Goal: Communication & Community: Share content

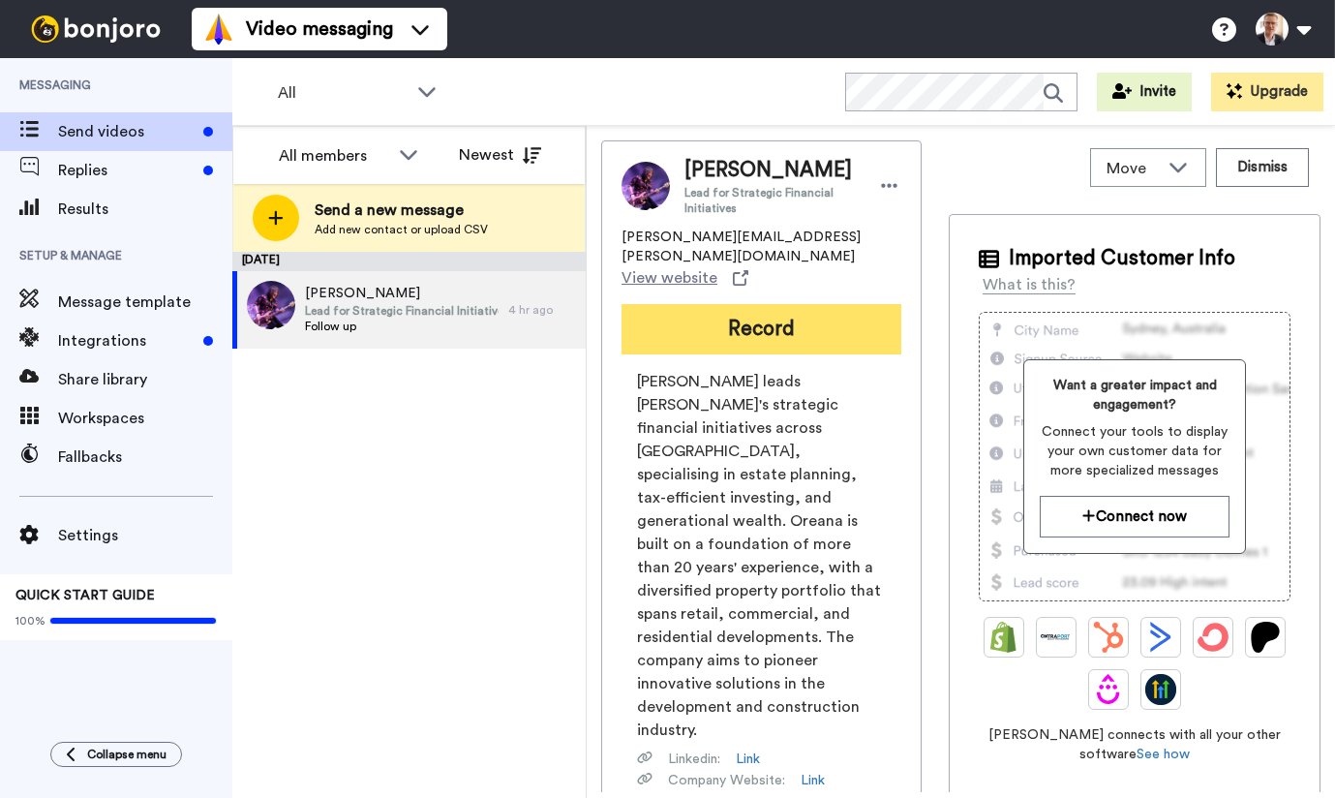
click at [765, 308] on button "Record" at bounding box center [762, 329] width 280 height 50
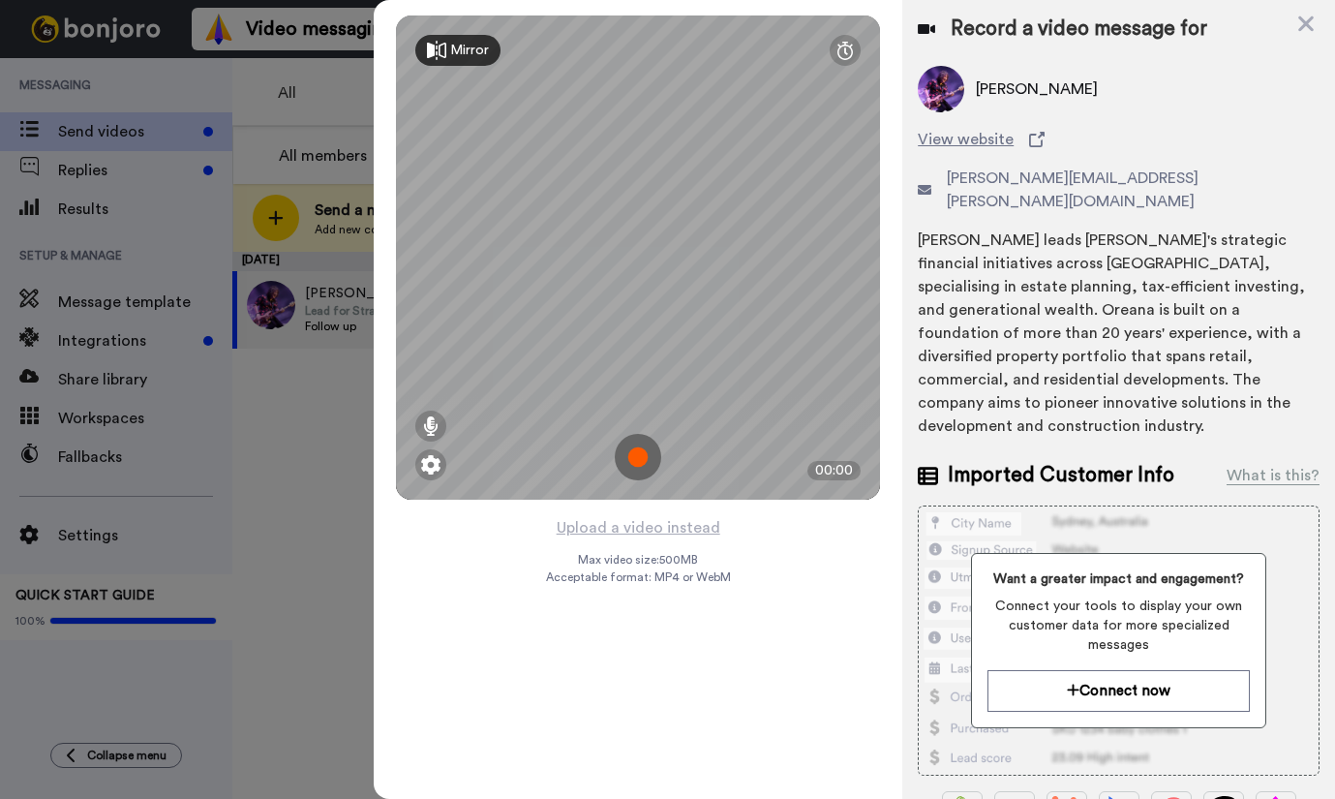
click at [634, 455] on img at bounding box center [638, 457] width 46 height 46
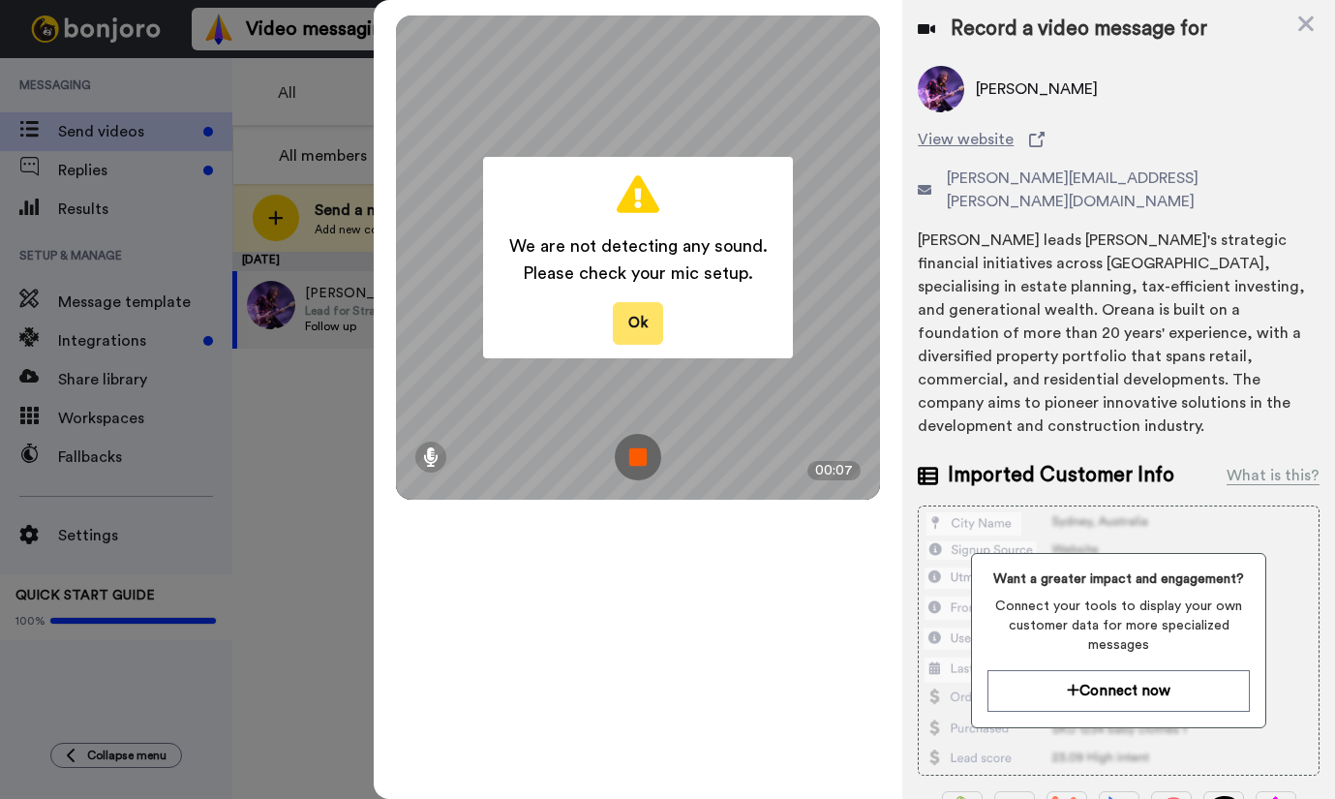
click at [647, 330] on button "Ok" at bounding box center [638, 323] width 50 height 42
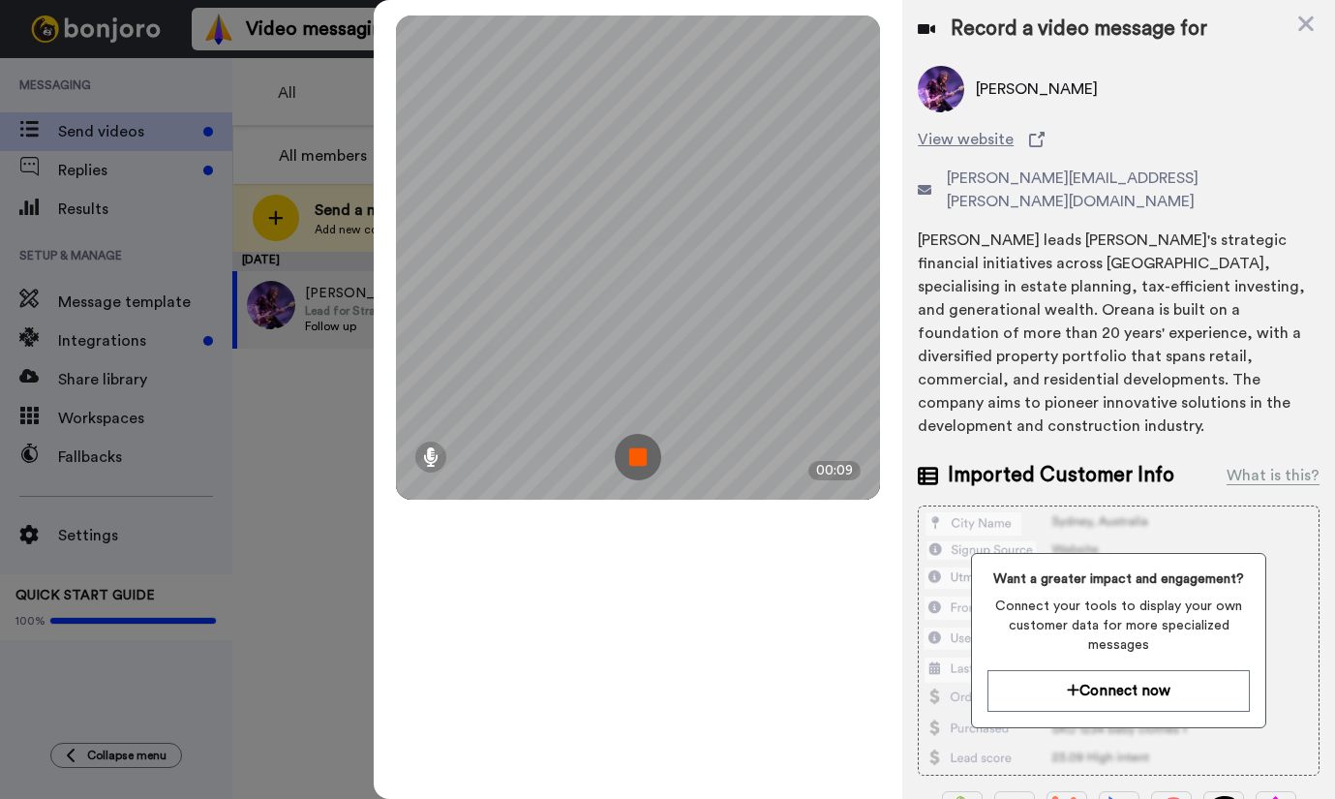
click at [630, 454] on img at bounding box center [638, 457] width 46 height 46
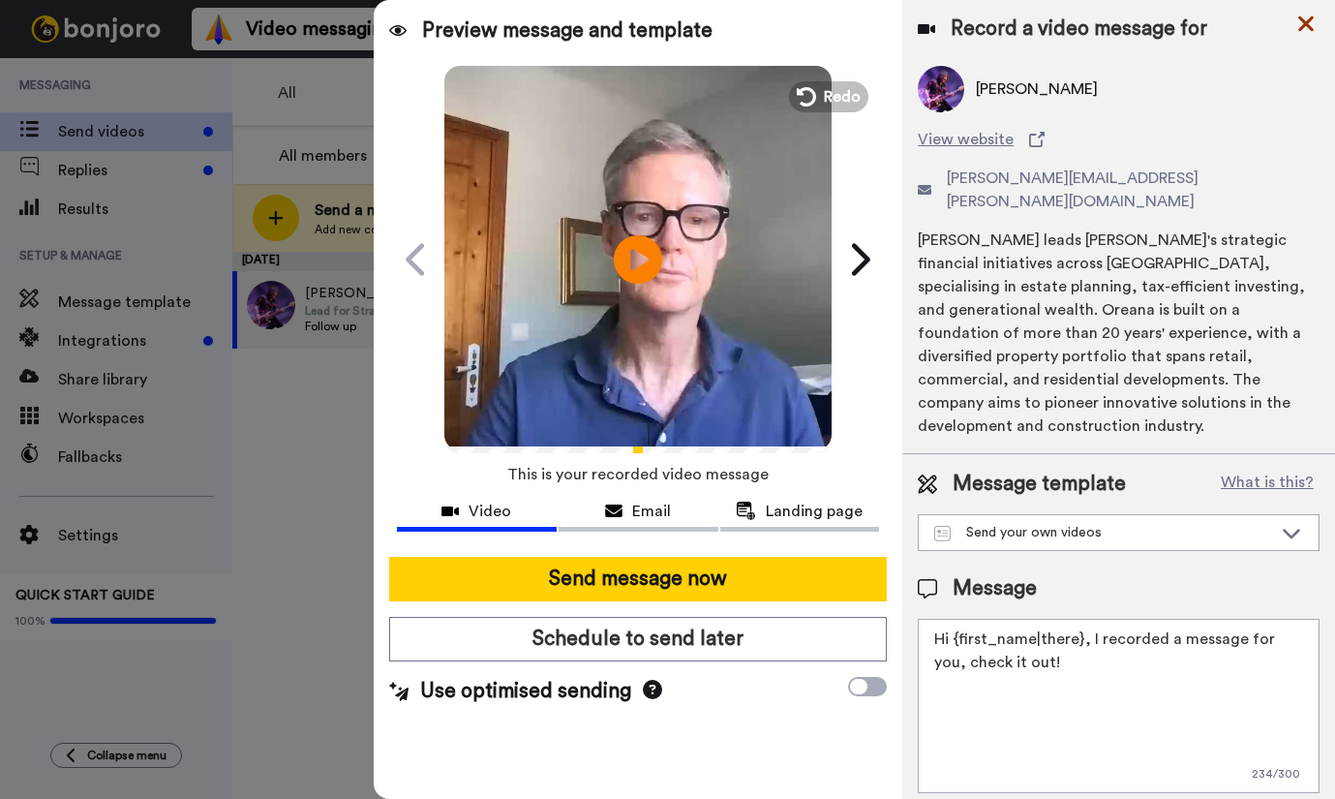
click at [1302, 20] on icon at bounding box center [1305, 23] width 15 height 15
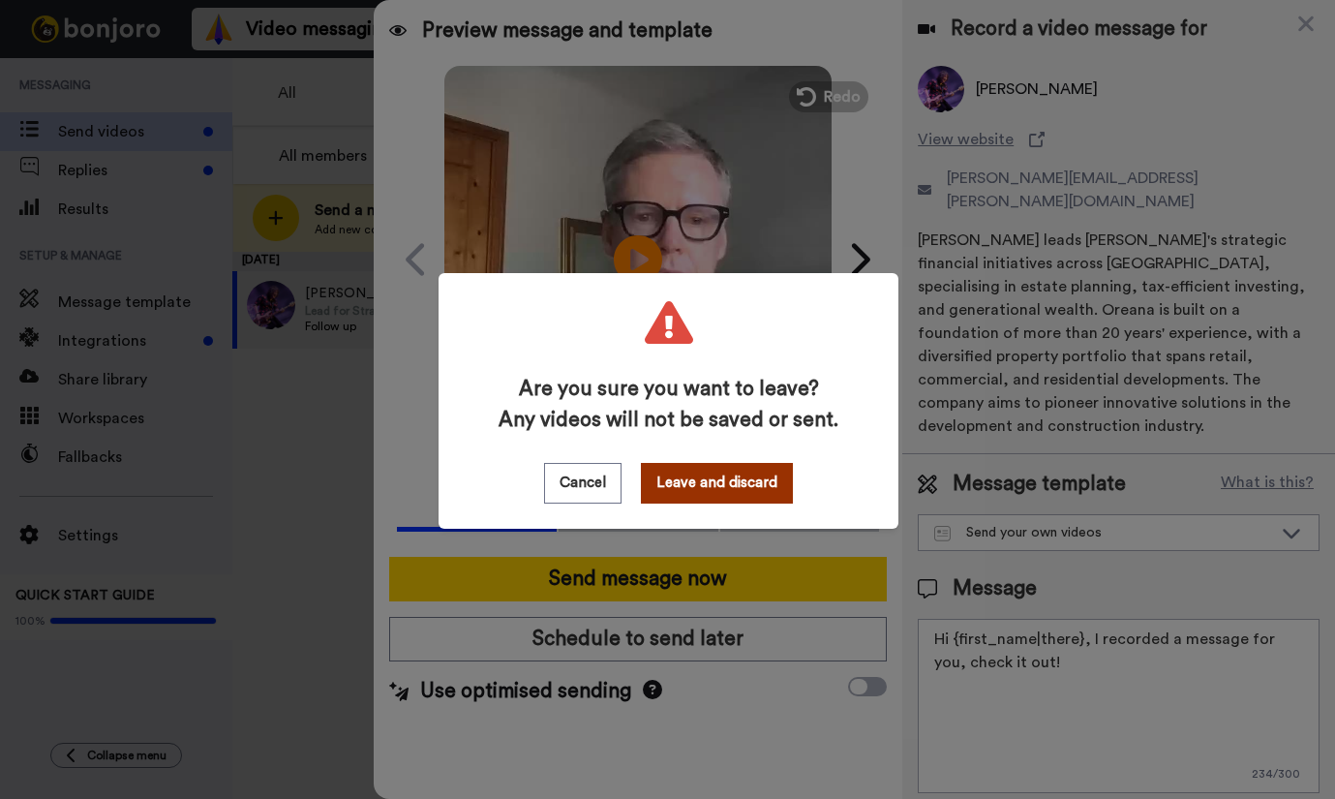
click at [717, 485] on button "Leave and discard" at bounding box center [717, 483] width 152 height 41
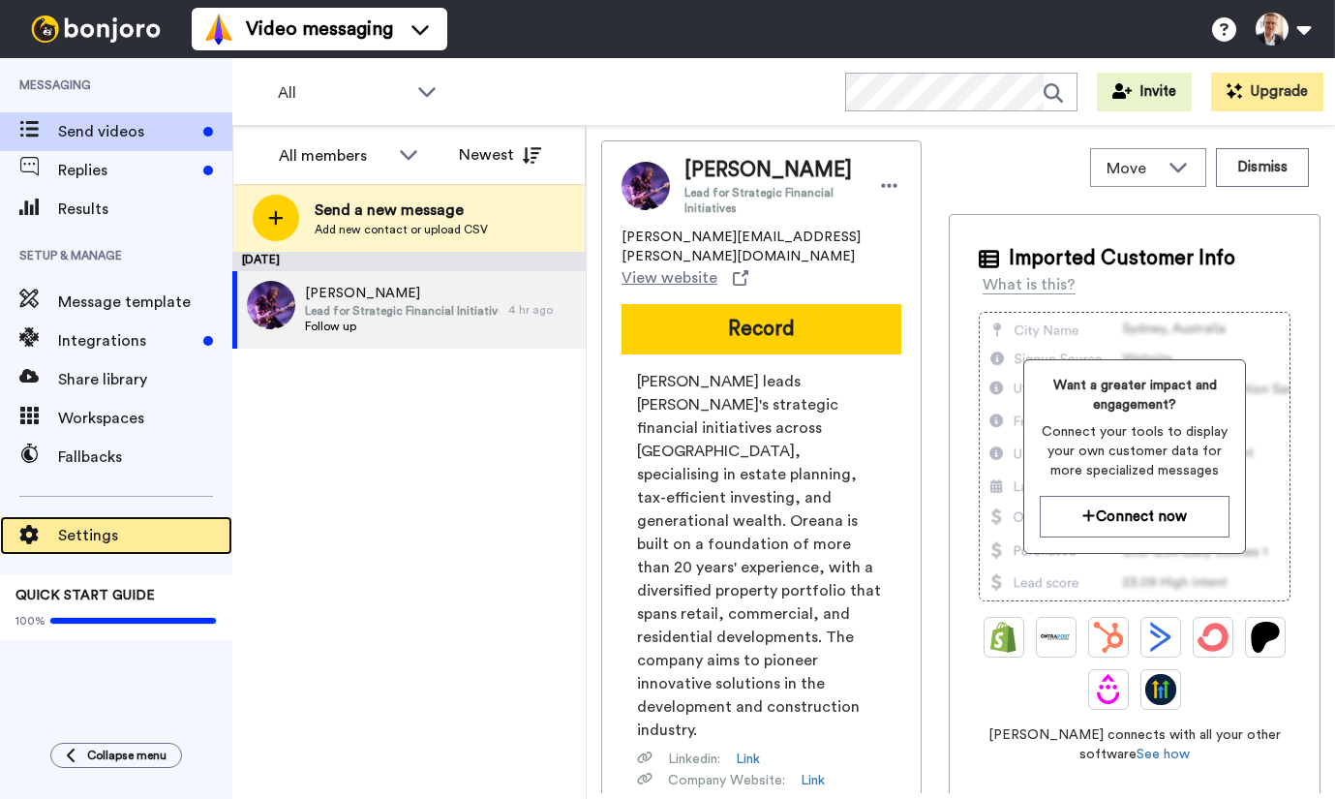
click at [27, 532] on icon at bounding box center [28, 534] width 19 height 19
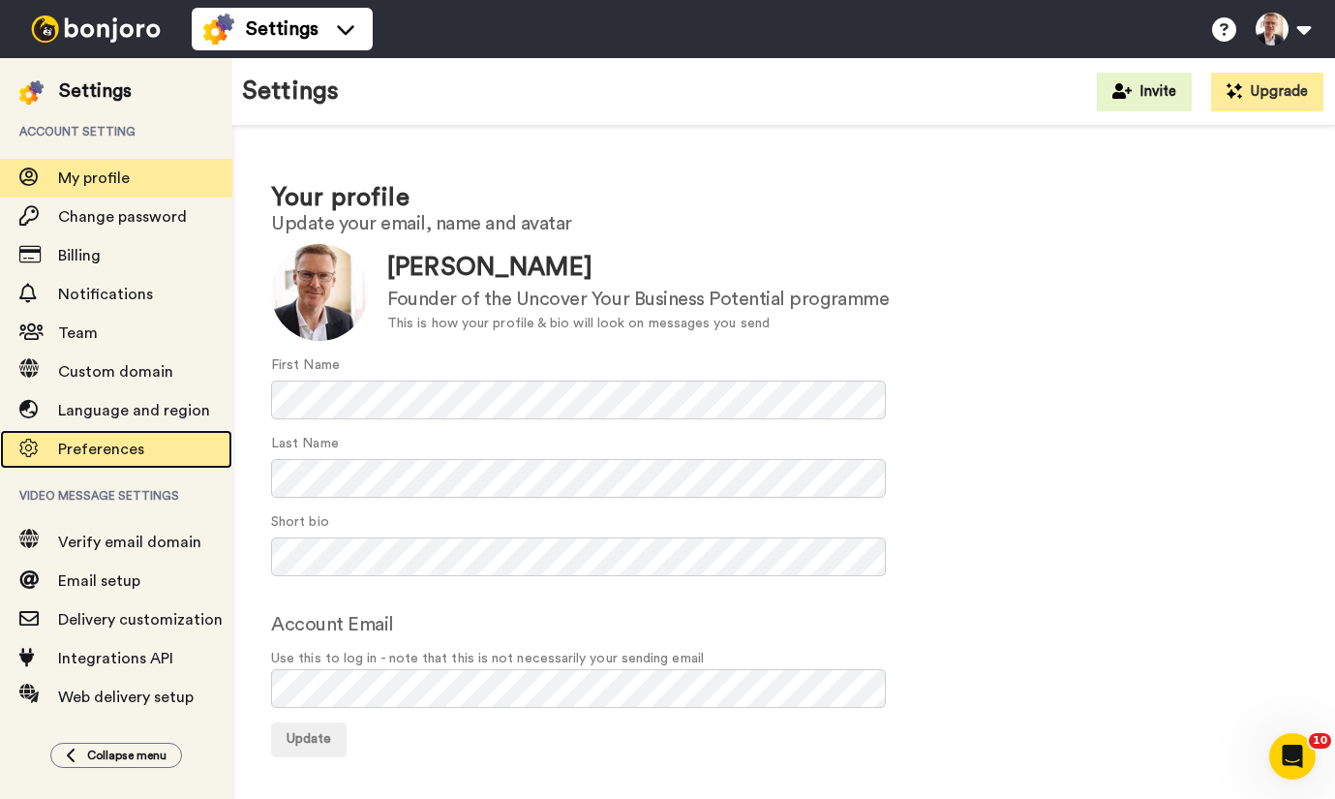
click at [90, 454] on span "Preferences" at bounding box center [101, 448] width 86 height 15
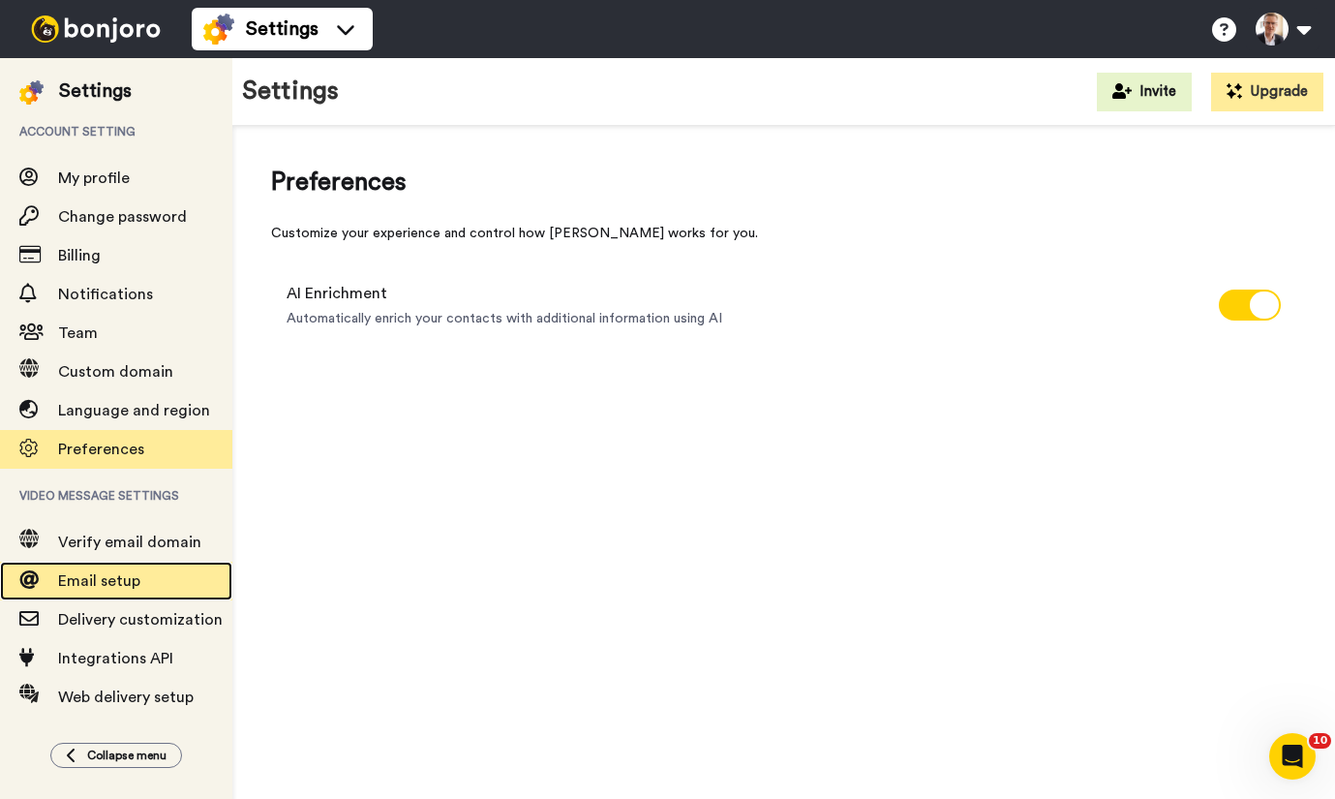
click at [81, 577] on span "Email setup" at bounding box center [99, 580] width 82 height 15
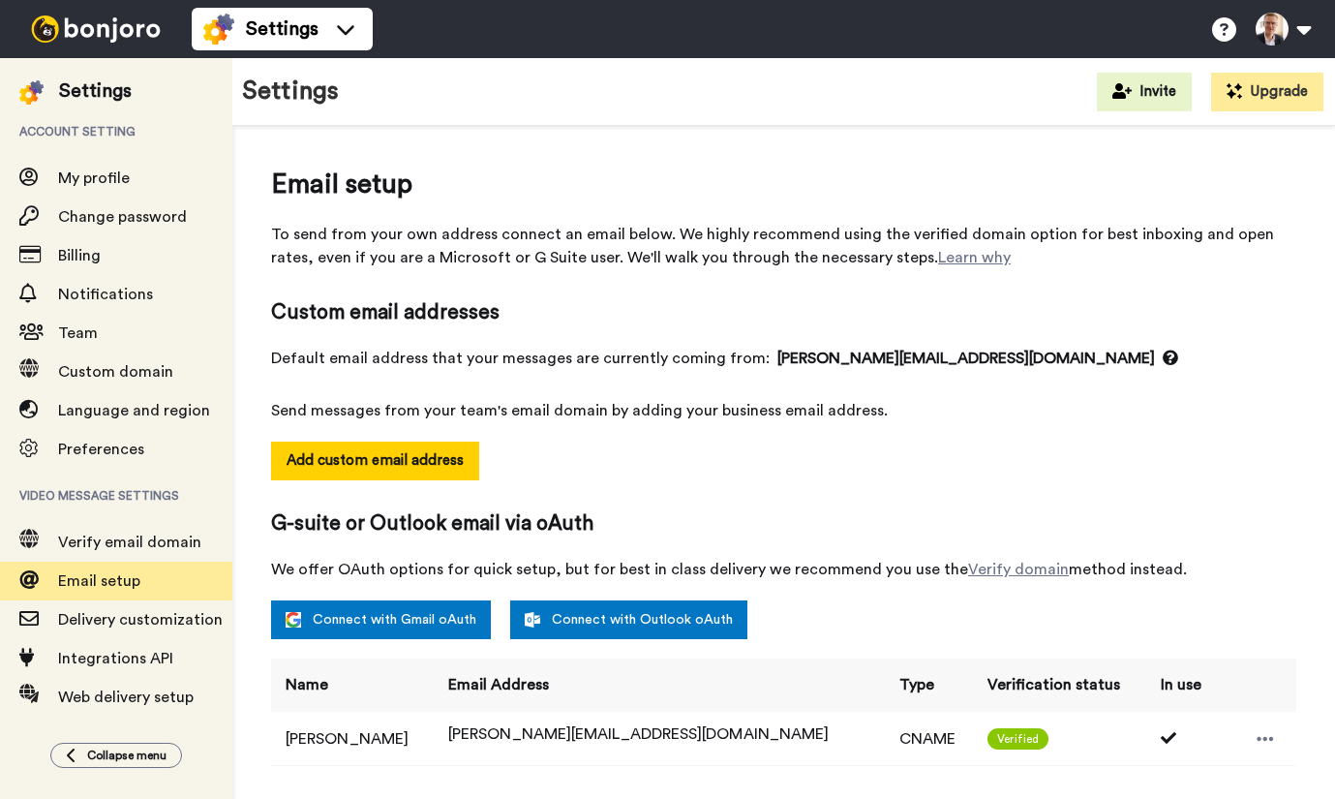
select select "124601"
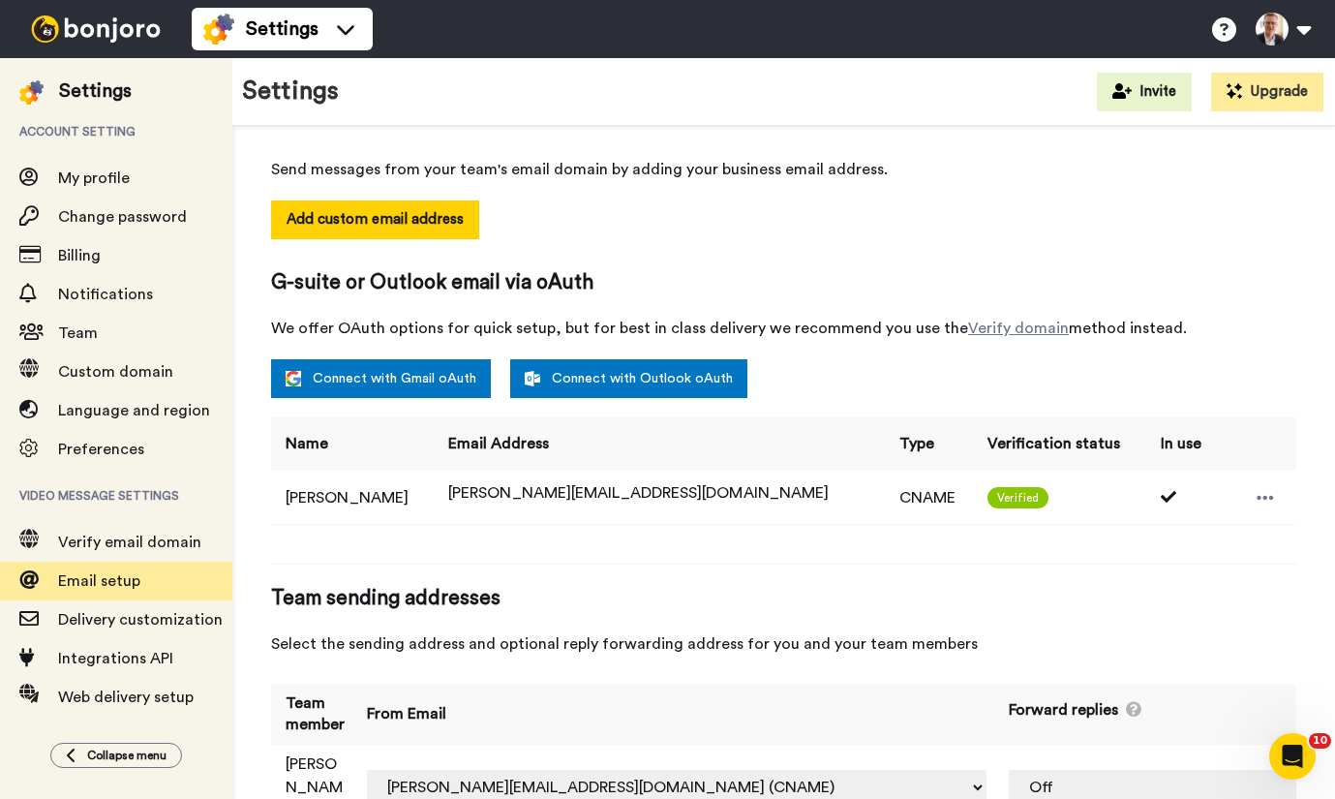
scroll to position [282, 0]
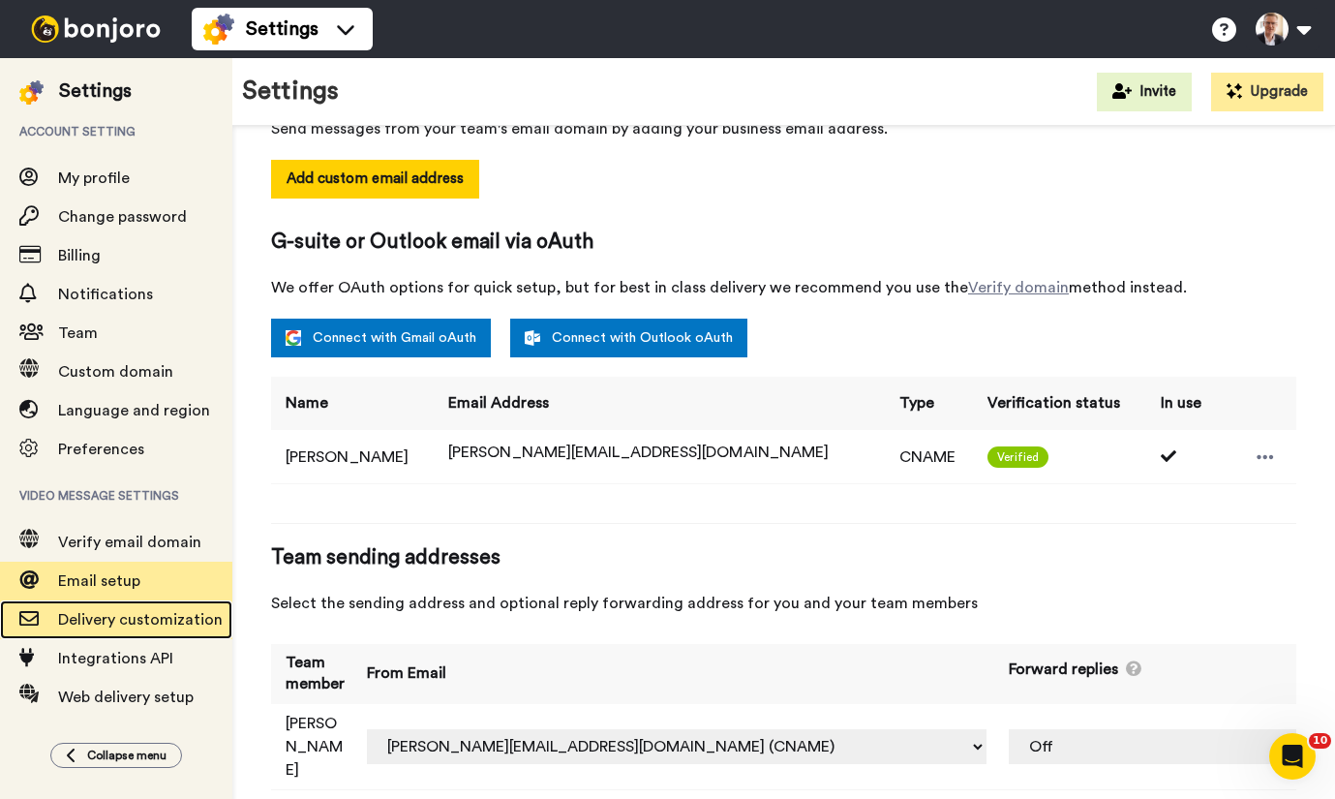
click at [132, 617] on span "Delivery customization" at bounding box center [140, 619] width 165 height 15
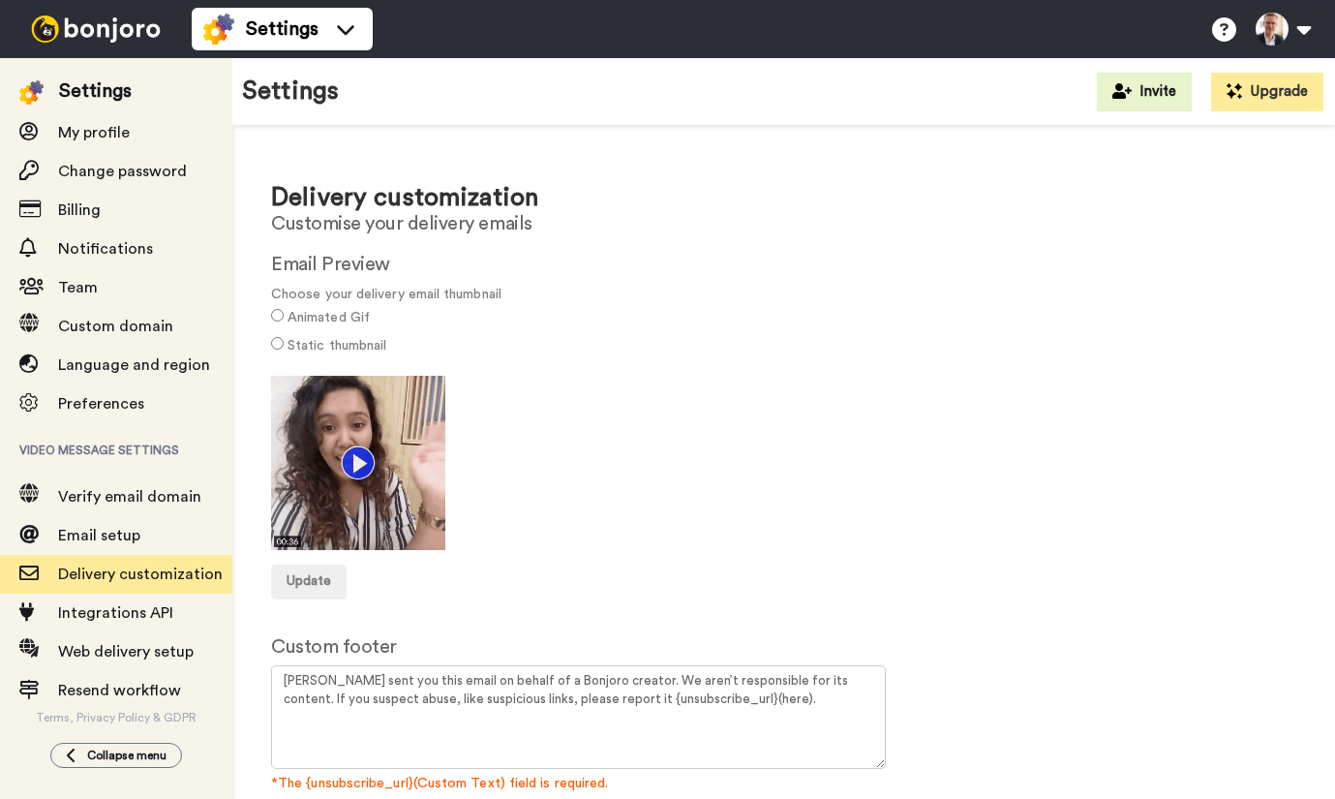
scroll to position [46, 0]
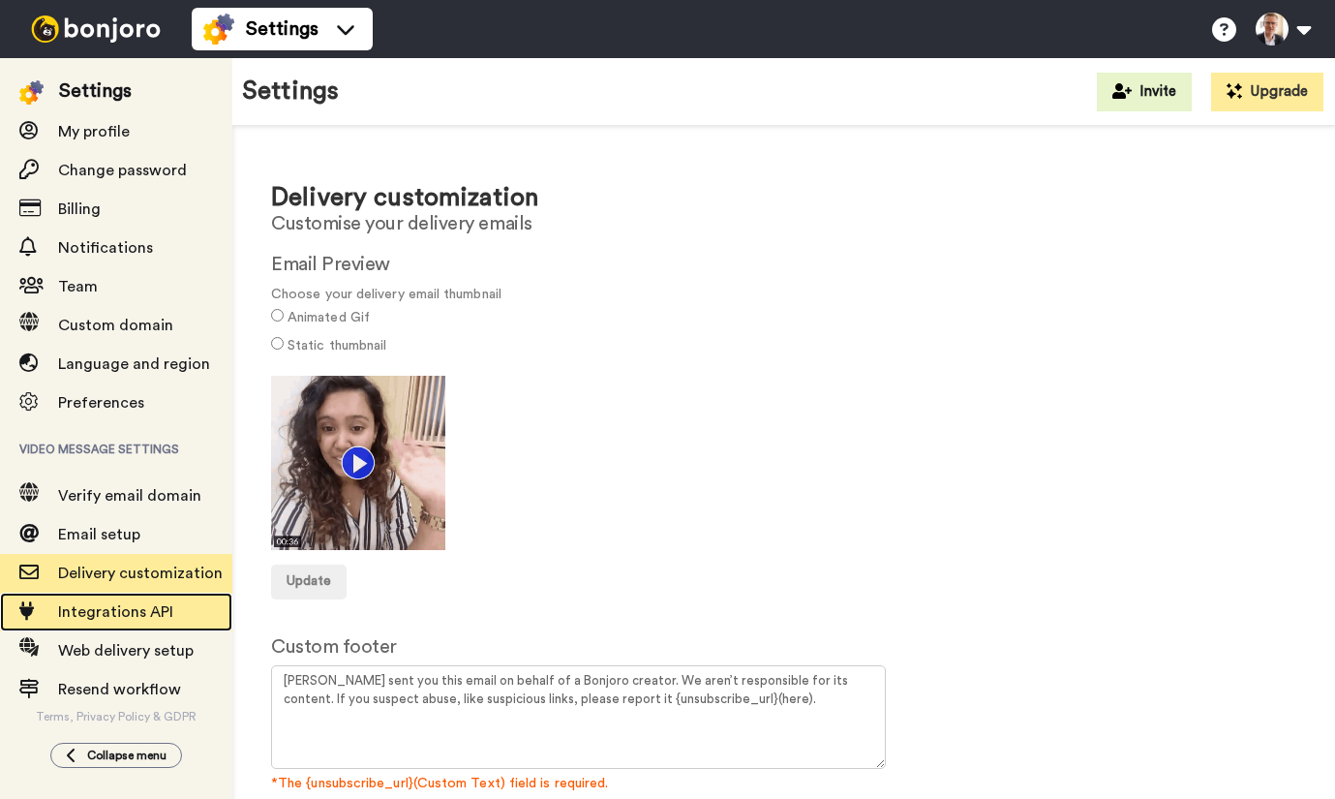
click at [126, 608] on span "Integrations API" at bounding box center [115, 611] width 115 height 15
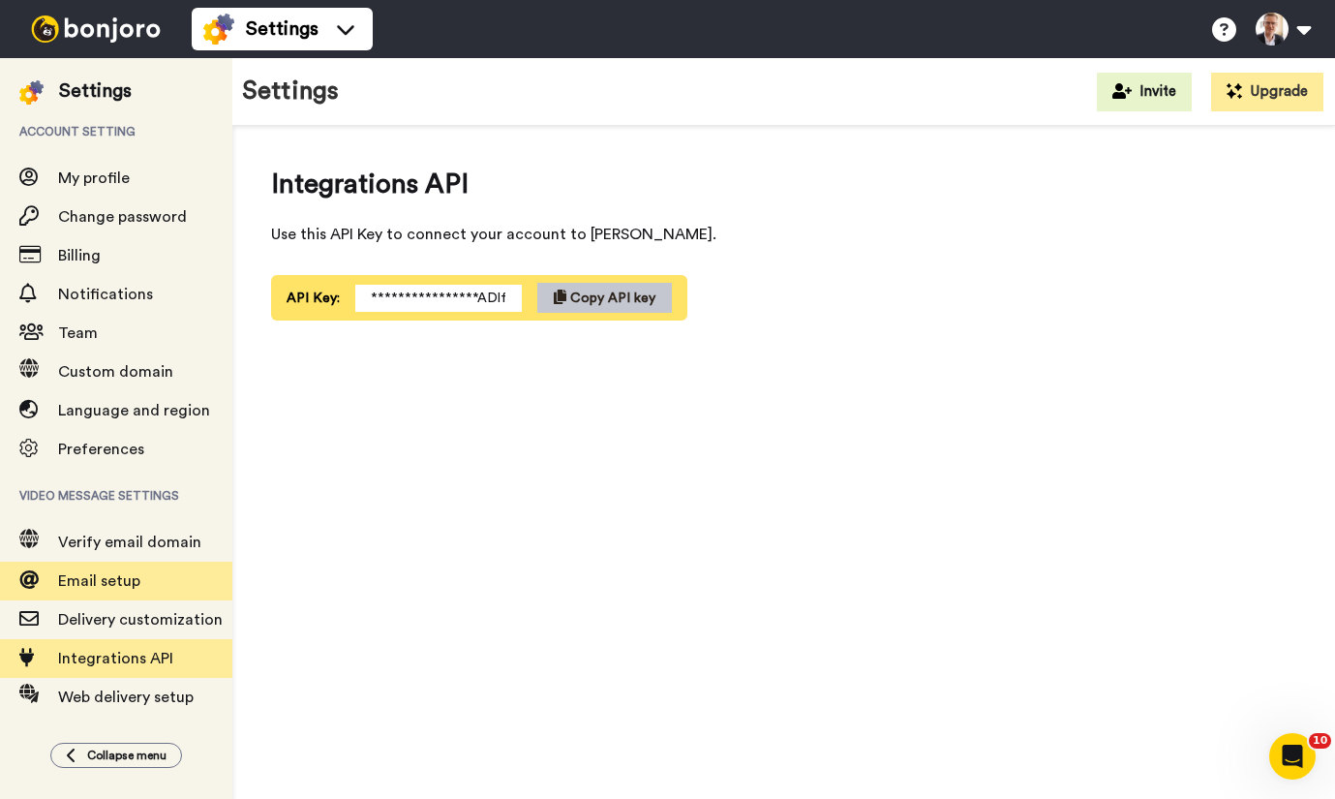
scroll to position [47, 0]
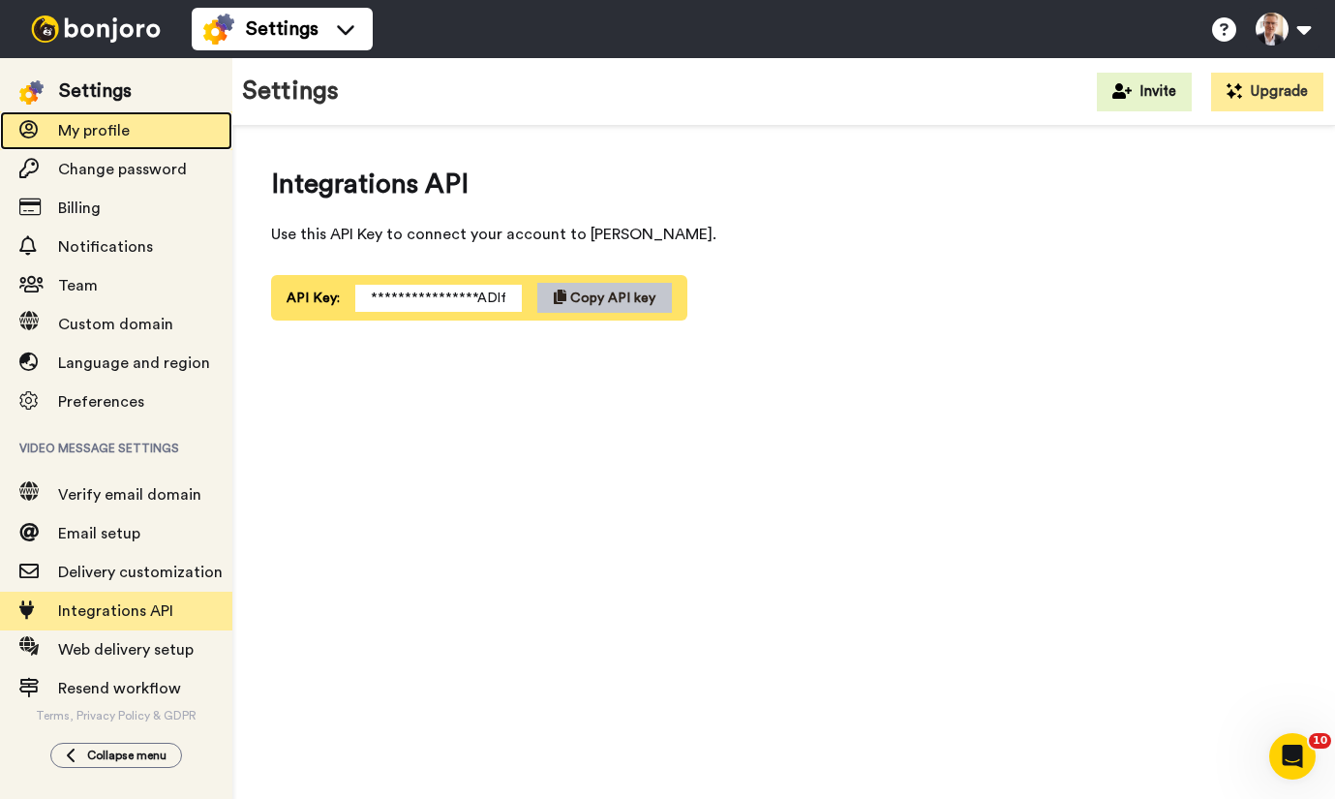
click at [101, 123] on span "My profile" at bounding box center [94, 130] width 72 height 15
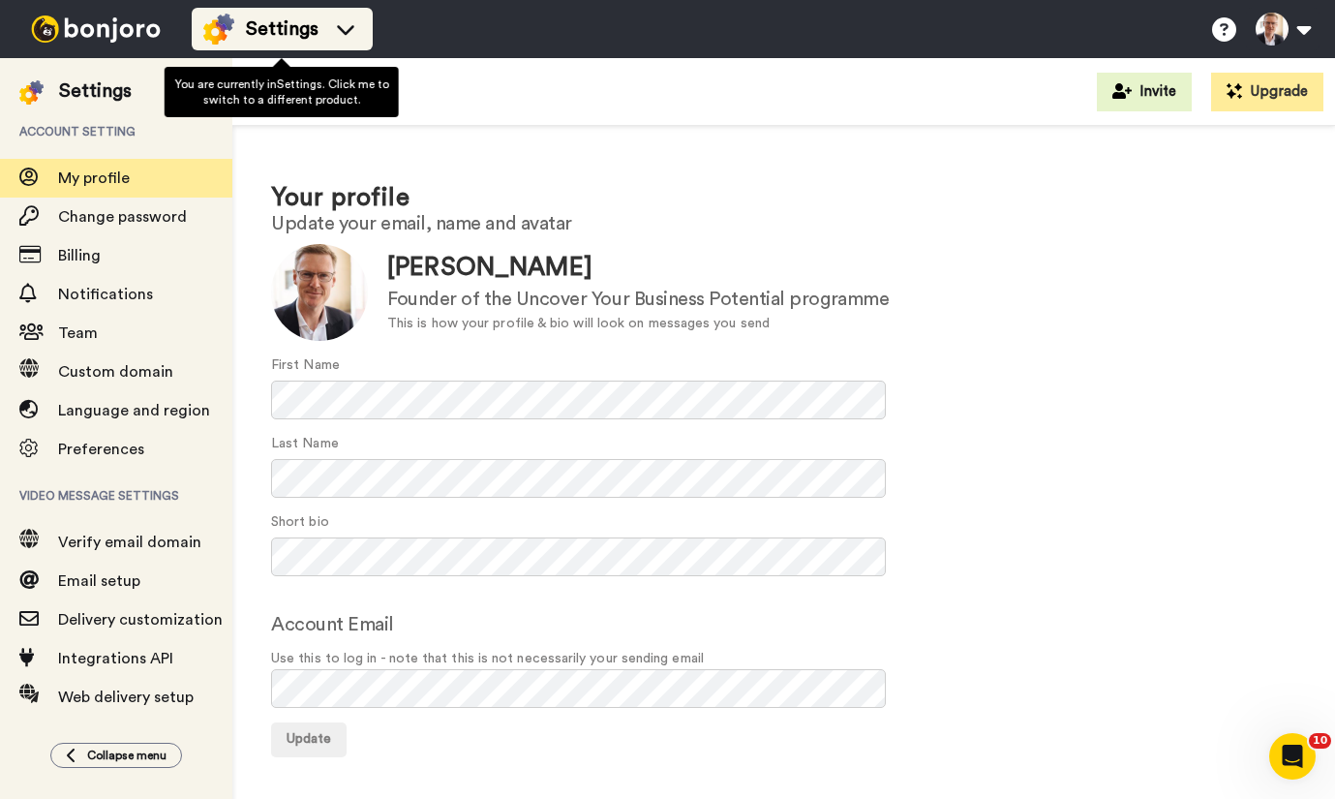
click at [343, 28] on icon at bounding box center [345, 28] width 31 height 19
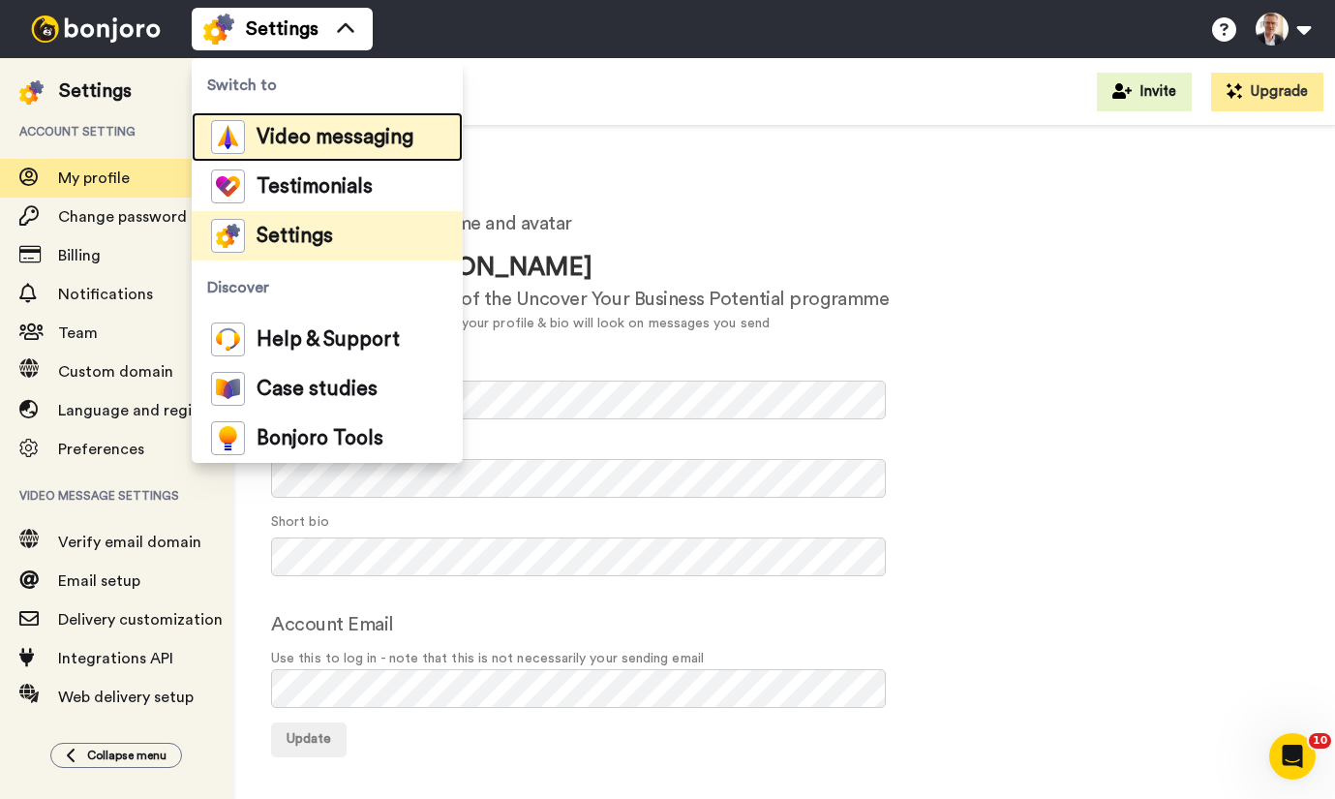
click at [319, 139] on span "Video messaging" at bounding box center [335, 137] width 157 height 19
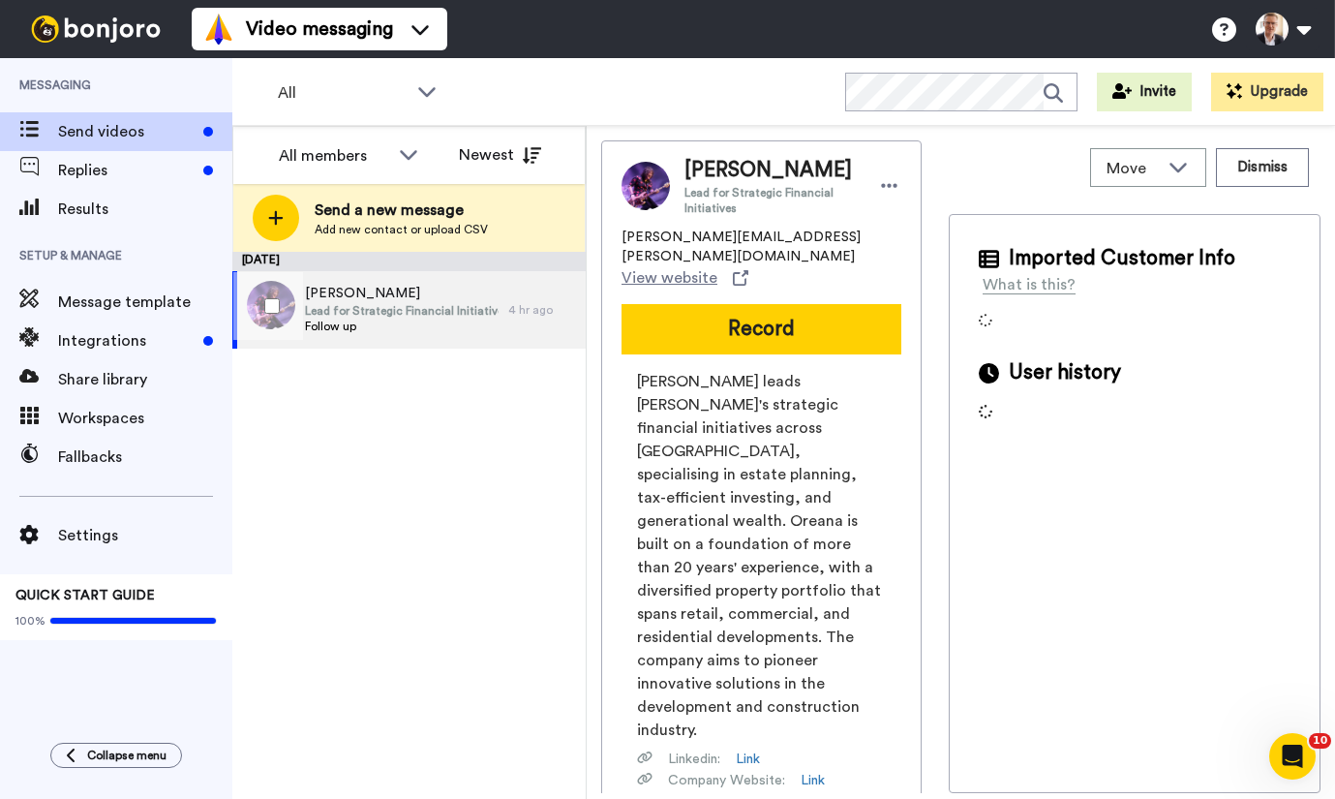
click at [332, 308] on span "Lead for Strategic Financial Initiatives" at bounding box center [402, 310] width 194 height 15
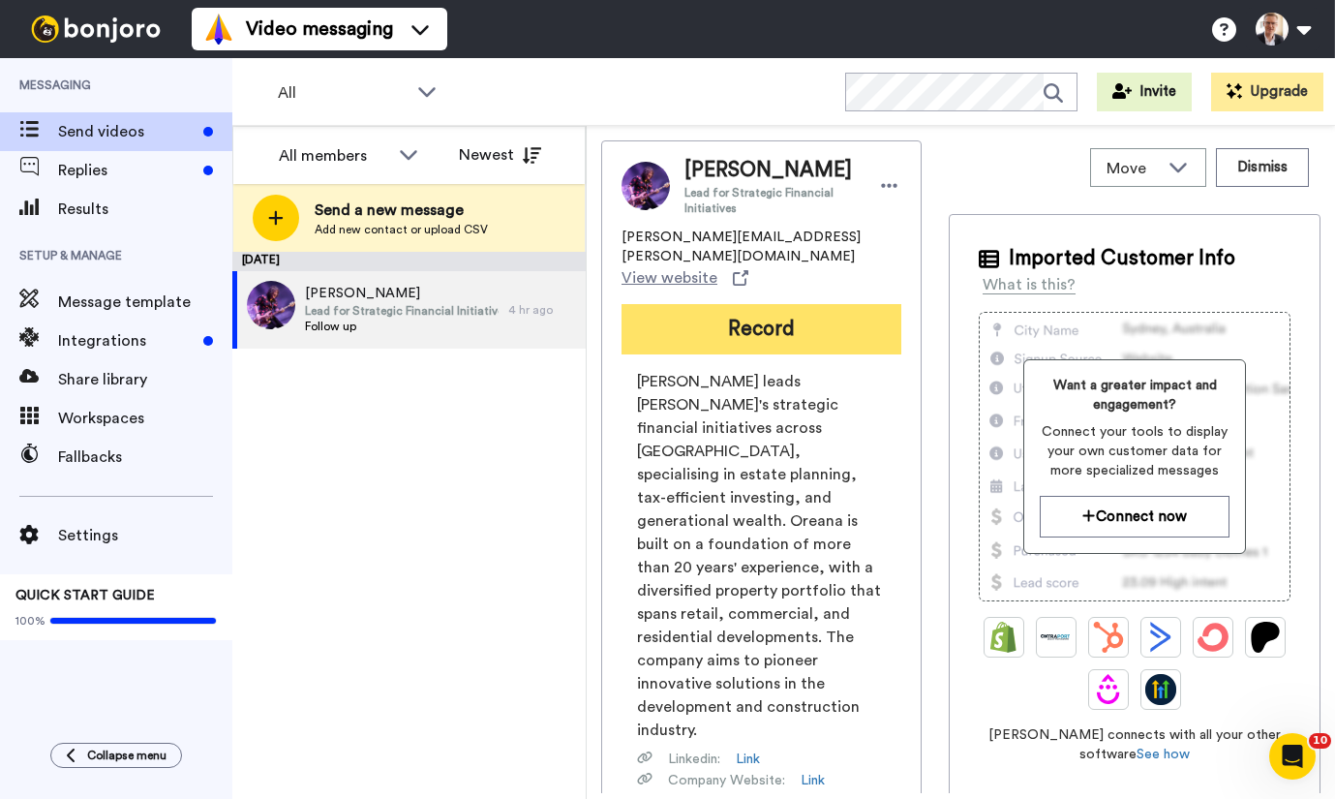
click at [752, 310] on button "Record" at bounding box center [762, 329] width 280 height 50
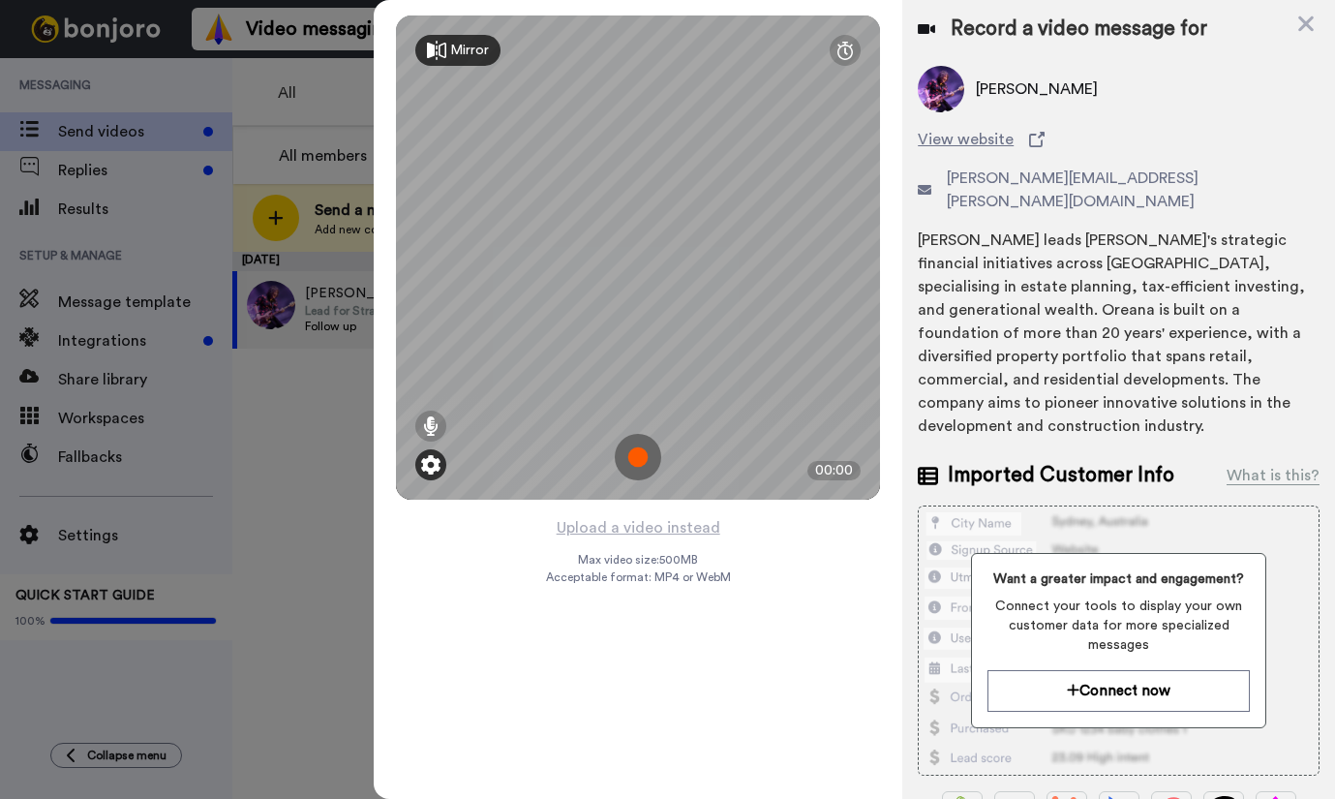
click at [433, 467] on img at bounding box center [430, 464] width 19 height 19
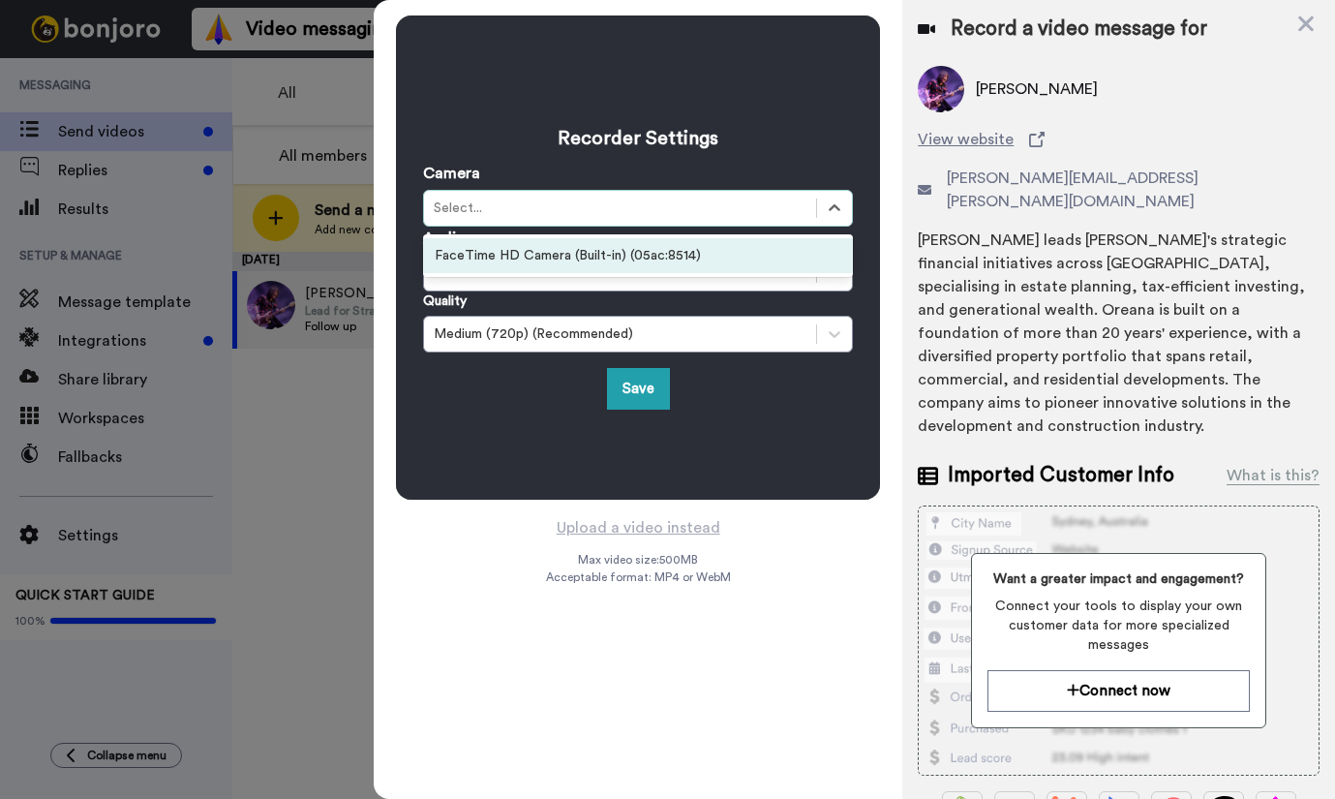
click at [546, 197] on div "Select..." at bounding box center [620, 208] width 392 height 23
click at [528, 251] on div "FaceTime HD Camera (Built-in) (05ac:8514)" at bounding box center [638, 255] width 430 height 35
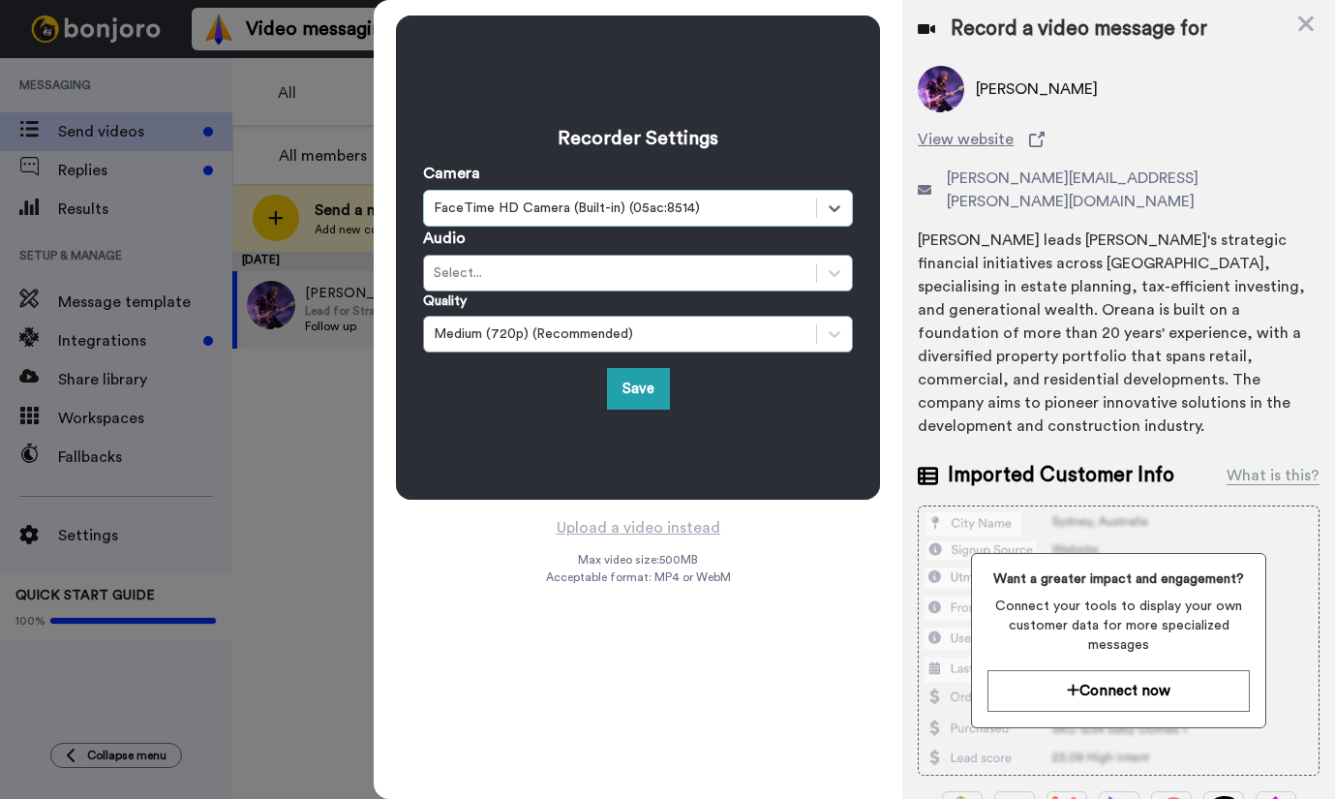
click at [519, 283] on div "Select..." at bounding box center [620, 272] width 392 height 23
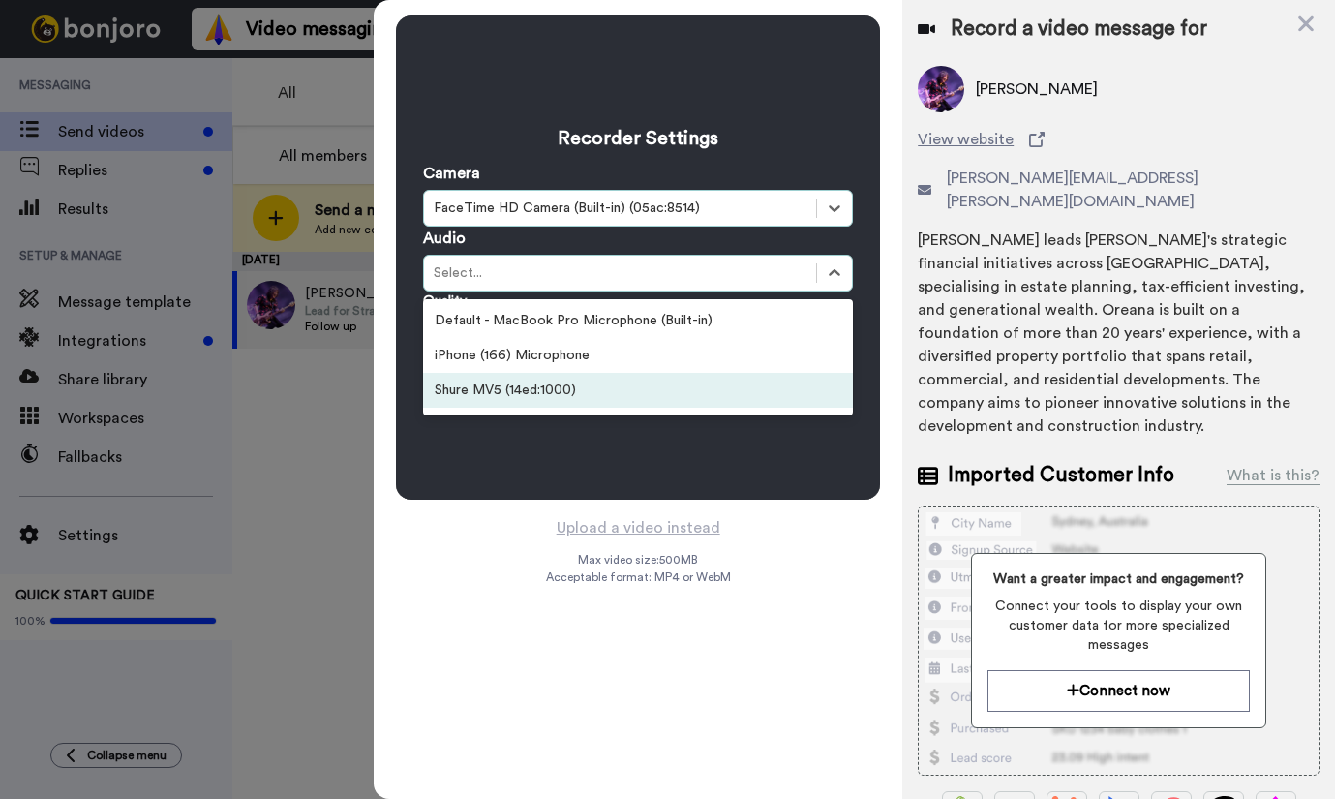
click at [510, 397] on div "Shure MV5 (14ed:1000)" at bounding box center [638, 390] width 430 height 35
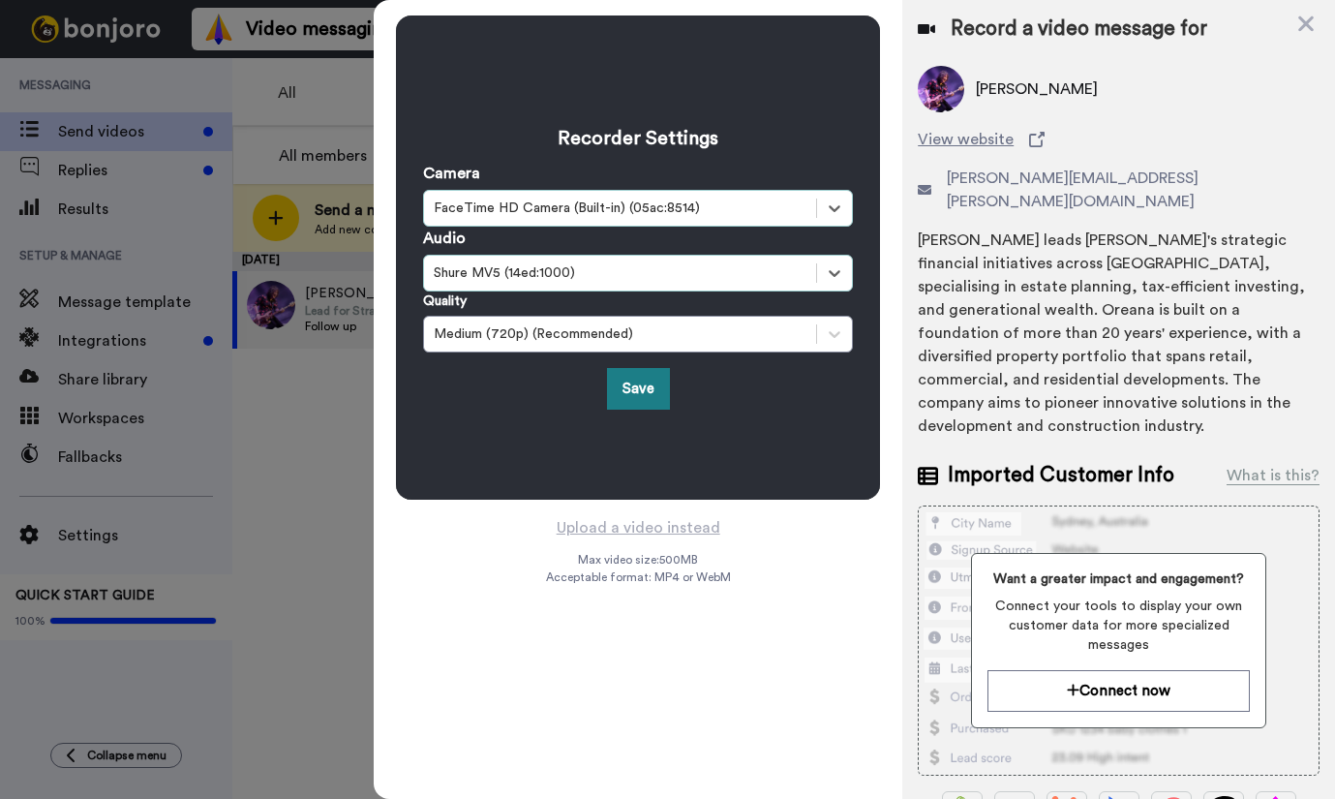
click at [633, 385] on button "Save" at bounding box center [638, 389] width 63 height 42
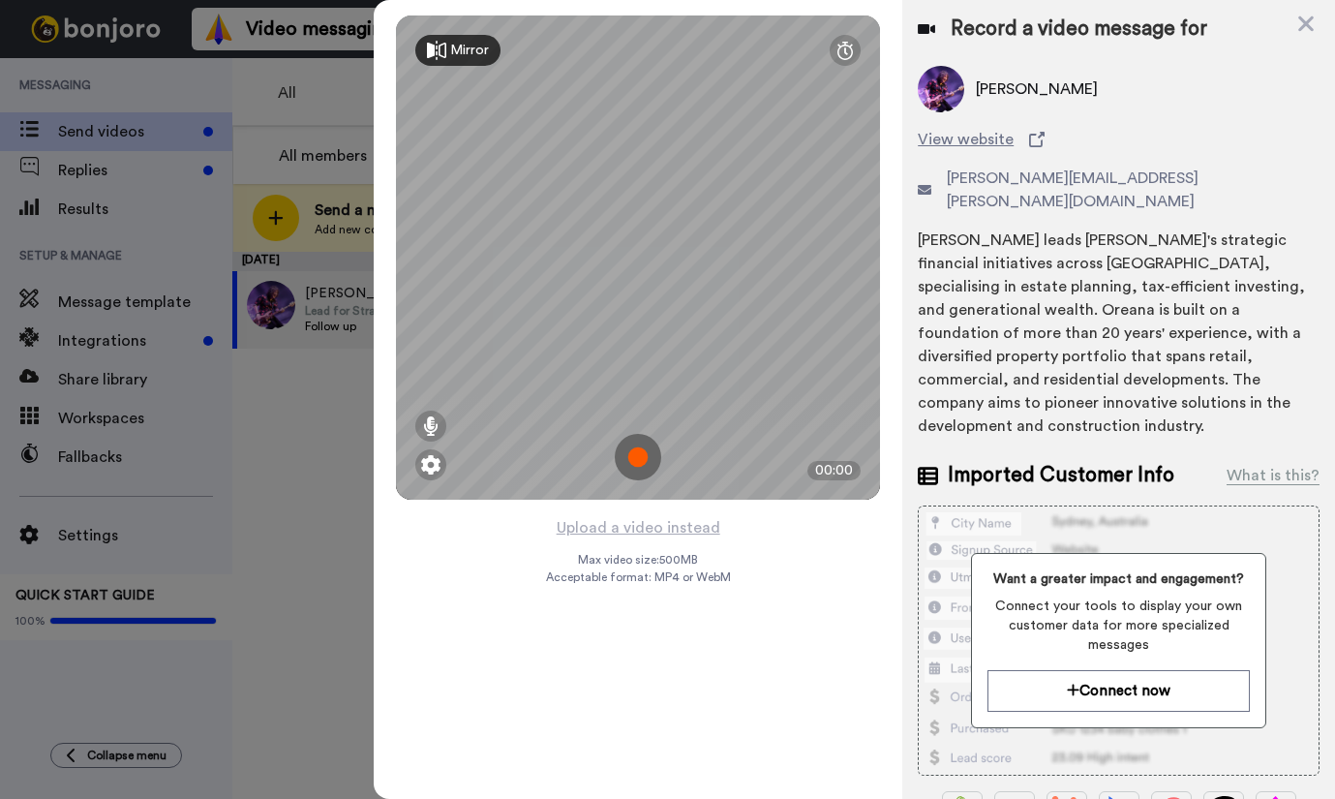
click at [638, 444] on img at bounding box center [638, 457] width 46 height 46
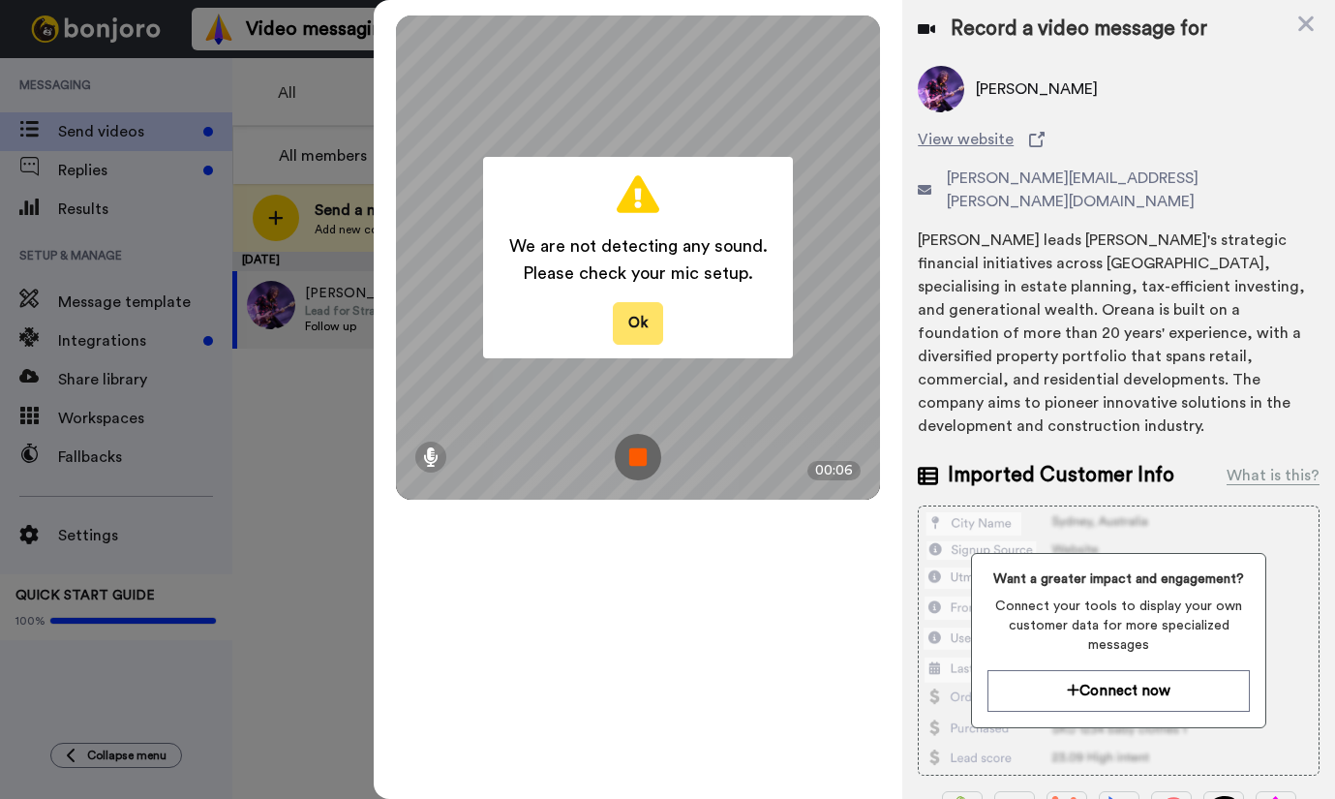
click at [639, 323] on button "Ok" at bounding box center [638, 323] width 50 height 42
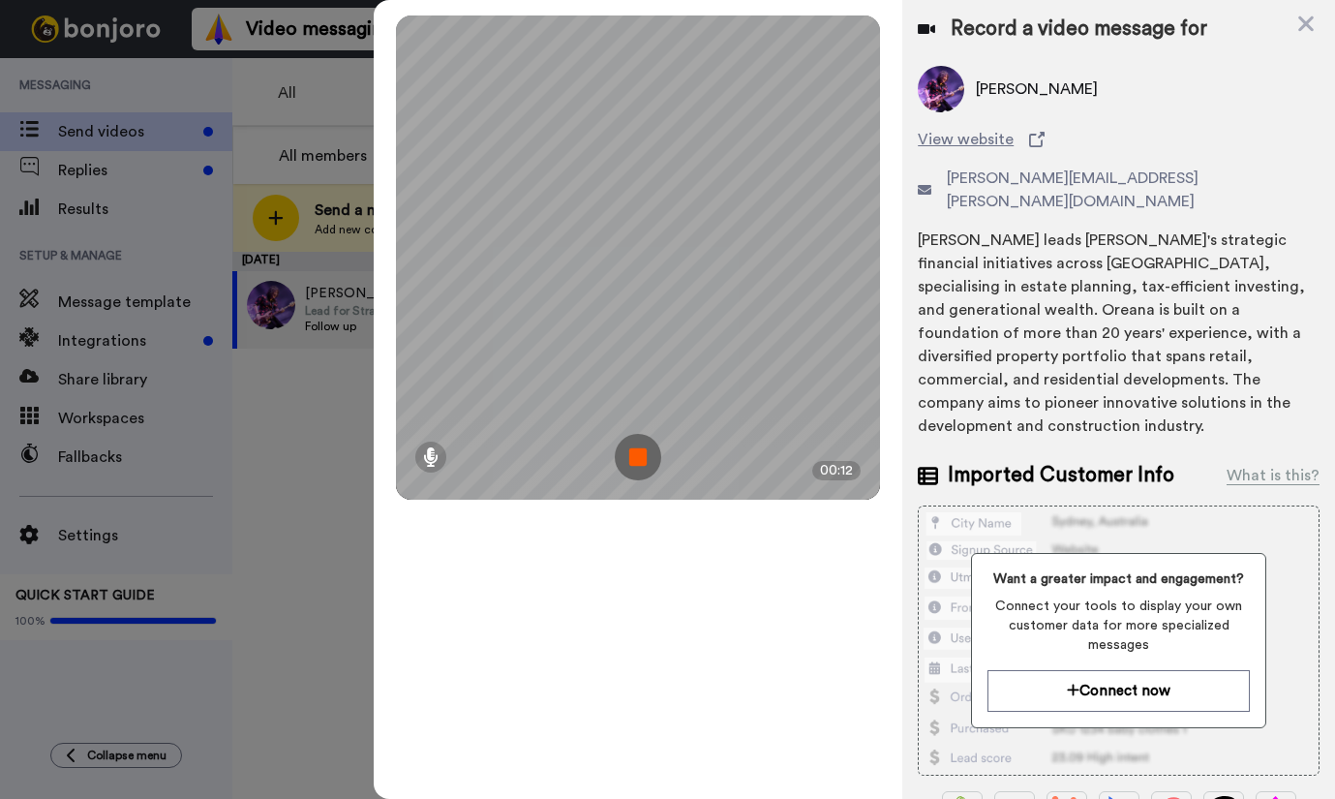
click at [639, 463] on img at bounding box center [638, 457] width 46 height 46
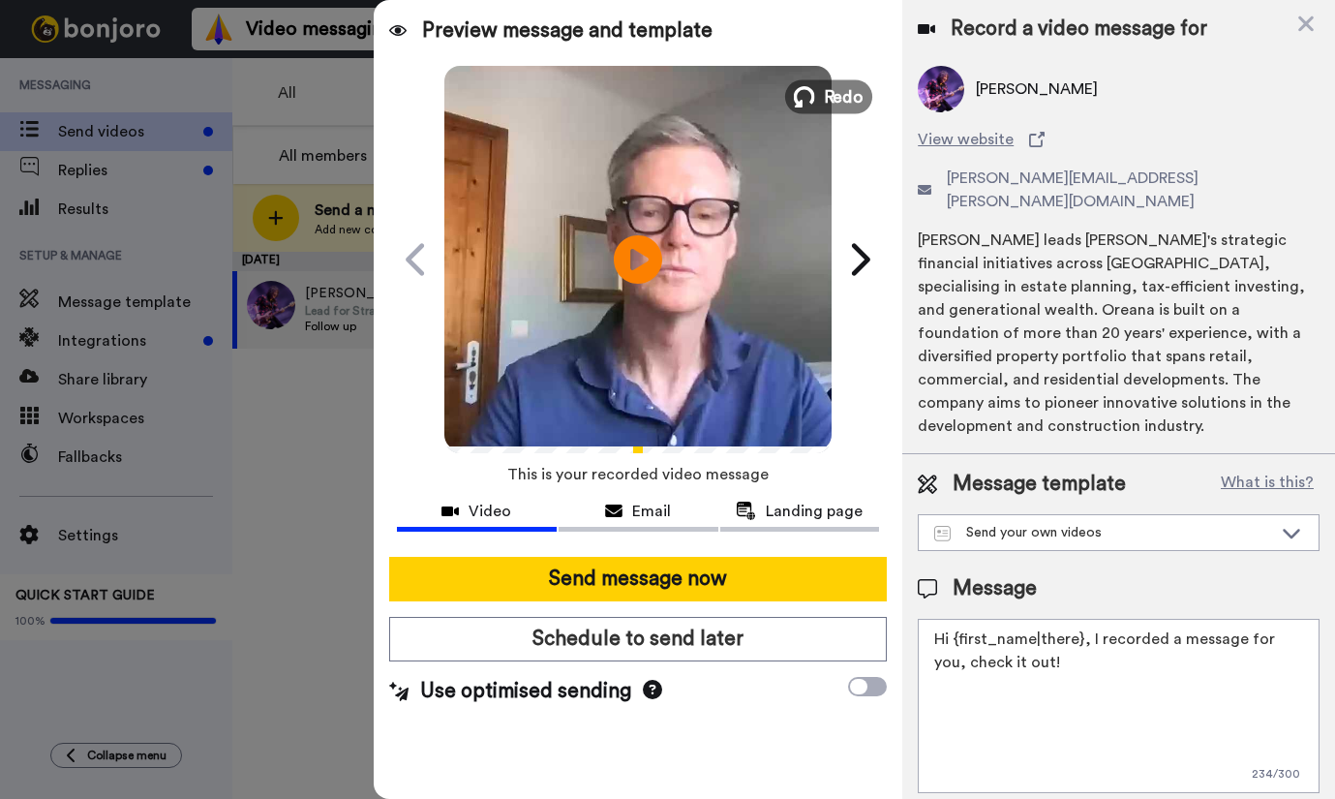
click at [815, 94] on icon at bounding box center [804, 96] width 21 height 21
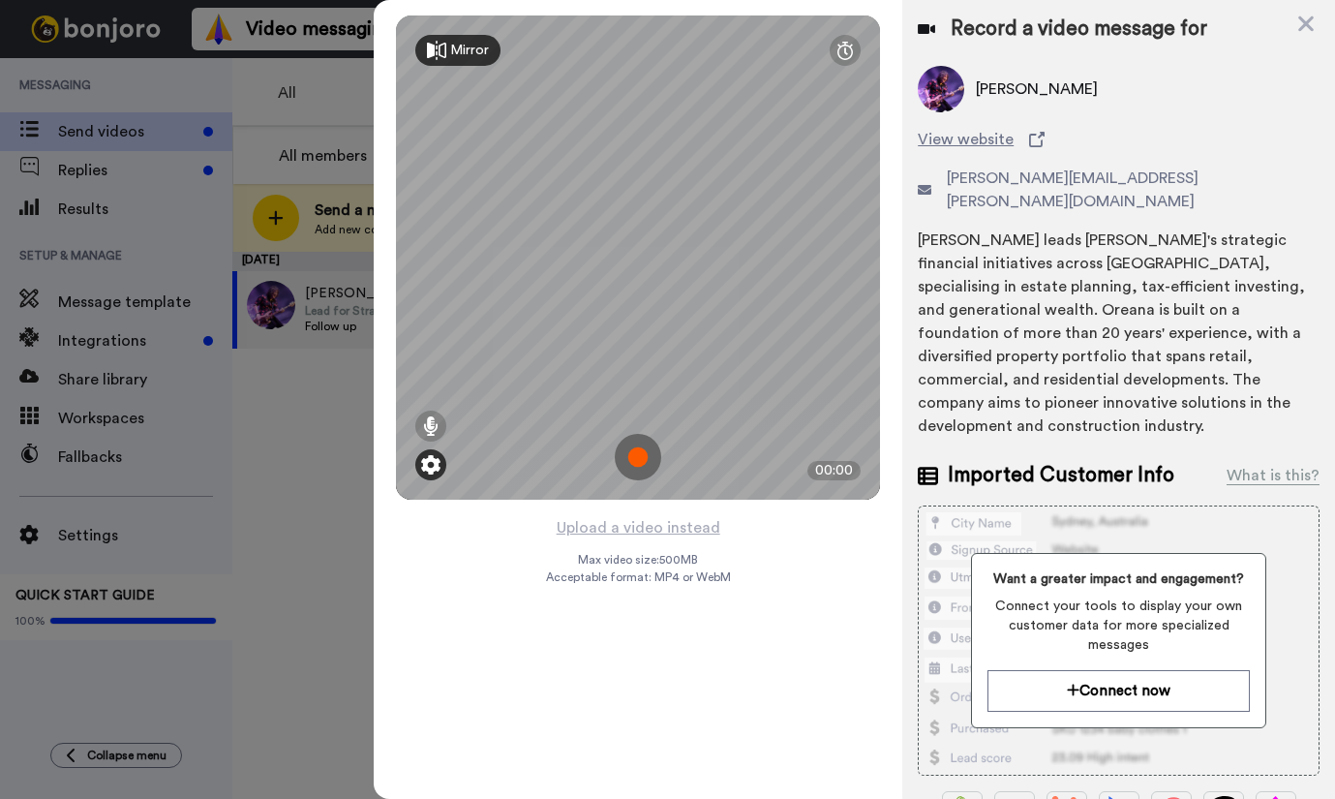
click at [429, 463] on img at bounding box center [430, 464] width 19 height 19
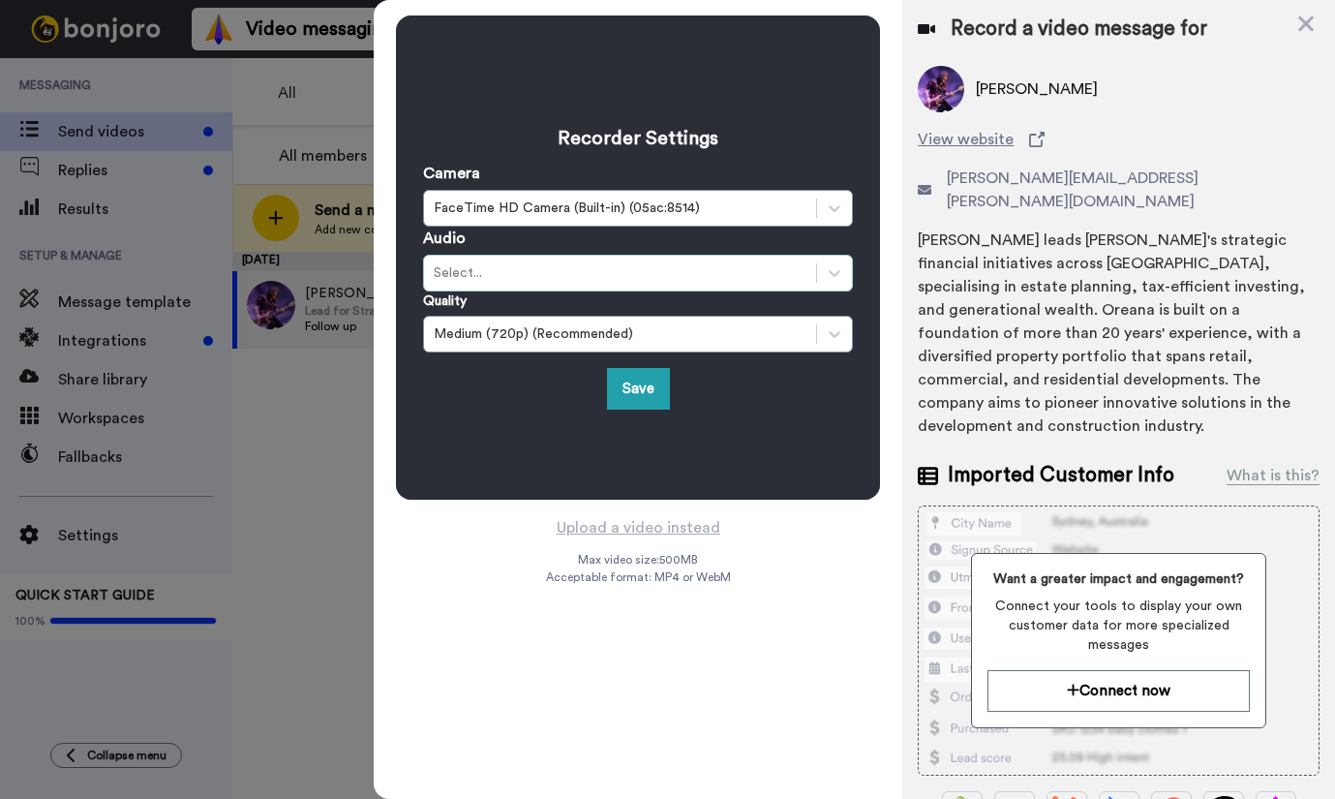
click at [493, 276] on div "Select..." at bounding box center [620, 272] width 373 height 19
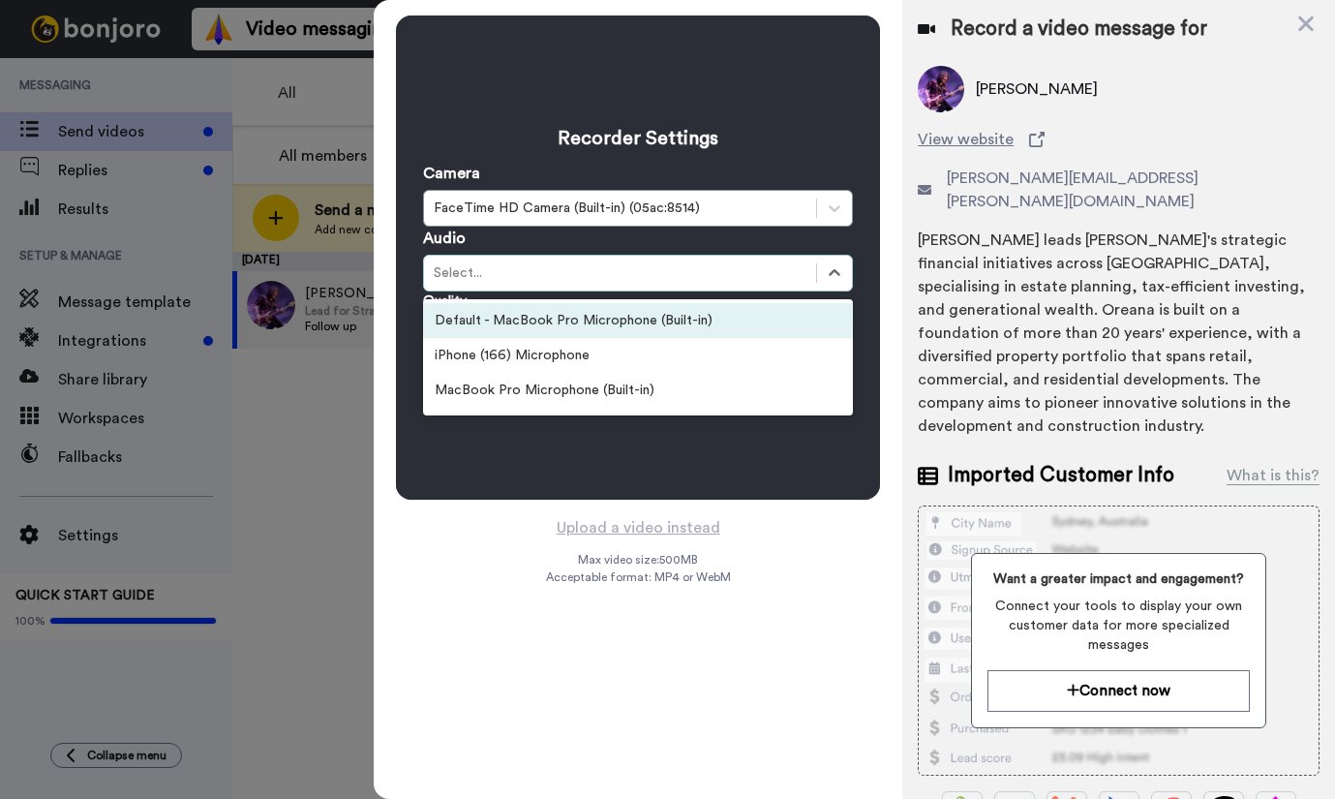
click at [499, 319] on div "Default - MacBook Pro Microphone (Built-in)" at bounding box center [638, 320] width 430 height 35
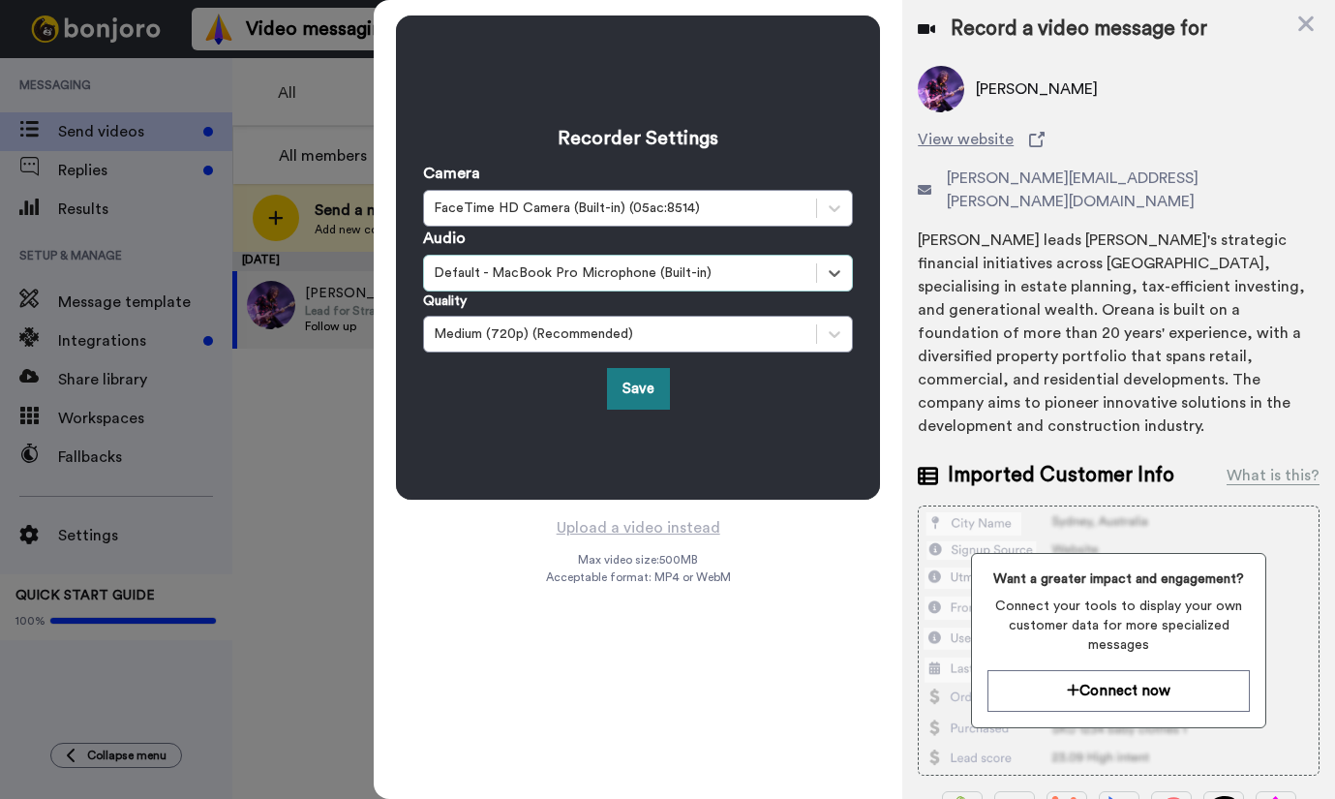
click at [626, 385] on button "Save" at bounding box center [638, 389] width 63 height 42
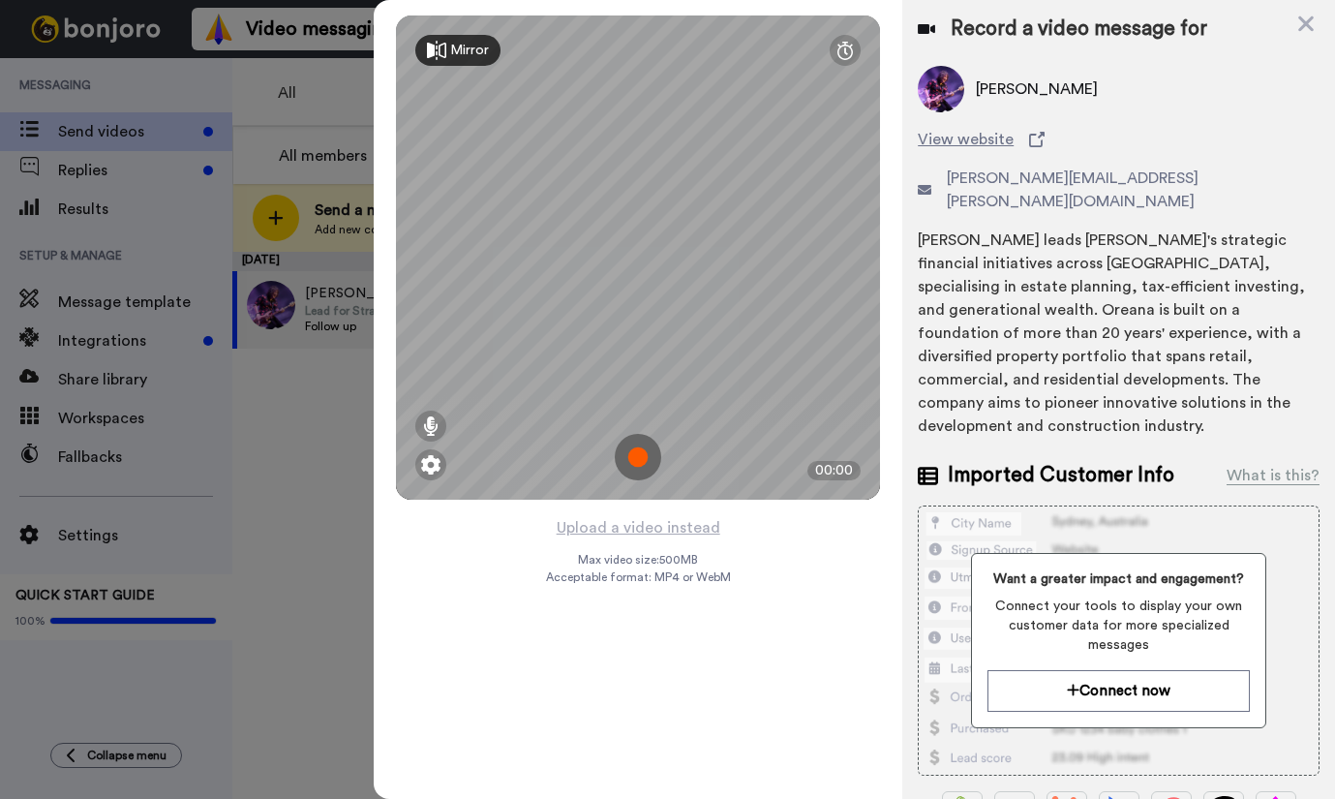
click at [643, 461] on img at bounding box center [638, 457] width 46 height 46
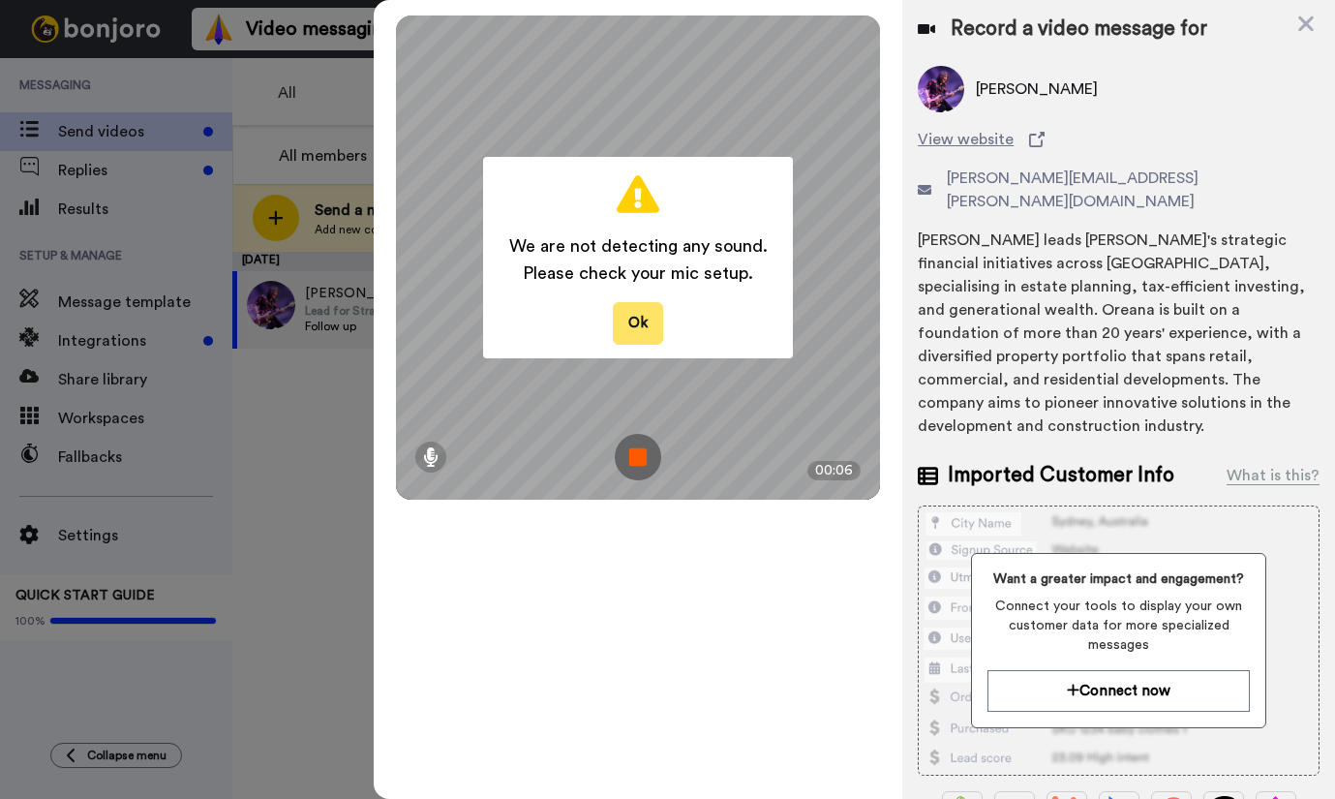
click at [636, 329] on button "Ok" at bounding box center [638, 323] width 50 height 42
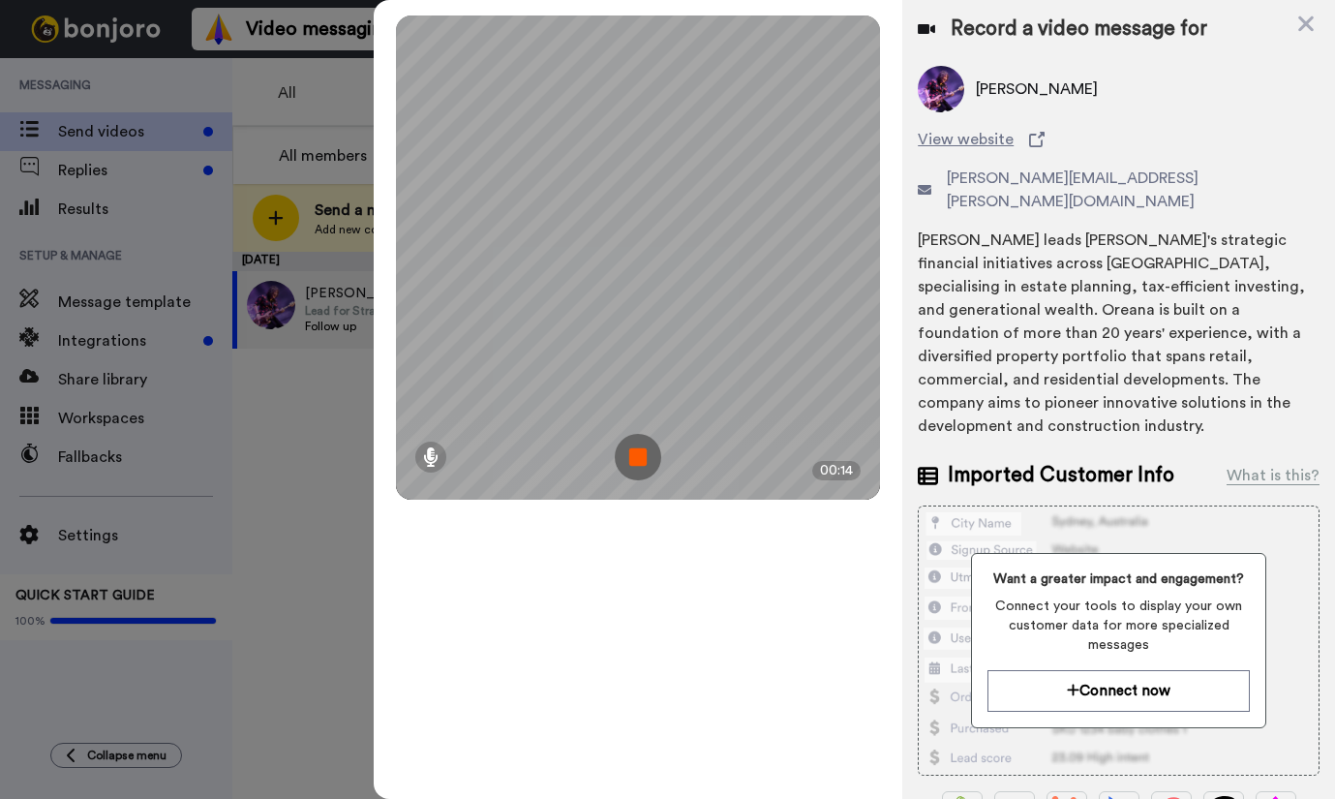
click at [635, 454] on img at bounding box center [638, 457] width 46 height 46
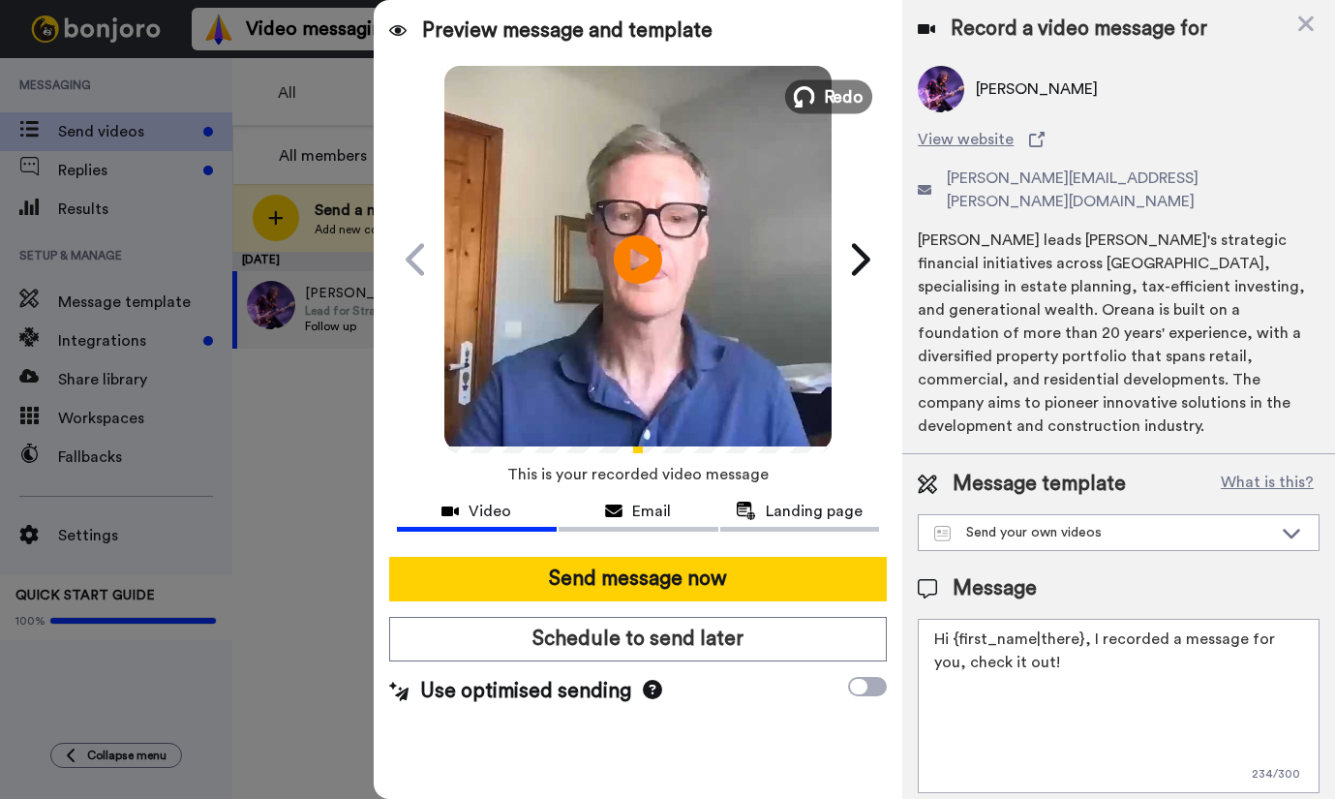
click at [815, 91] on icon at bounding box center [804, 96] width 21 height 21
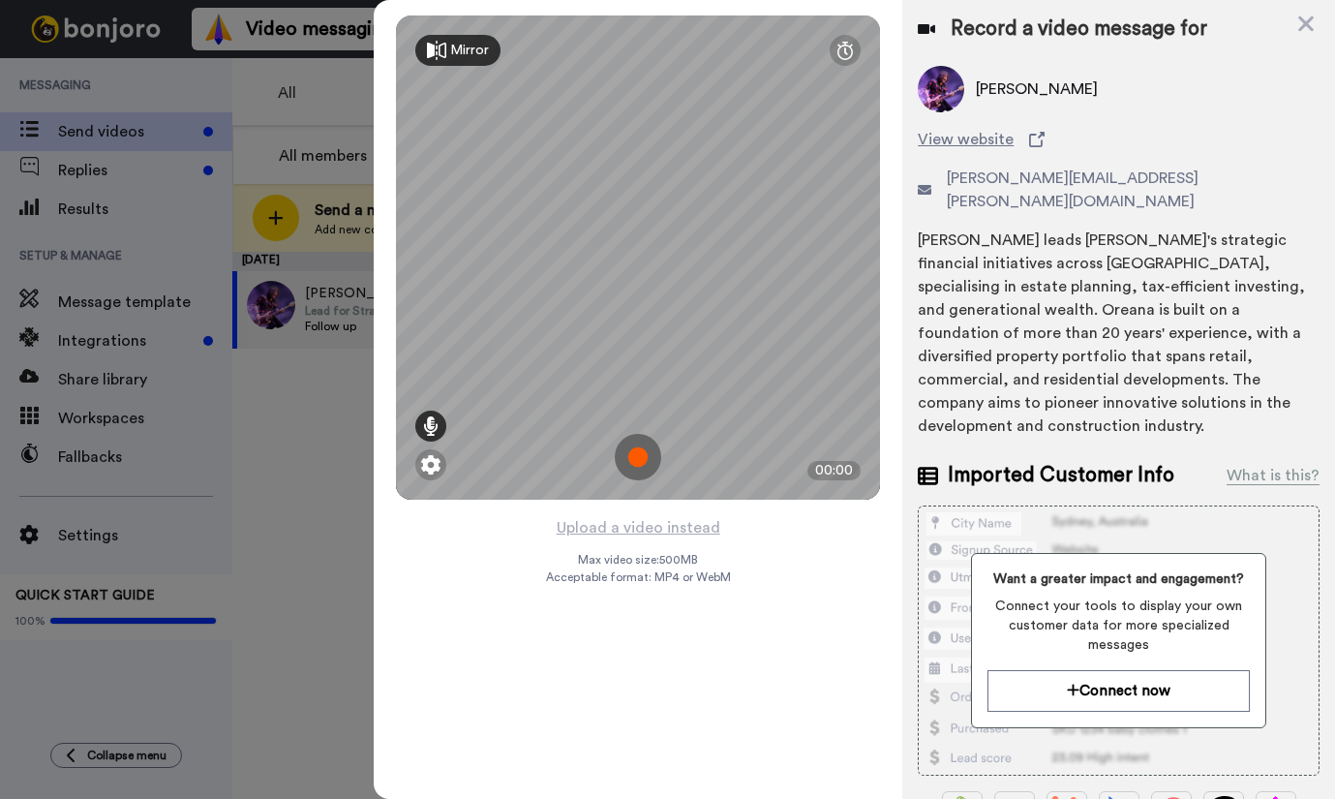
click at [428, 426] on icon at bounding box center [430, 425] width 15 height 19
click at [632, 456] on img at bounding box center [638, 457] width 46 height 46
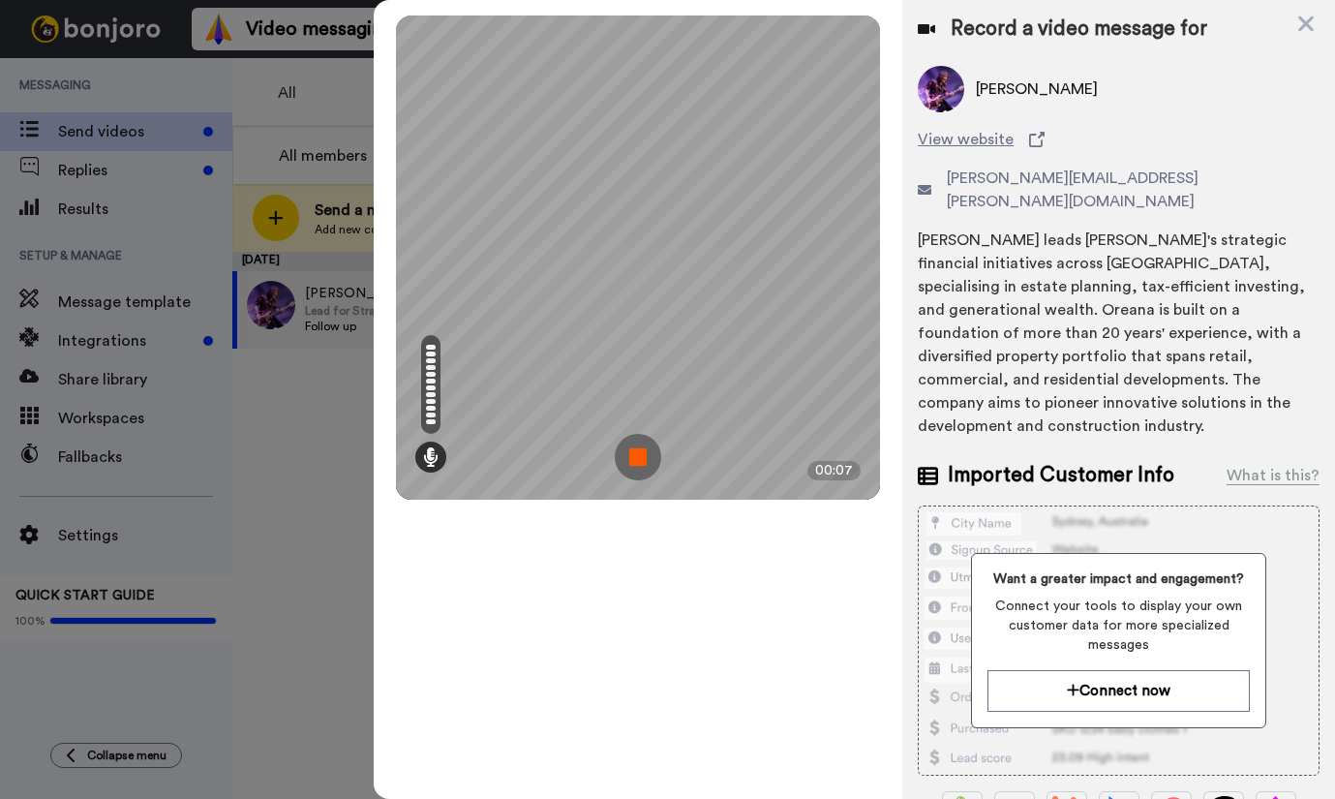
click at [638, 453] on img at bounding box center [638, 457] width 46 height 46
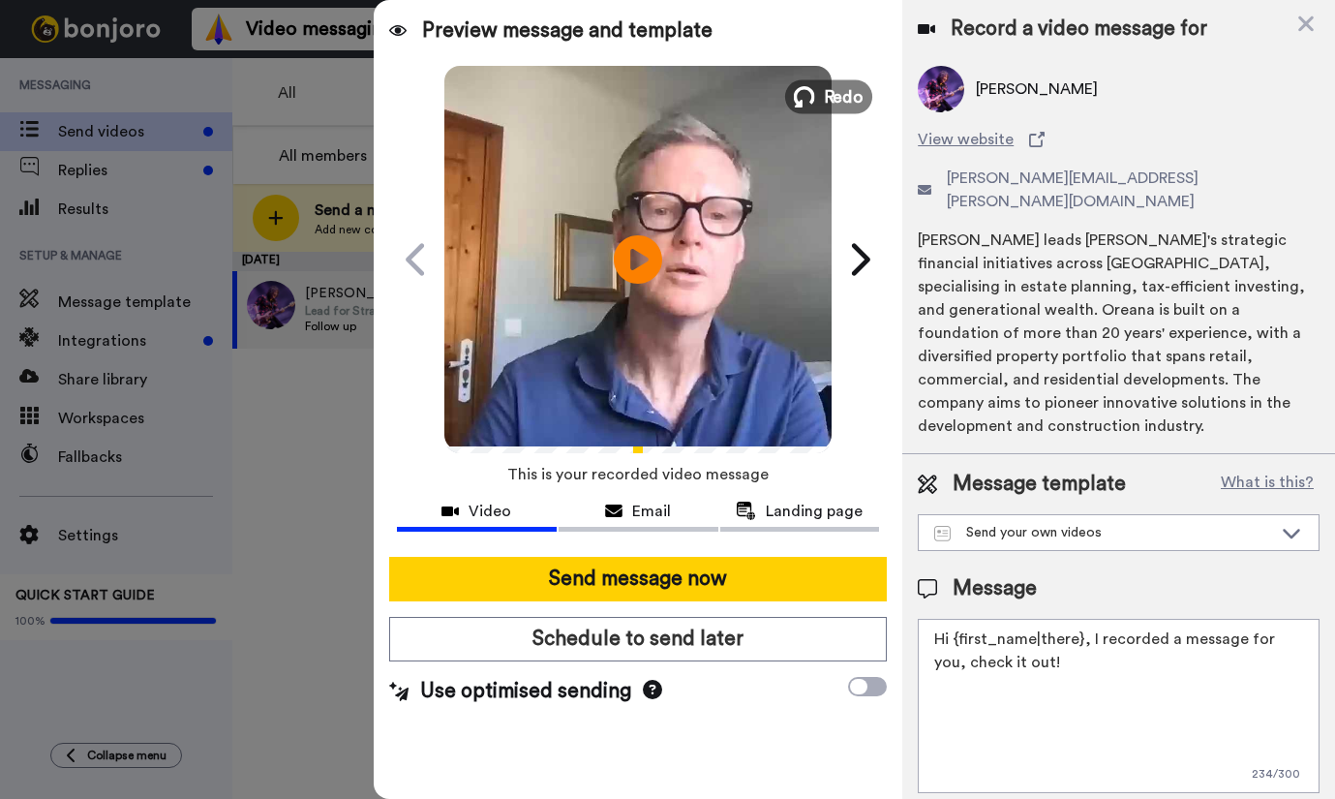
click at [814, 105] on icon at bounding box center [804, 96] width 21 height 21
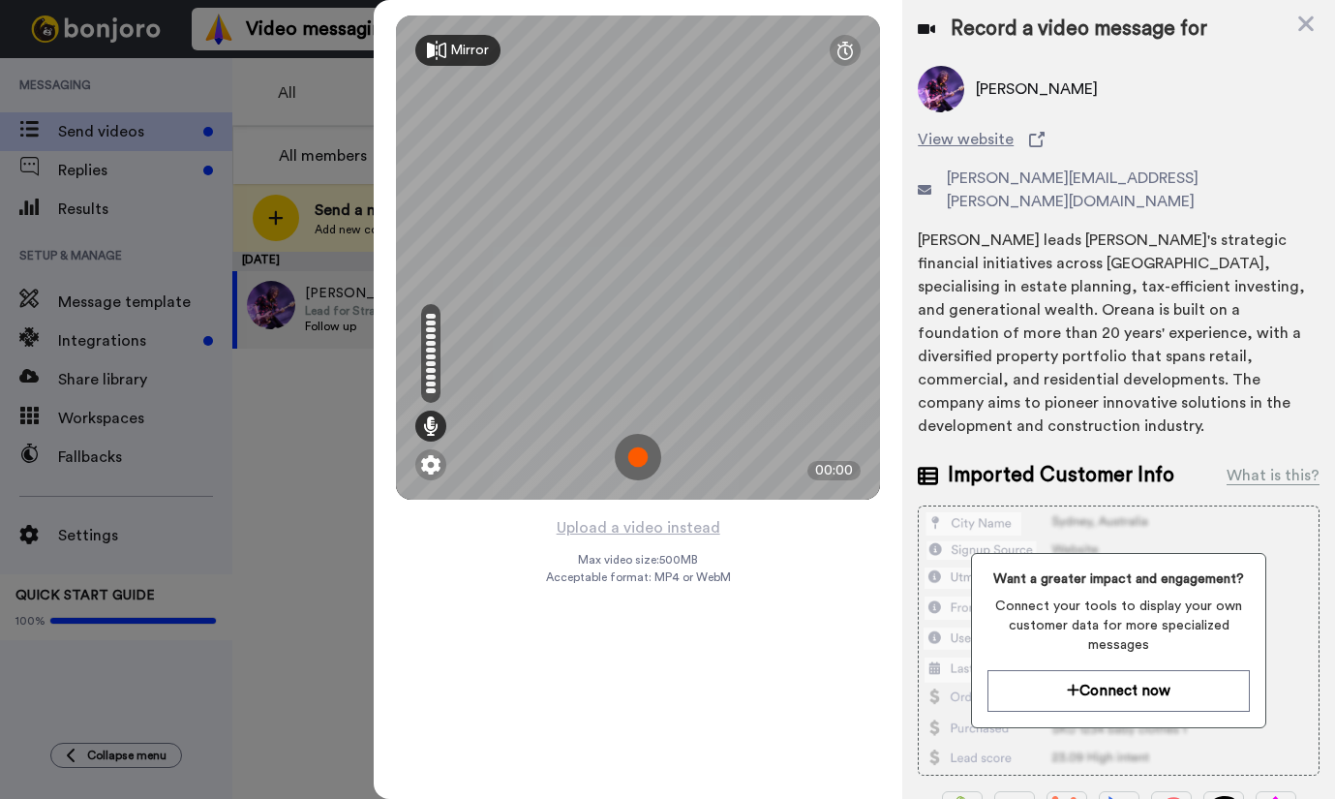
click at [636, 458] on img at bounding box center [638, 457] width 46 height 46
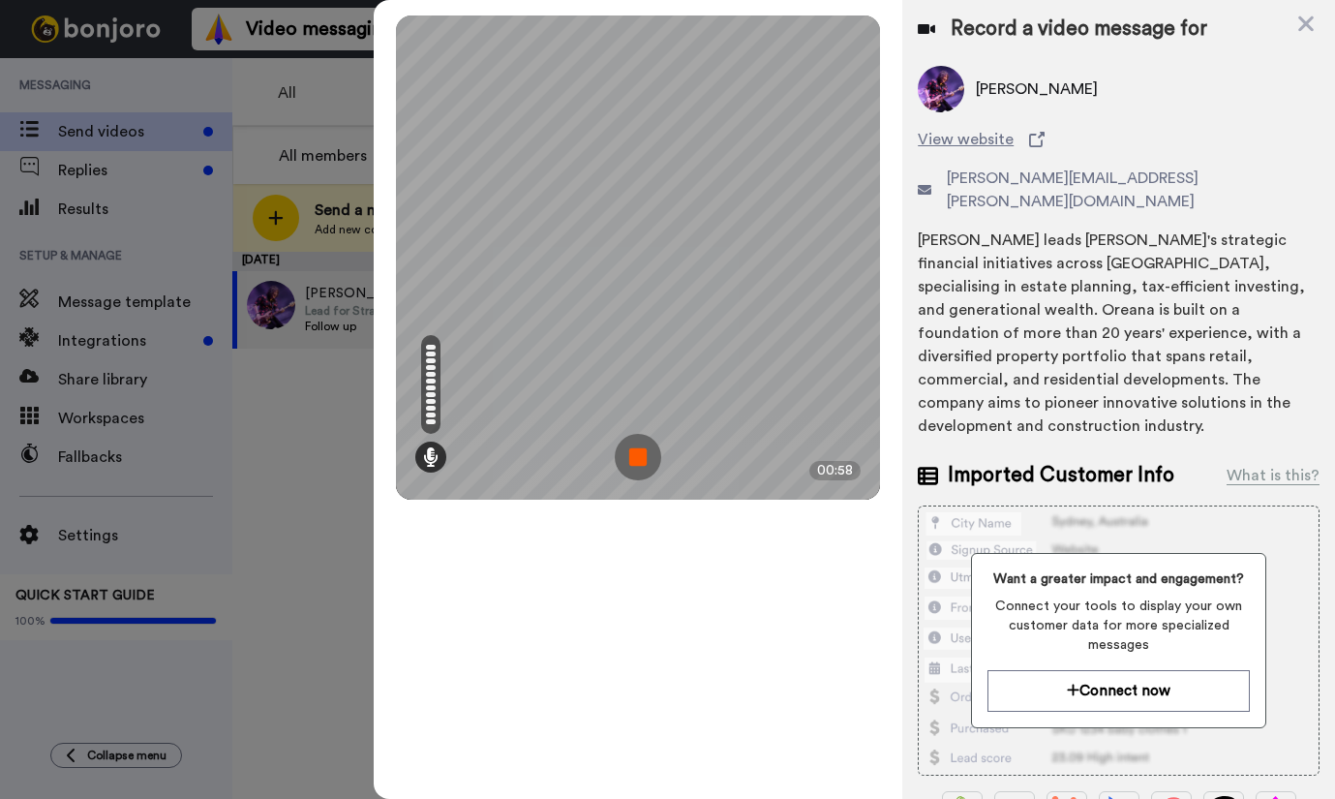
click at [636, 458] on img at bounding box center [638, 457] width 46 height 46
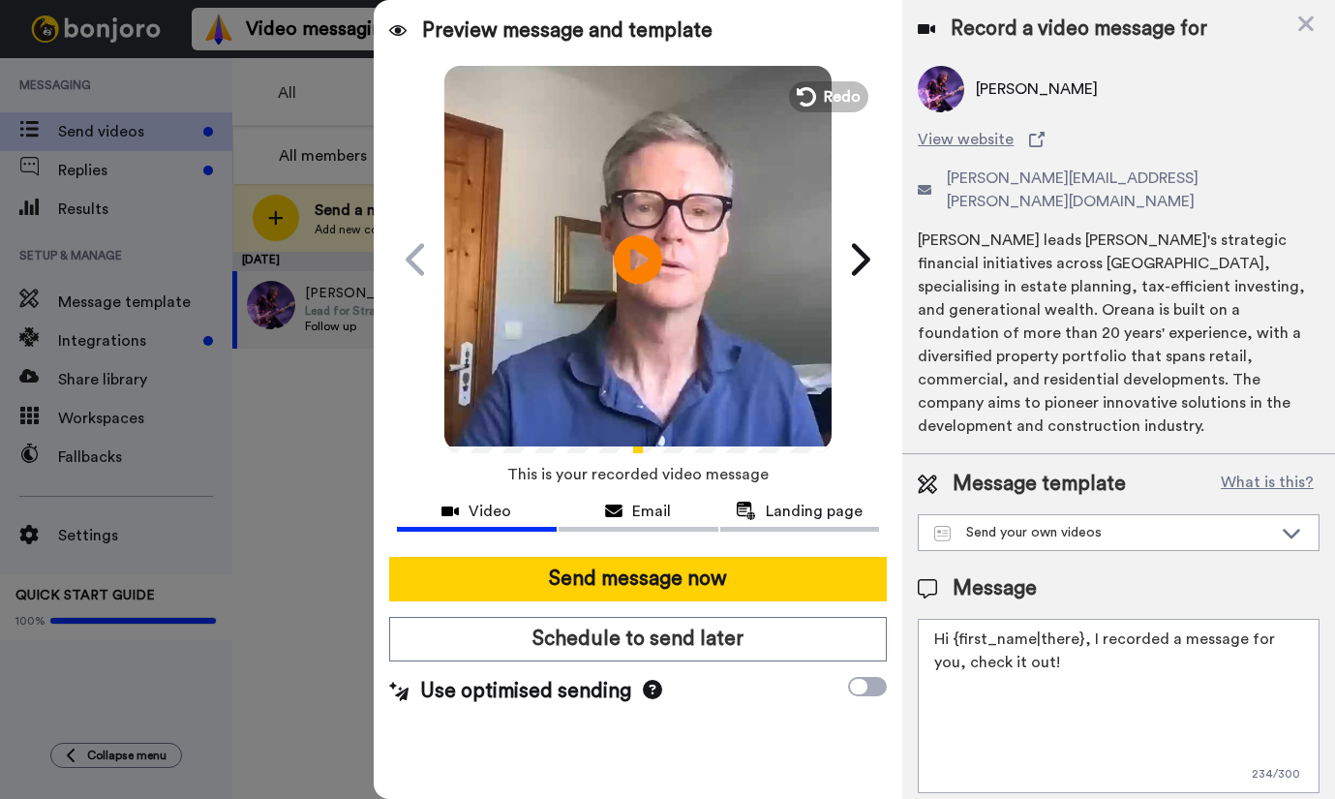
click at [1079, 619] on textarea "Hi {first_name|there}, I recorded a message for you, check it out!" at bounding box center [1119, 706] width 402 height 174
click at [1199, 619] on textarea "Hi Greg, I recorded a message for you, check it out!" at bounding box center [1119, 706] width 402 height 174
click at [1304, 619] on textarea "Hi Greg, I recorded a message for you. Check it out!" at bounding box center [1119, 706] width 402 height 174
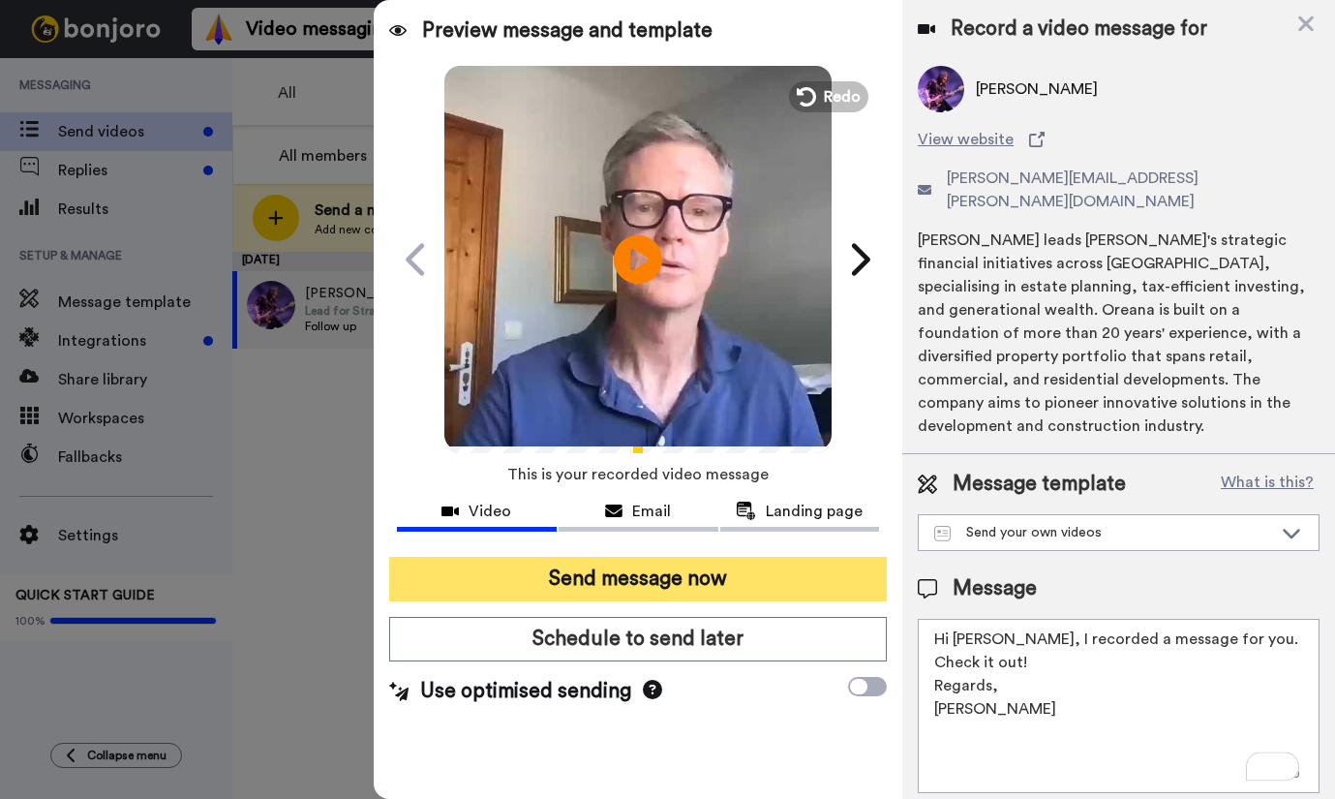
type textarea "Hi Greg, I recorded a message for you. Check it out! Regards, Brett"
click at [696, 579] on button "Send message now" at bounding box center [638, 579] width 498 height 45
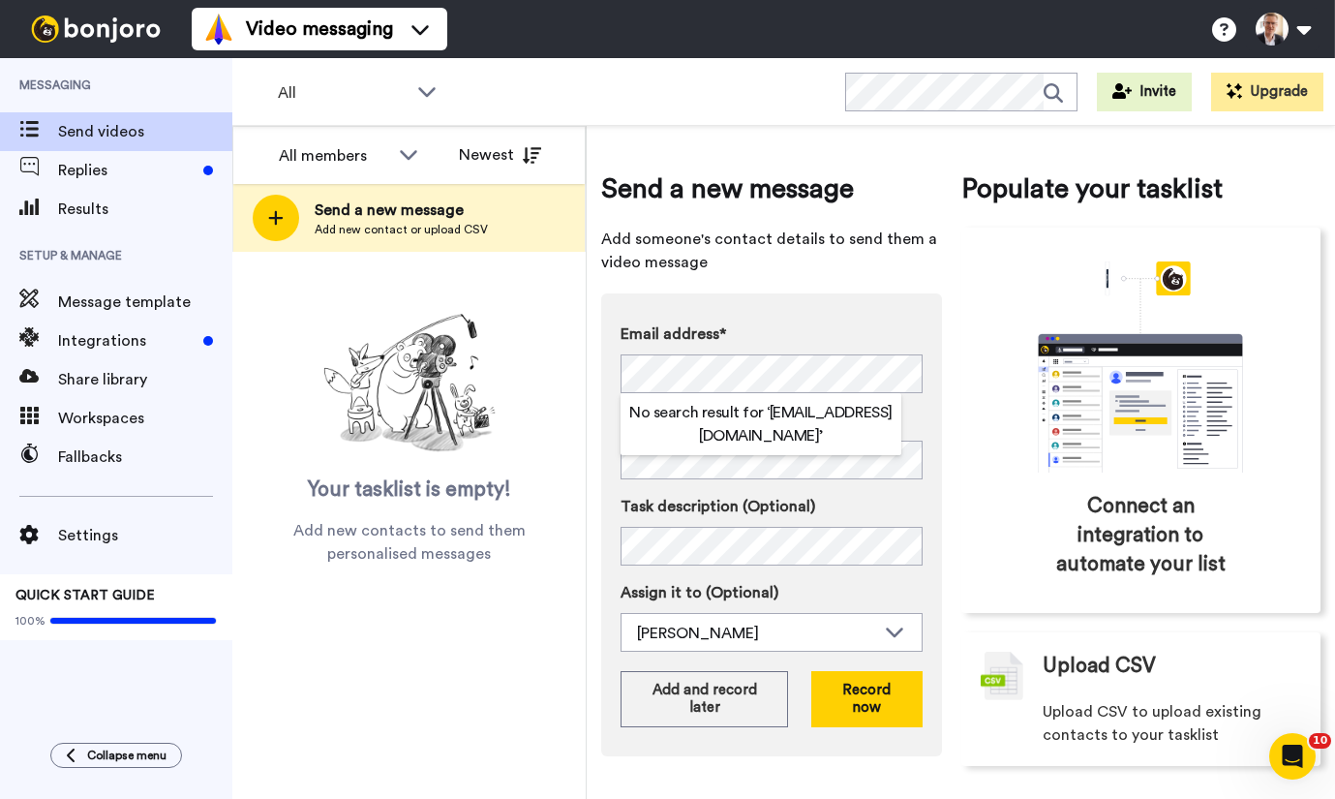
click at [591, 582] on div "Send a new message Add someone's contact details to send them a video message E…" at bounding box center [961, 462] width 748 height 673
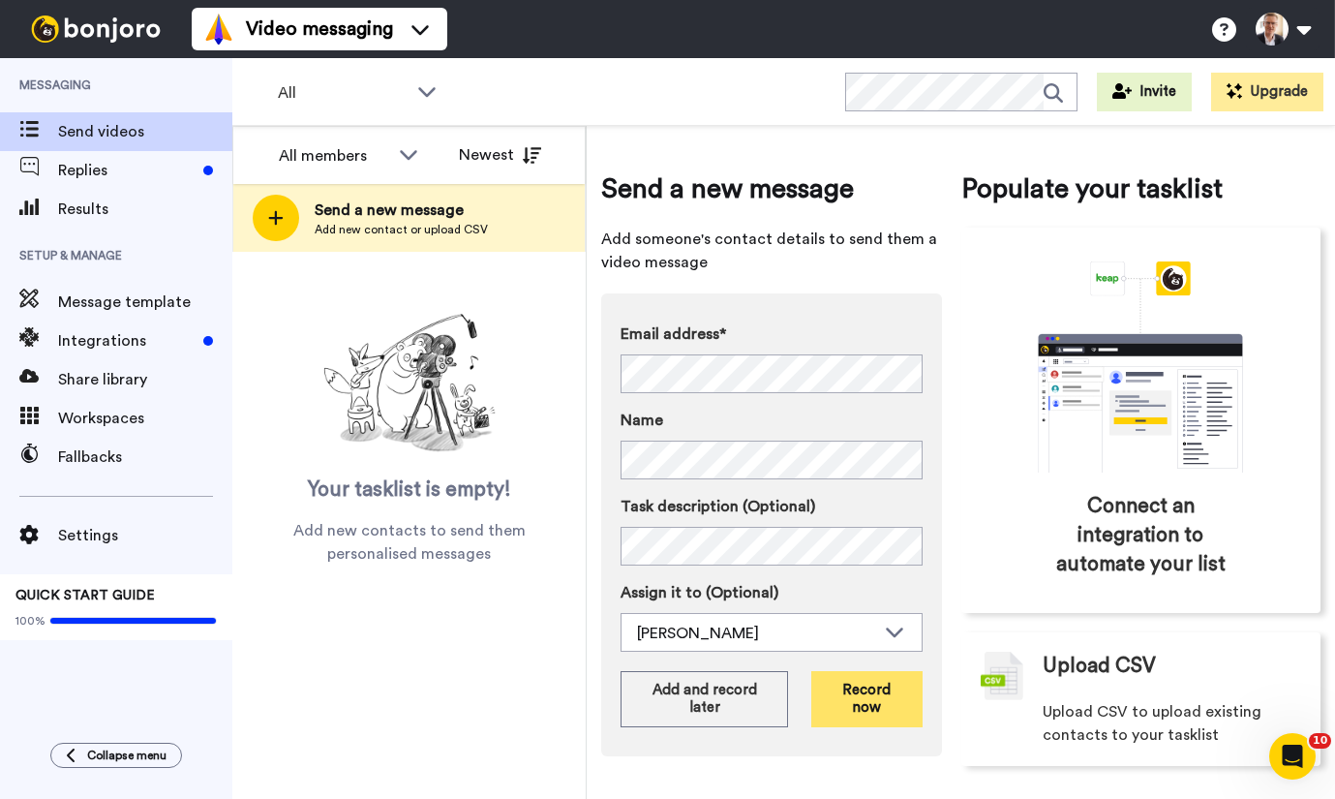
click at [854, 688] on button "Record now" at bounding box center [866, 699] width 110 height 56
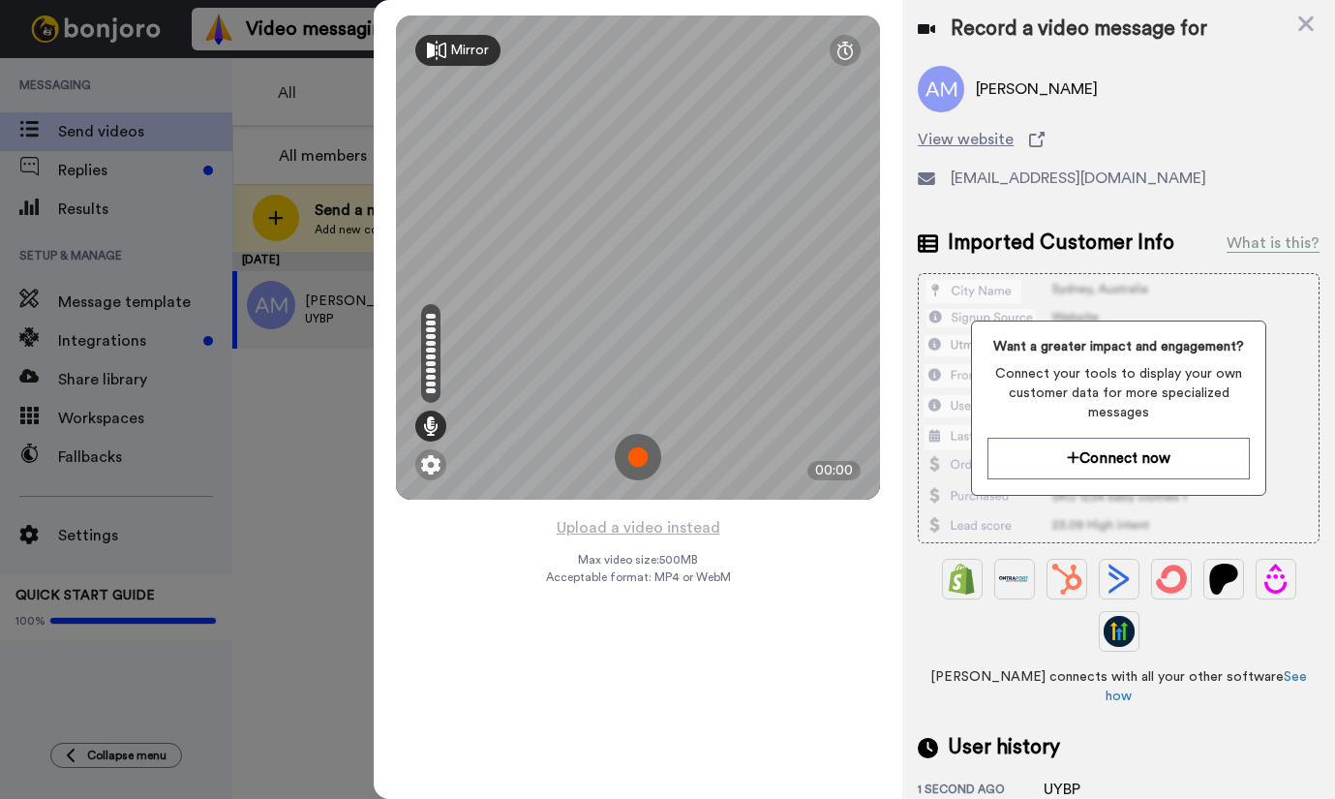
click at [641, 461] on img at bounding box center [638, 457] width 46 height 46
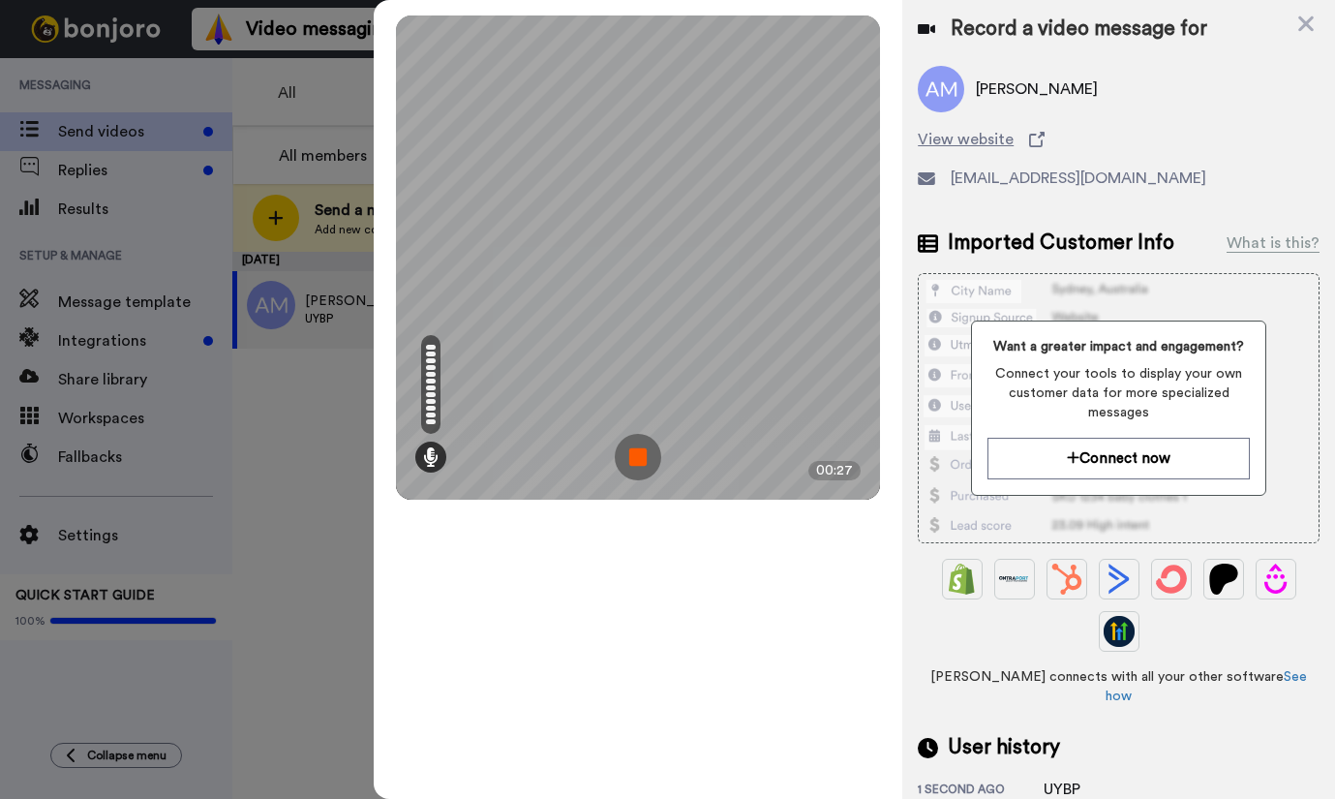
click at [641, 461] on img at bounding box center [638, 457] width 46 height 46
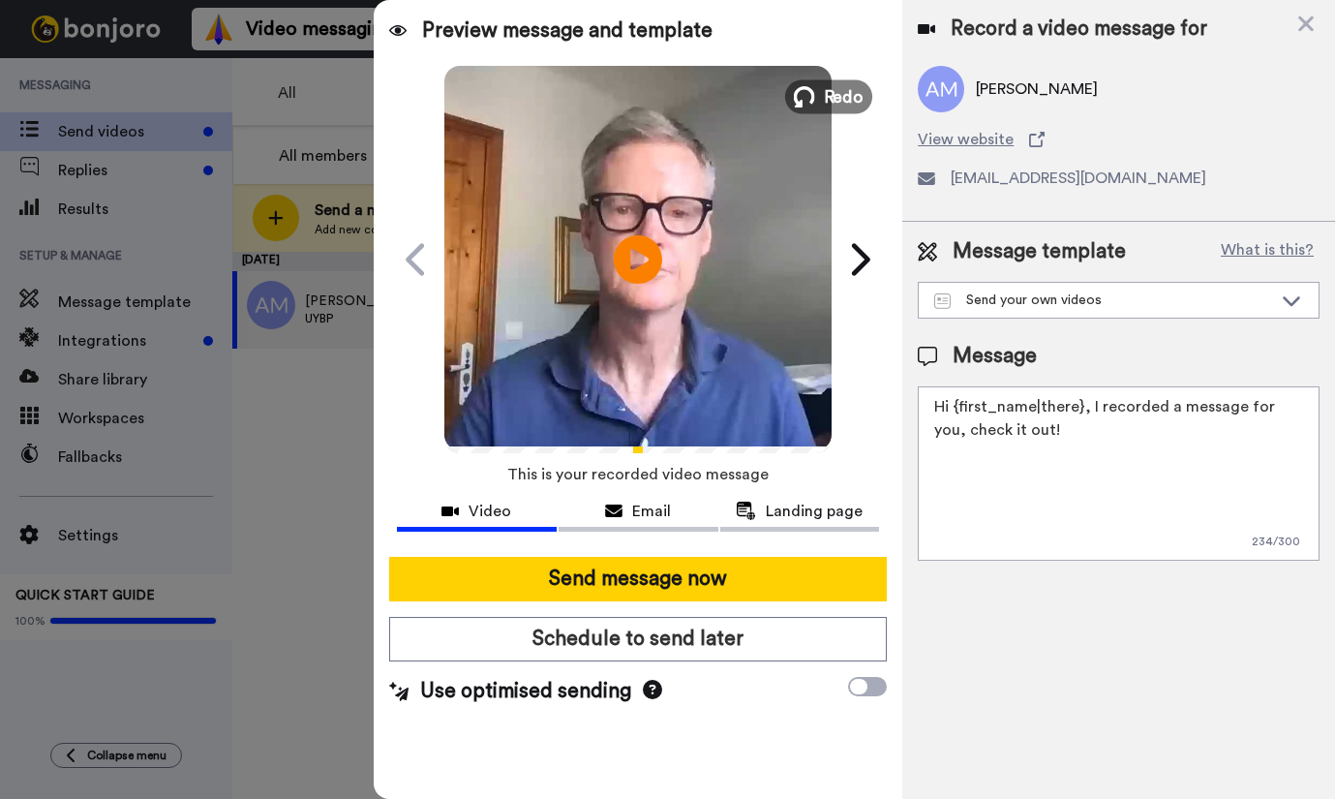
click at [806, 92] on icon at bounding box center [804, 96] width 21 height 21
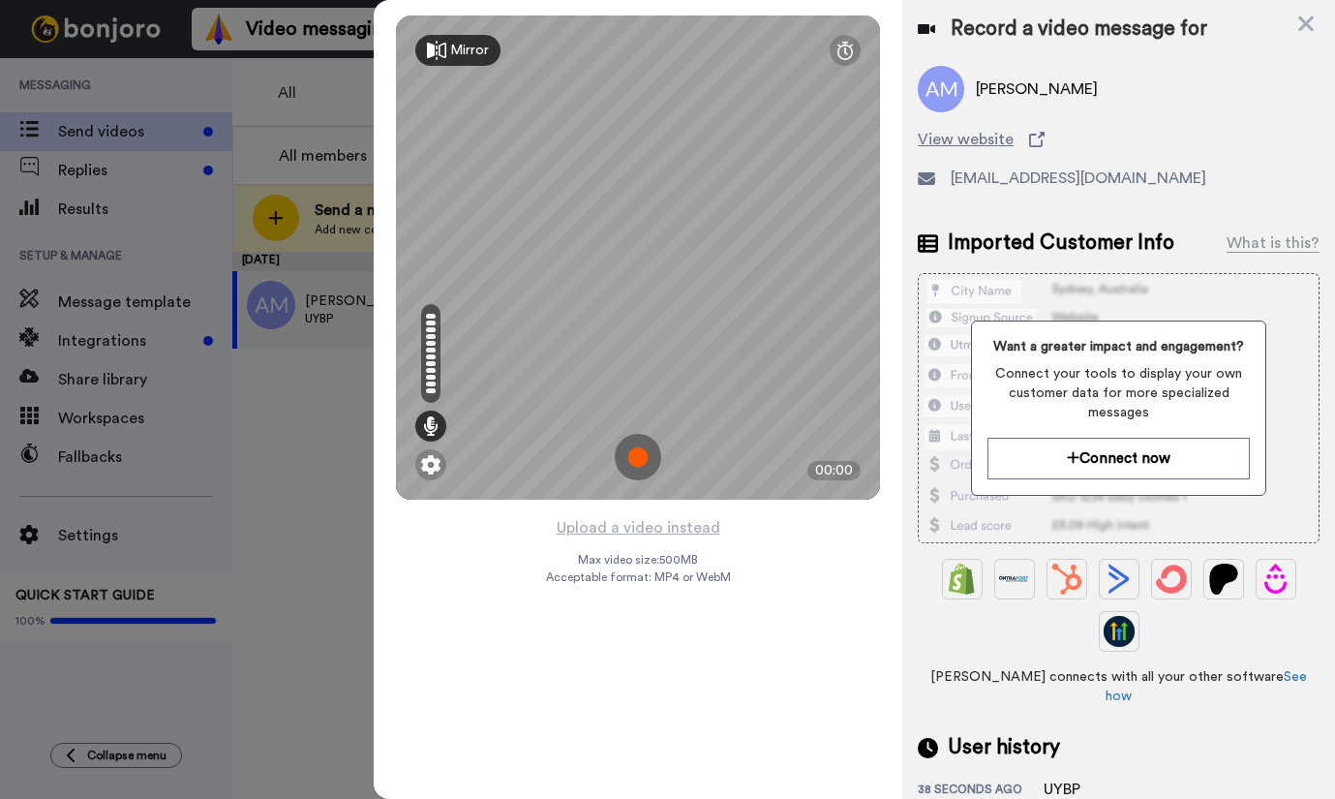
click at [641, 456] on img at bounding box center [638, 457] width 46 height 46
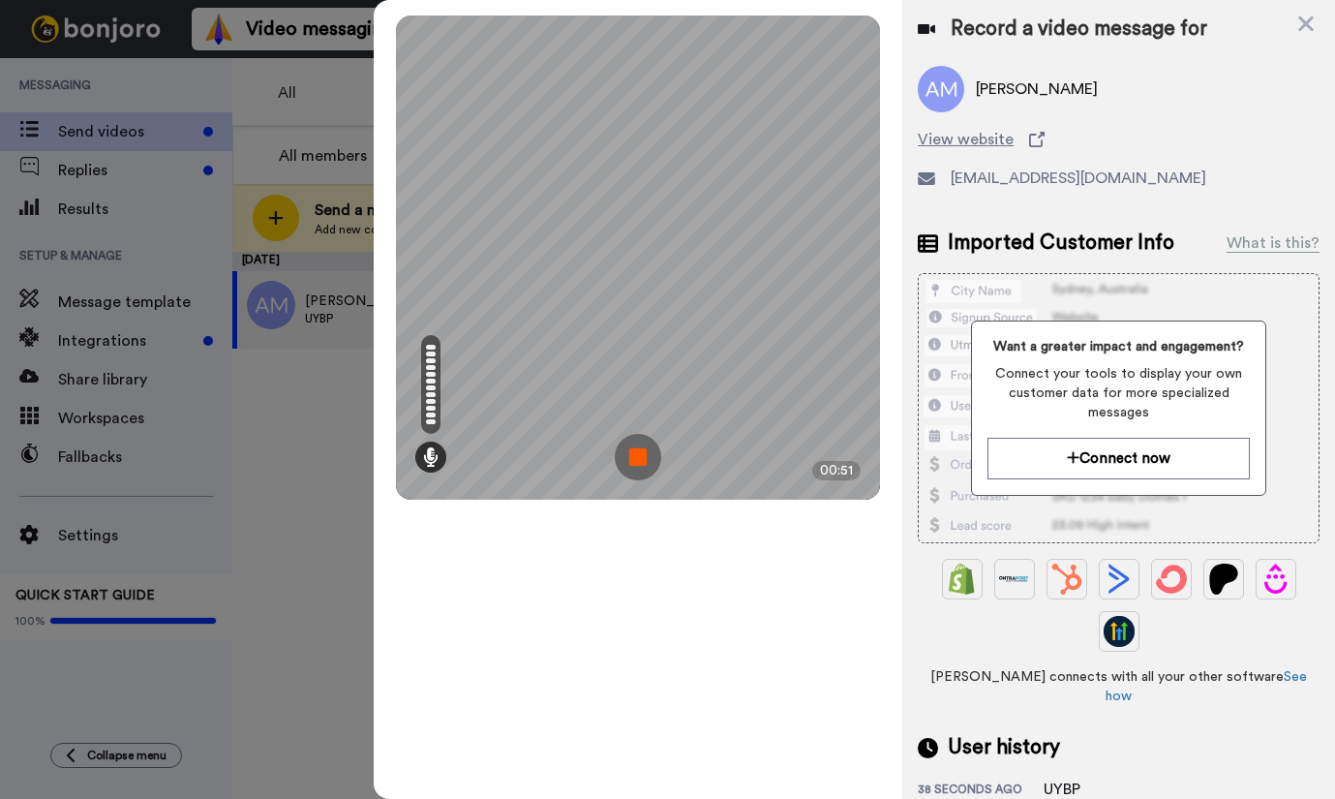
click at [641, 456] on img at bounding box center [638, 457] width 46 height 46
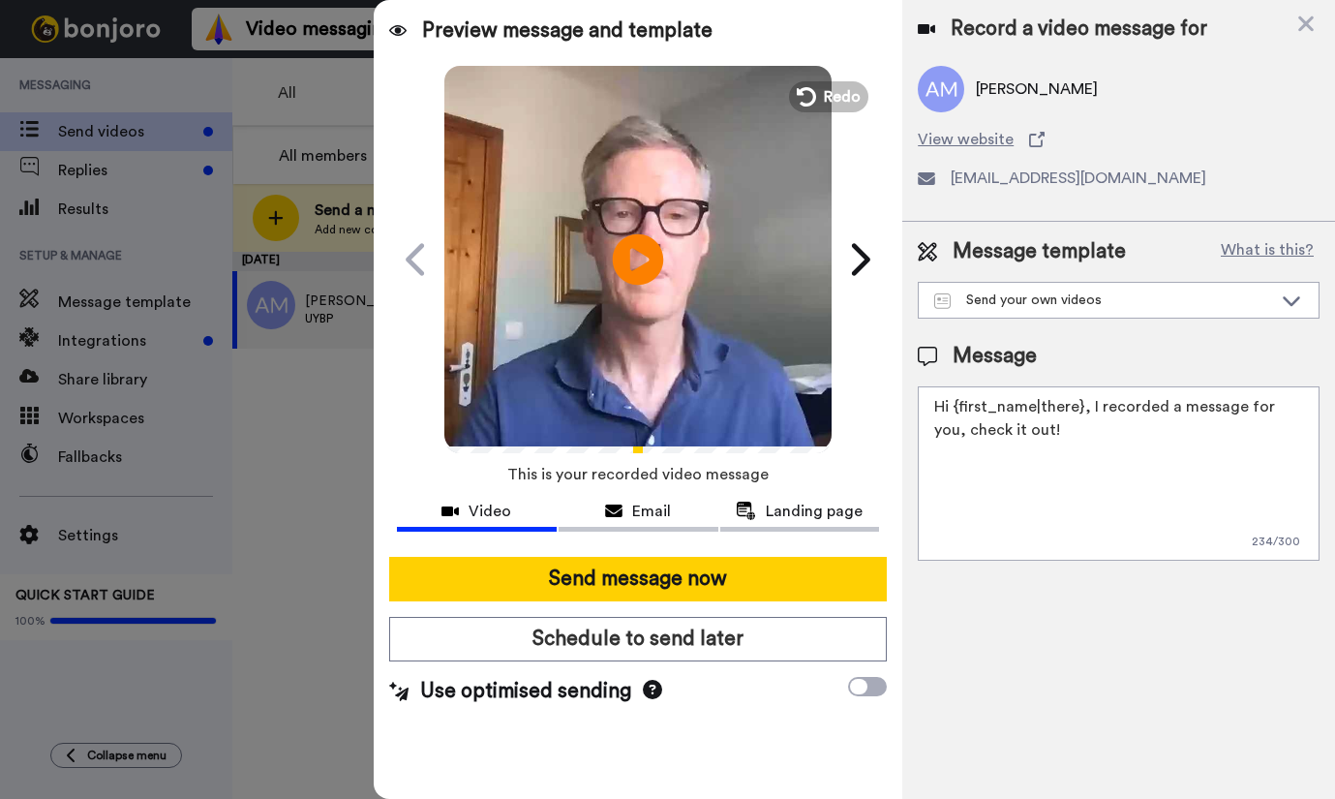
click at [639, 261] on icon "Play/Pause" at bounding box center [638, 259] width 51 height 92
click at [1079, 411] on textarea "Hi {first_name|there}, I recorded a message for you, check it out!" at bounding box center [1119, 473] width 402 height 174
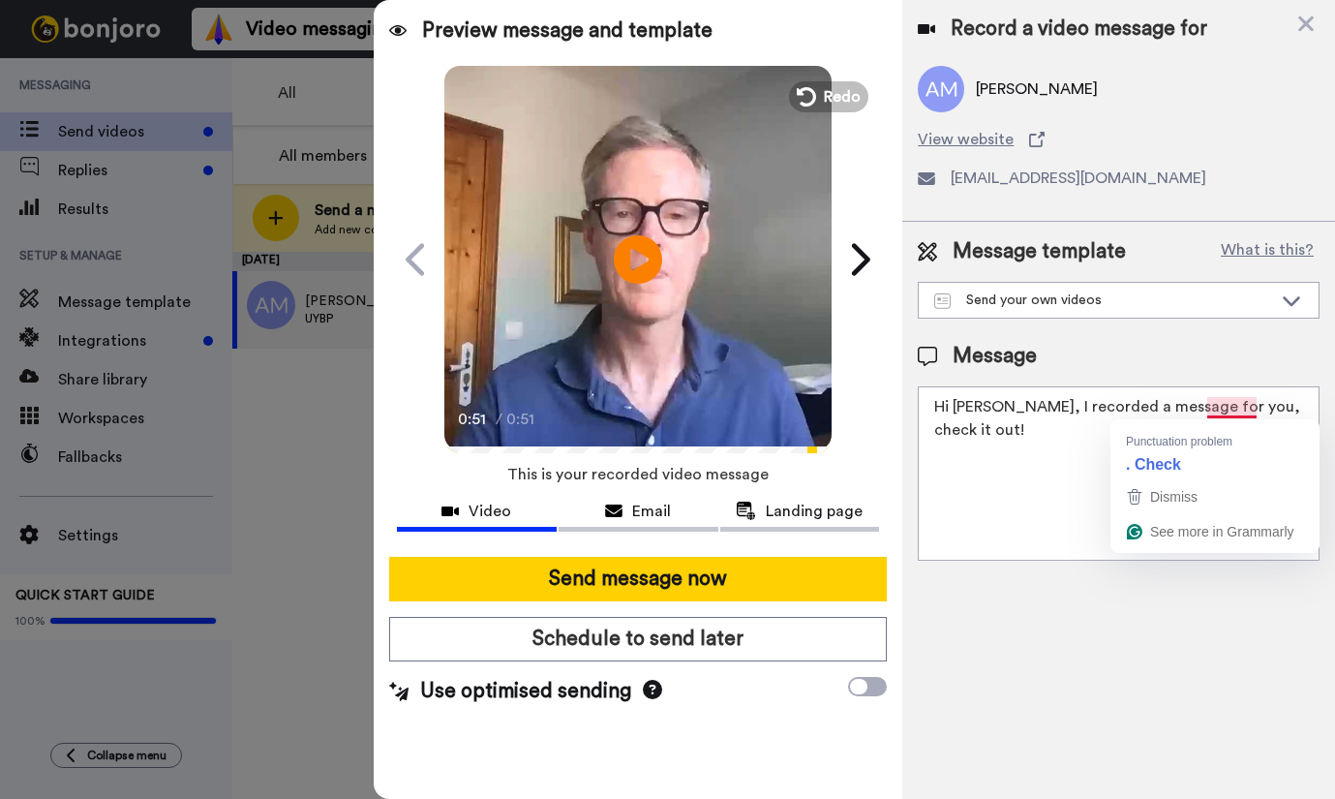
click at [1209, 412] on textarea "Hi Angus, I recorded a message for you, check it out!" at bounding box center [1119, 473] width 402 height 174
click at [974, 434] on textarea "Hi Angus, I recorded a message for you. Check it out!" at bounding box center [1119, 473] width 402 height 174
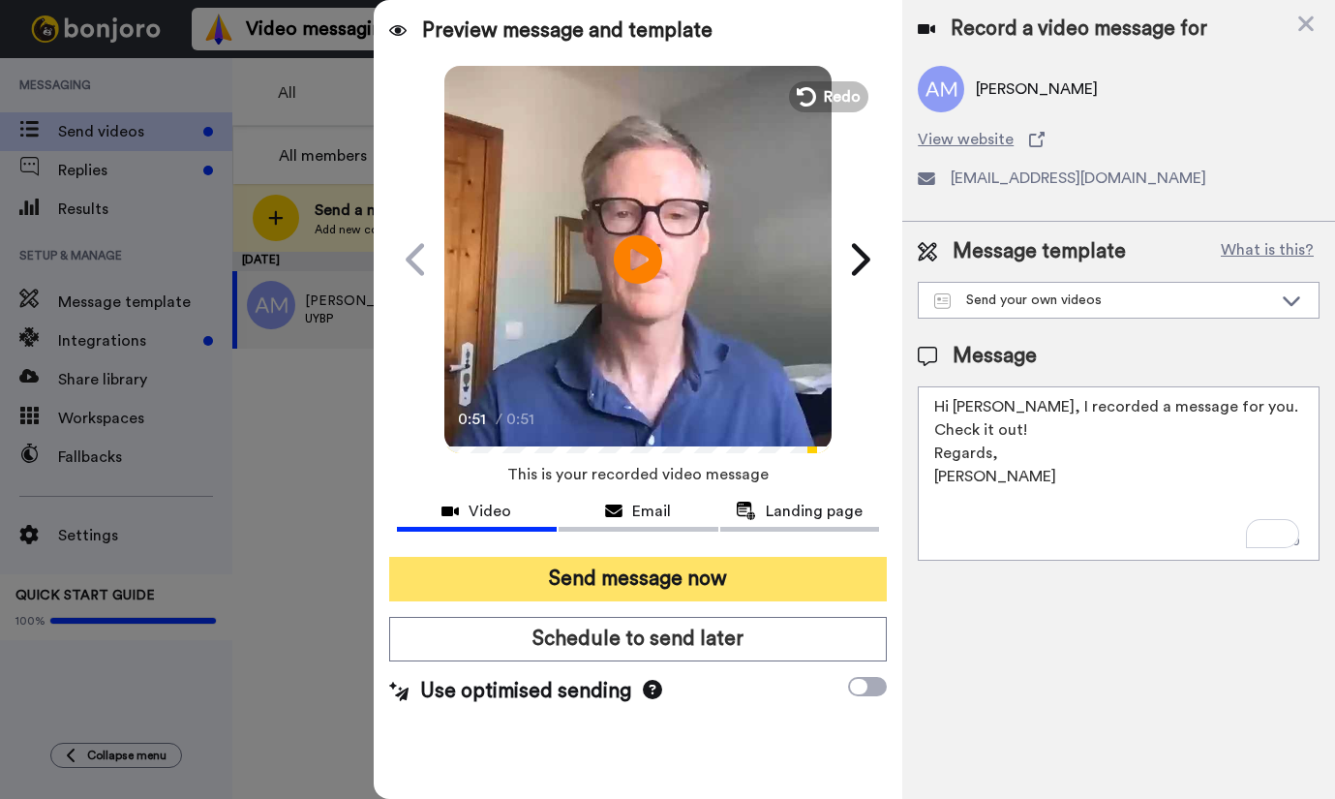
type textarea "Hi Angus, I recorded a message for you. Check it out! Regards, Brett"
click at [658, 577] on button "Send message now" at bounding box center [638, 579] width 498 height 45
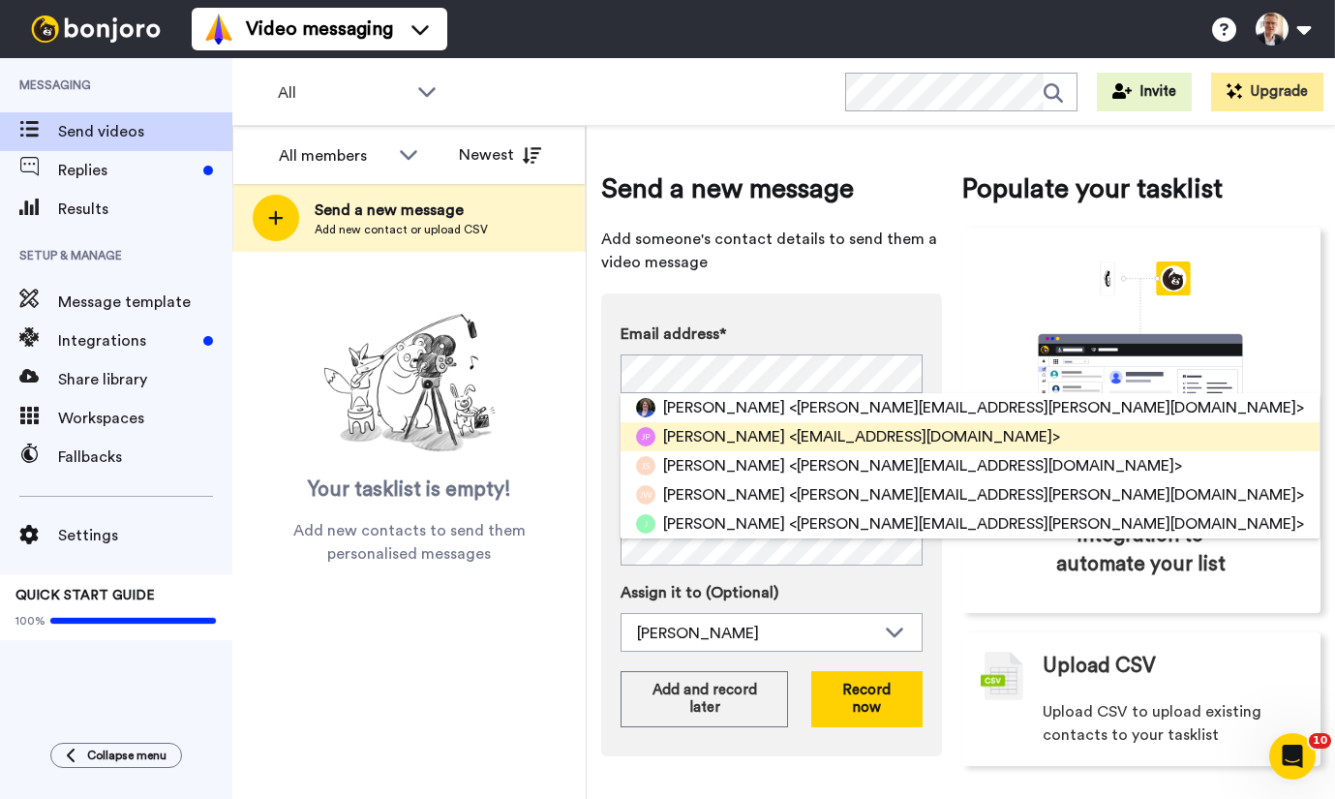
click at [685, 435] on span "[PERSON_NAME]" at bounding box center [724, 436] width 122 height 23
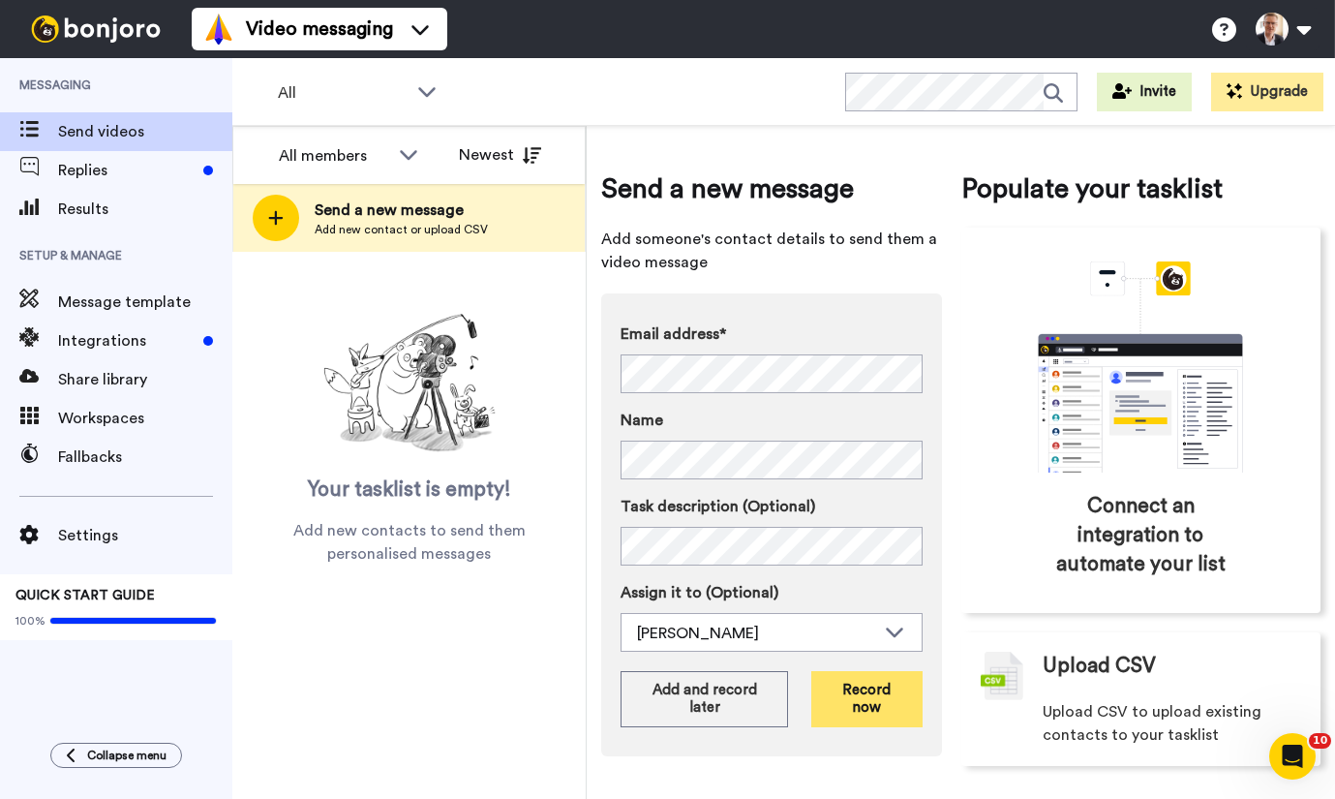
click at [862, 692] on button "Record now" at bounding box center [866, 699] width 110 height 56
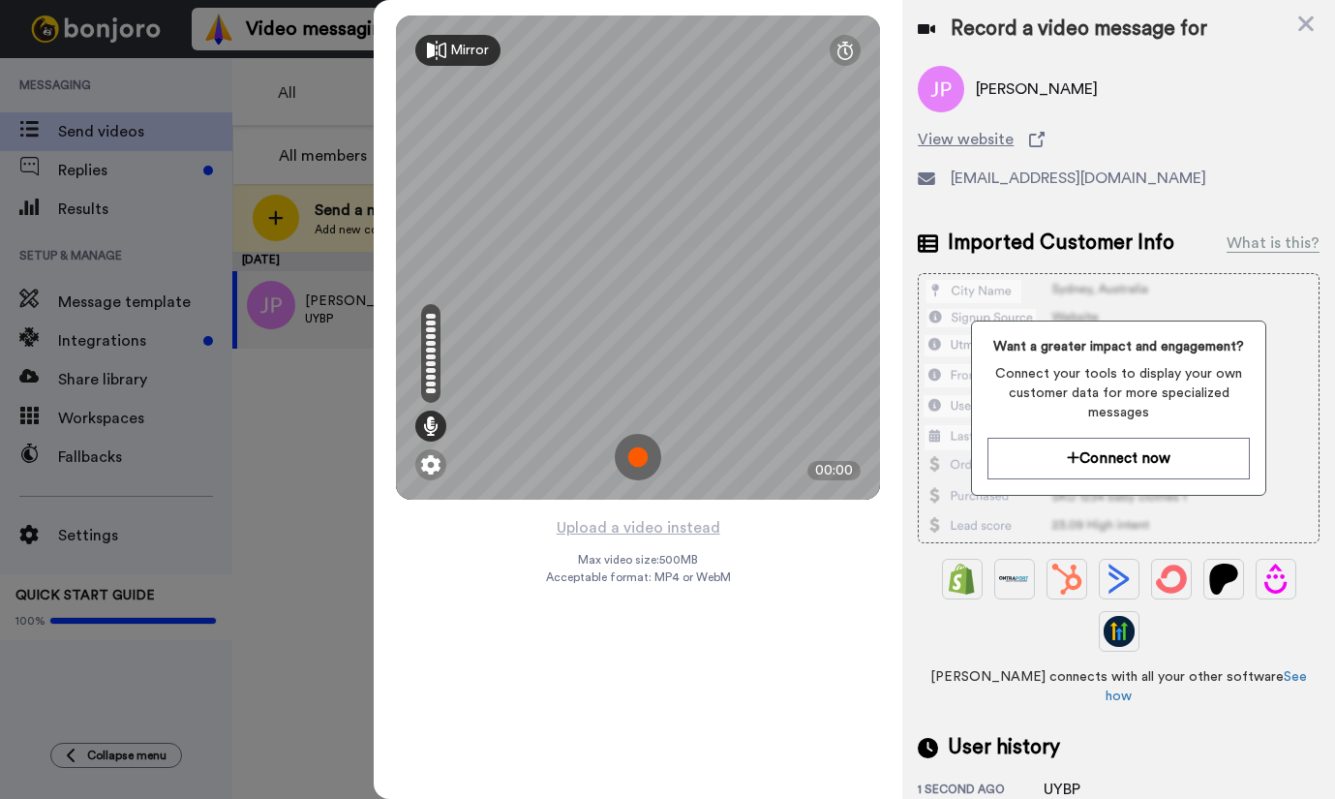
click at [641, 459] on img at bounding box center [638, 457] width 46 height 46
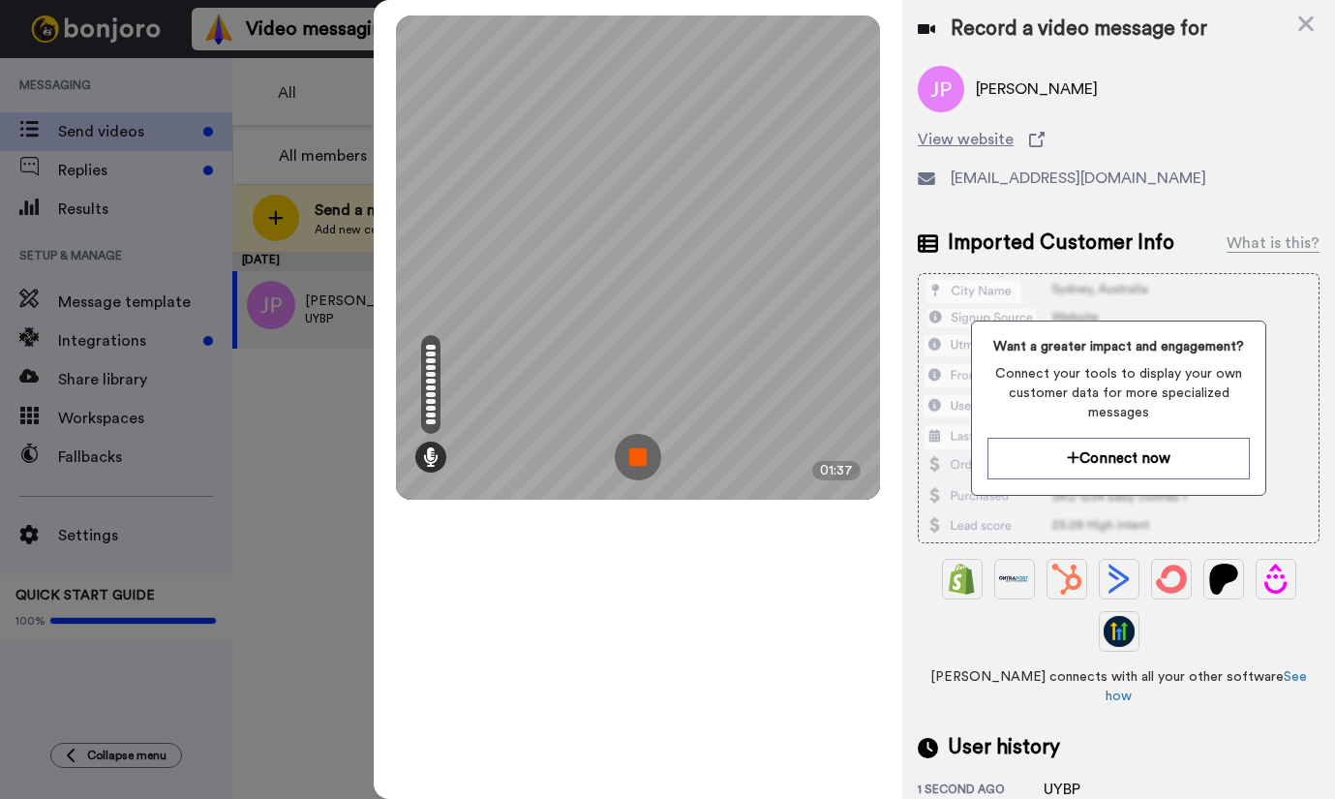
click at [641, 459] on img at bounding box center [638, 457] width 46 height 46
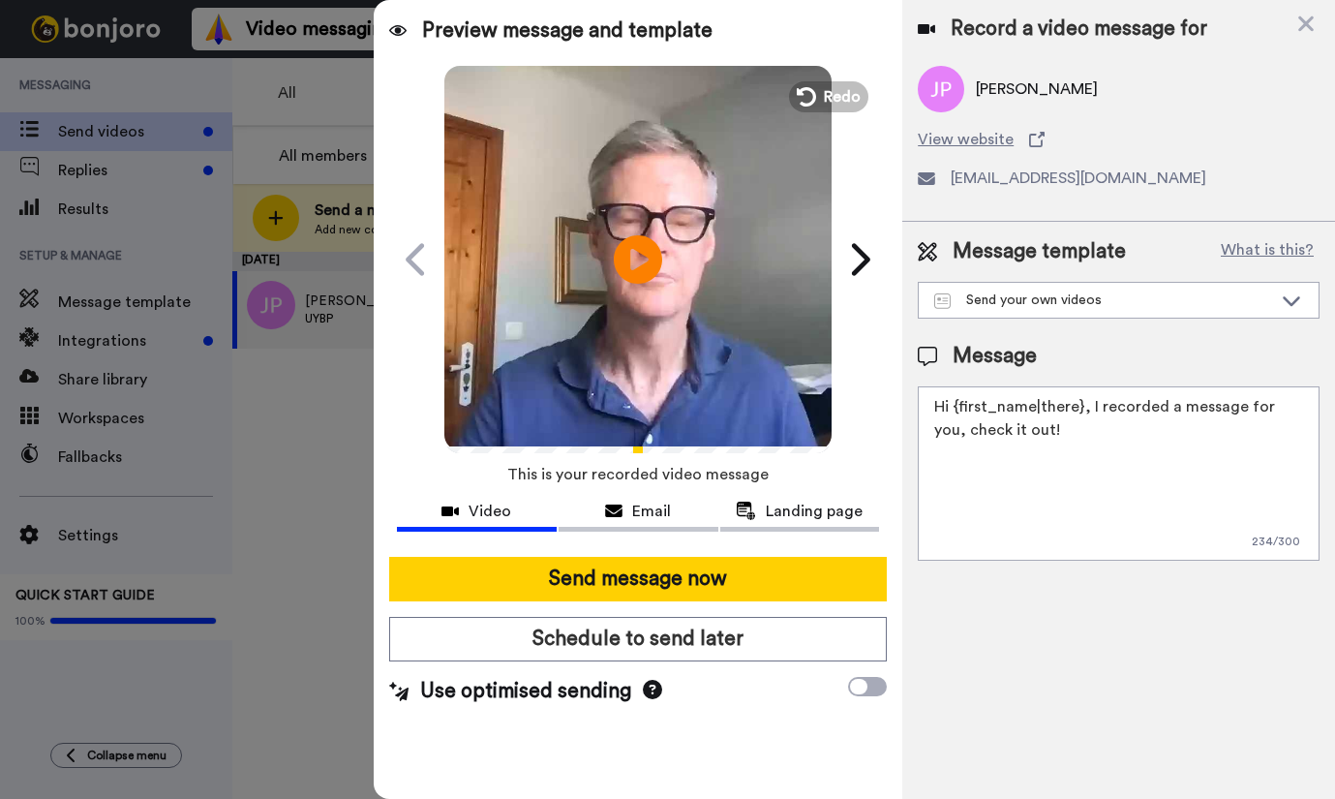
click at [1077, 408] on textarea "Hi {first_name|there}, I recorded a message for you, check it out!" at bounding box center [1119, 473] width 402 height 174
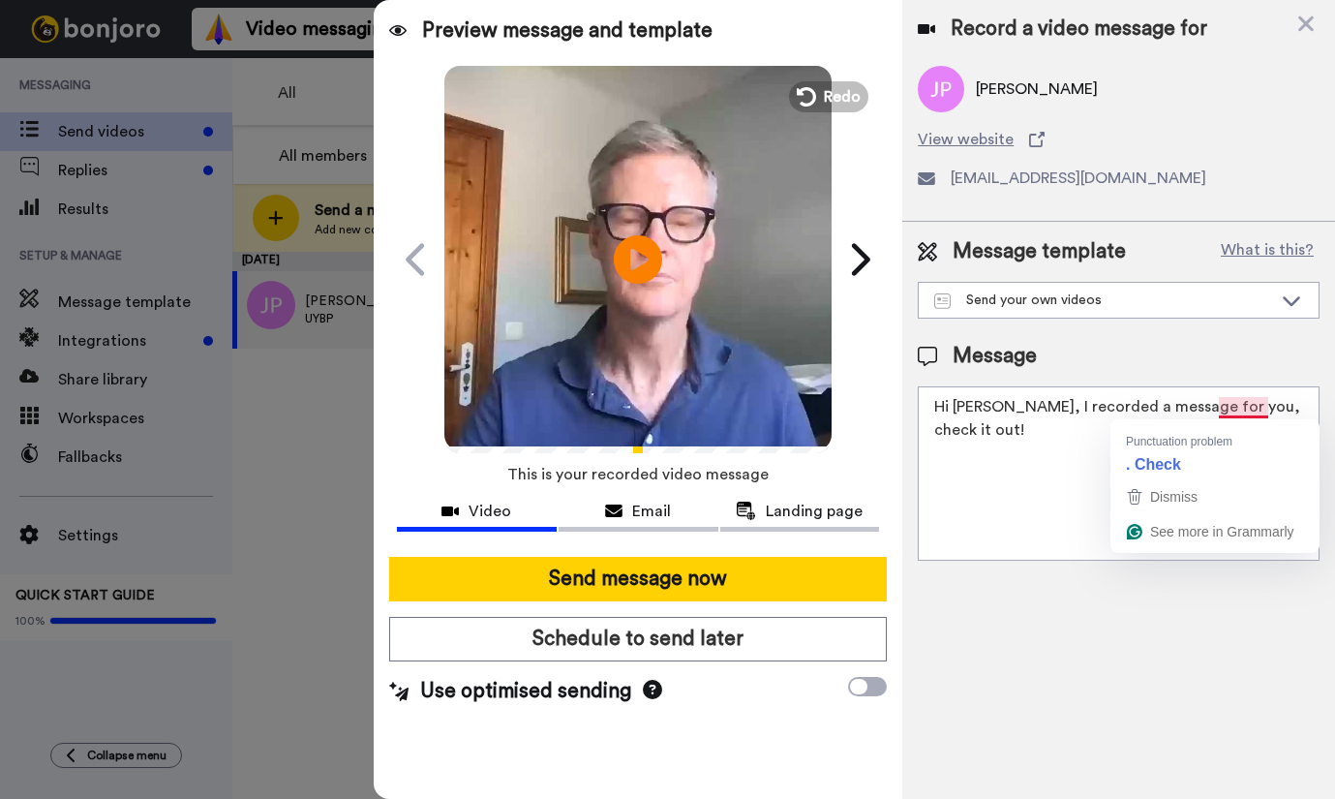
click at [1234, 410] on textarea "Hi Jennifer, I recorded a message for you, check it out!" at bounding box center [1119, 473] width 402 height 174
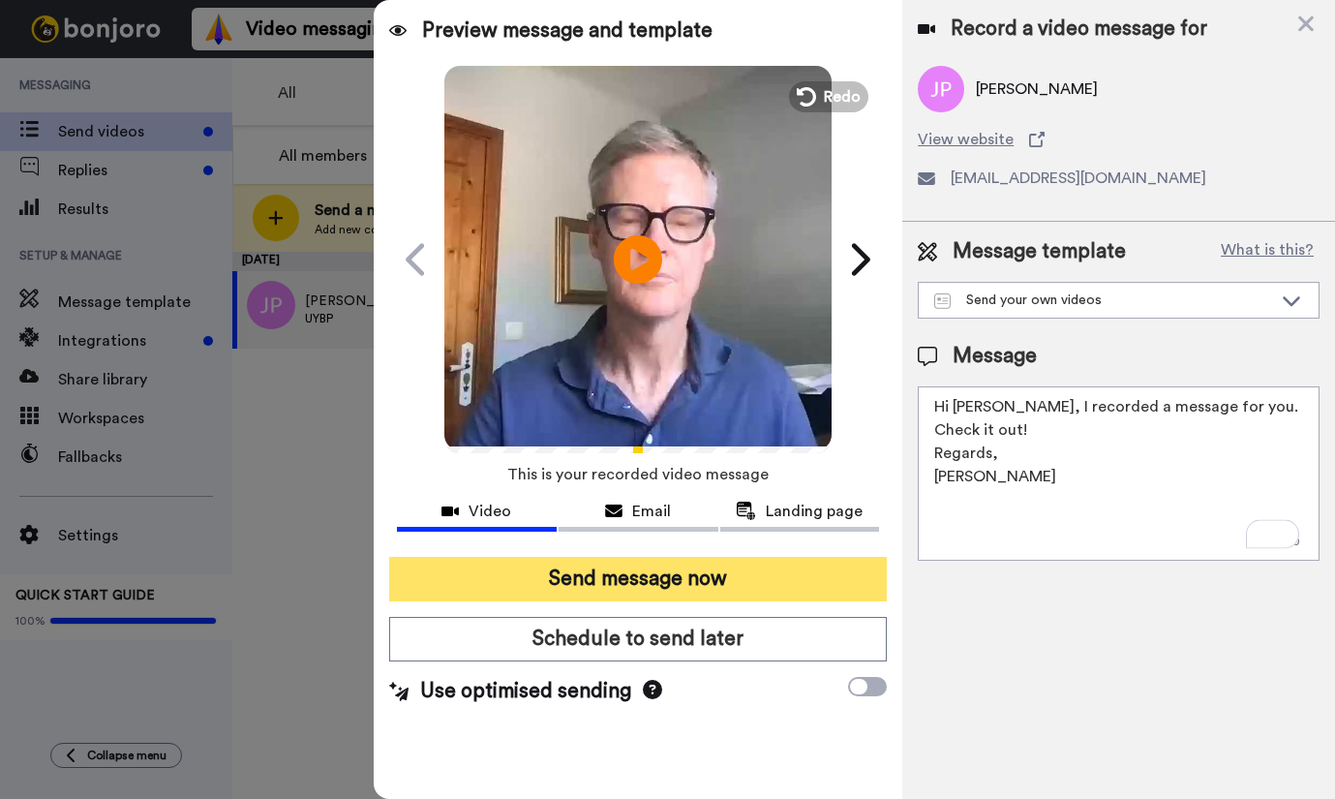
type textarea "Hi Jennifer, I recorded a message for you. Check it out! Regards, Brett"
click at [660, 569] on button "Send message now" at bounding box center [638, 579] width 498 height 45
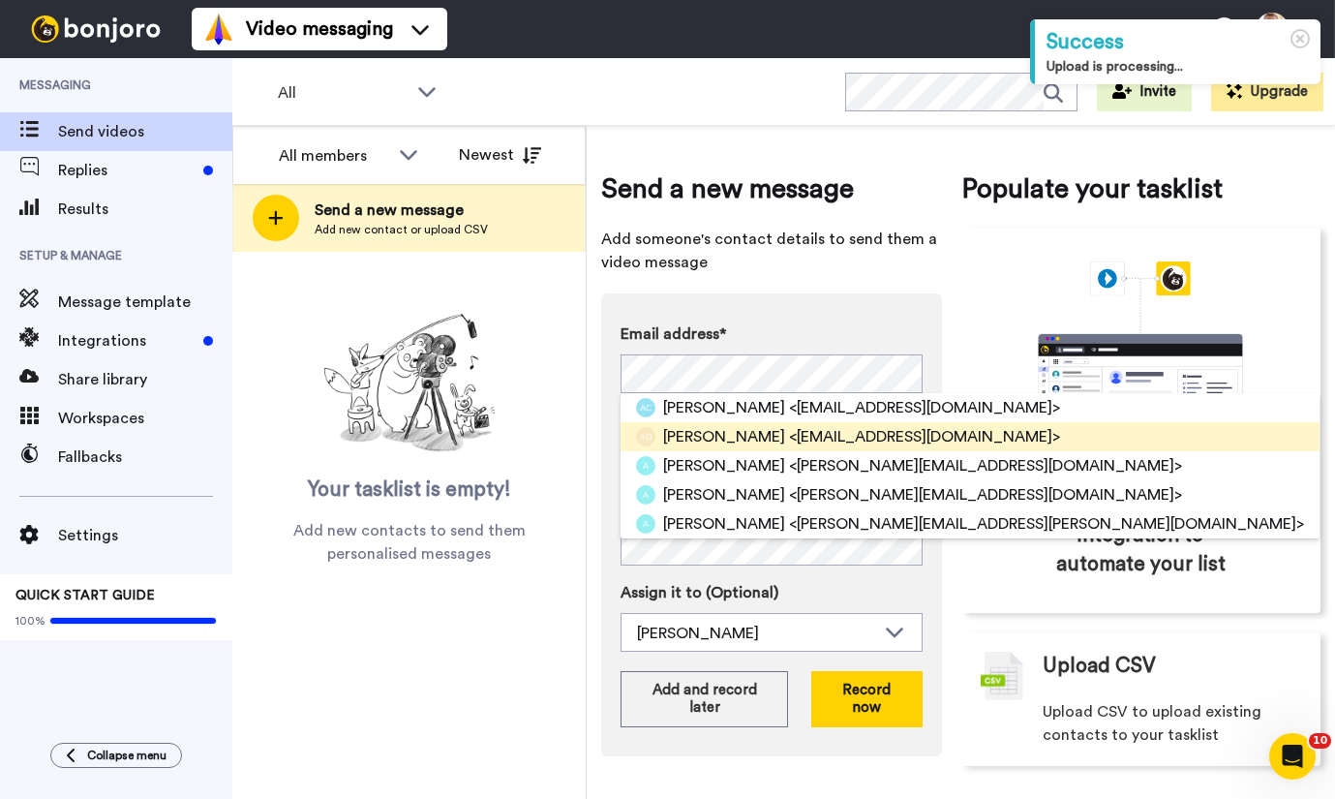
click at [683, 432] on span "[PERSON_NAME]" at bounding box center [724, 436] width 122 height 23
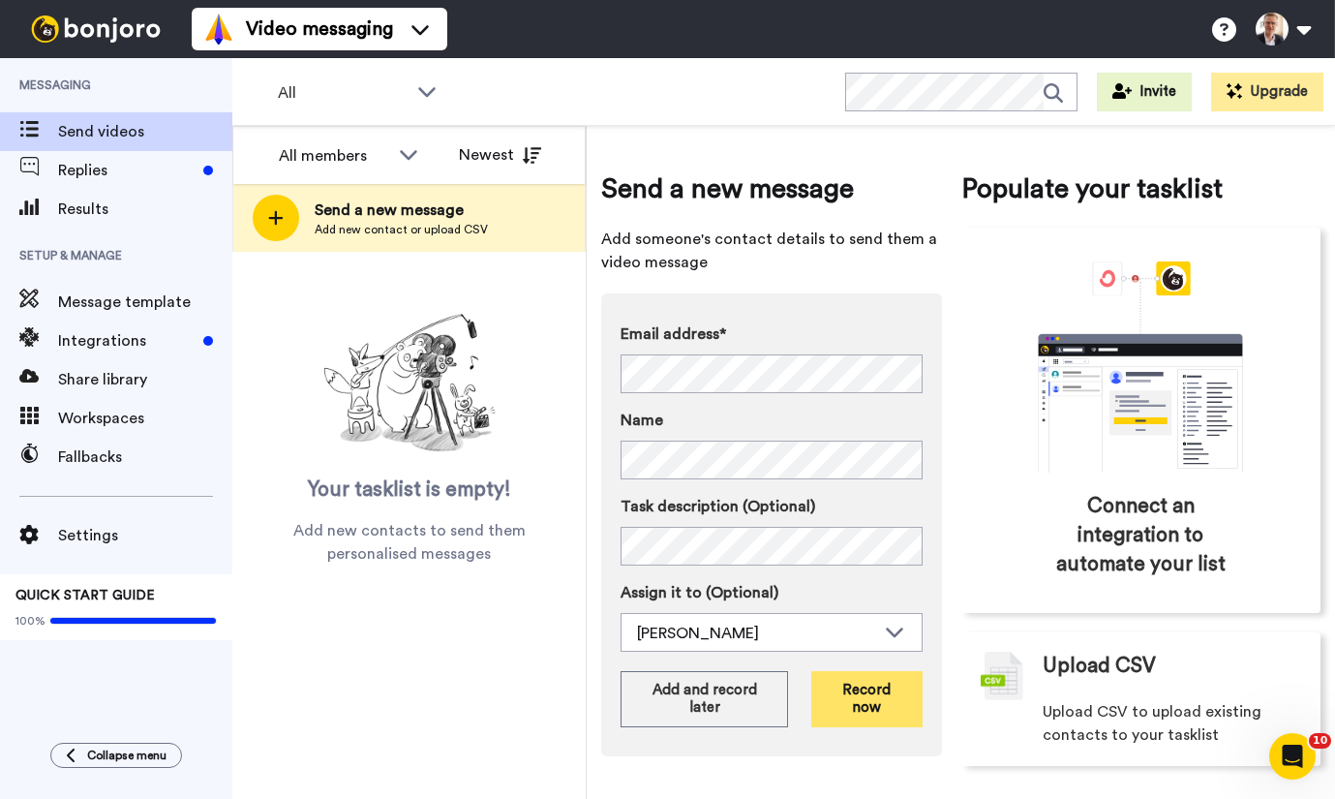
click at [860, 686] on button "Record now" at bounding box center [866, 699] width 110 height 56
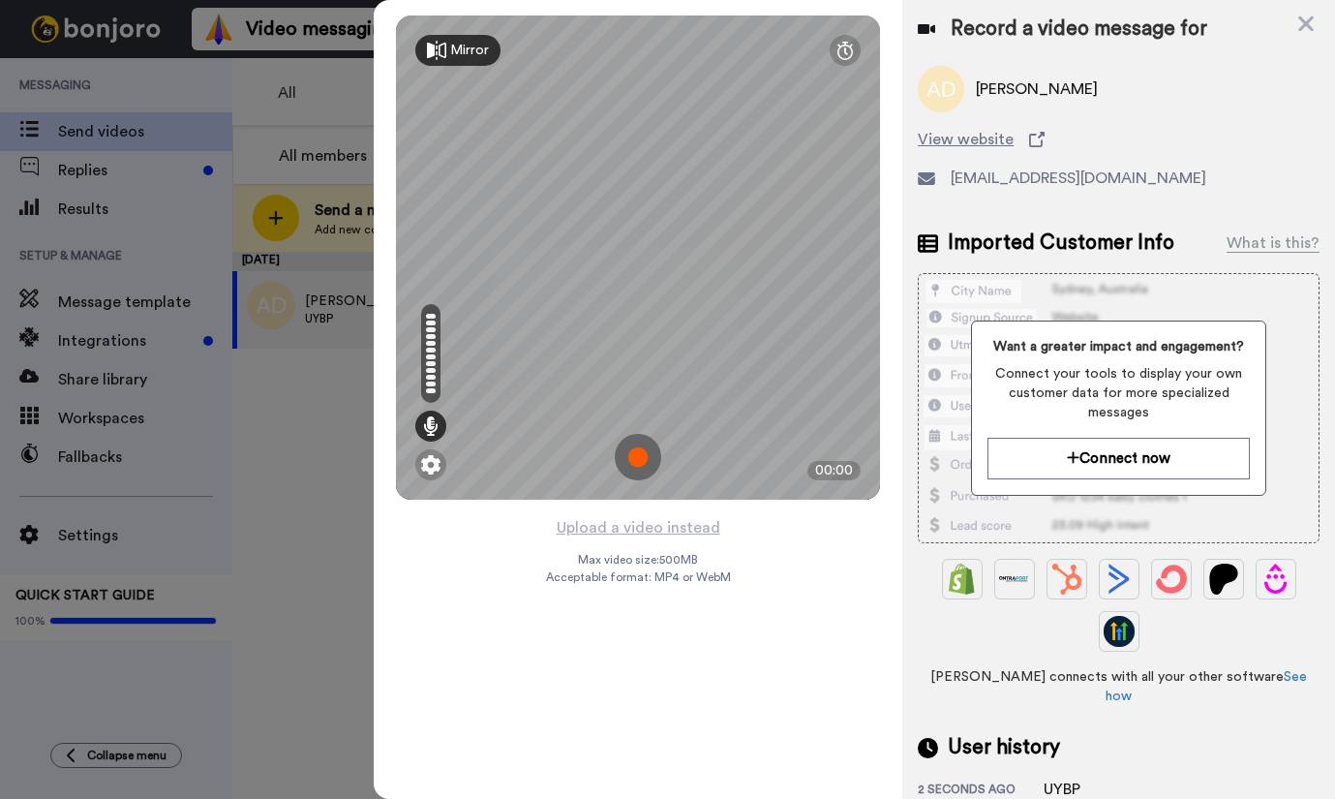
click at [634, 449] on img at bounding box center [638, 457] width 46 height 46
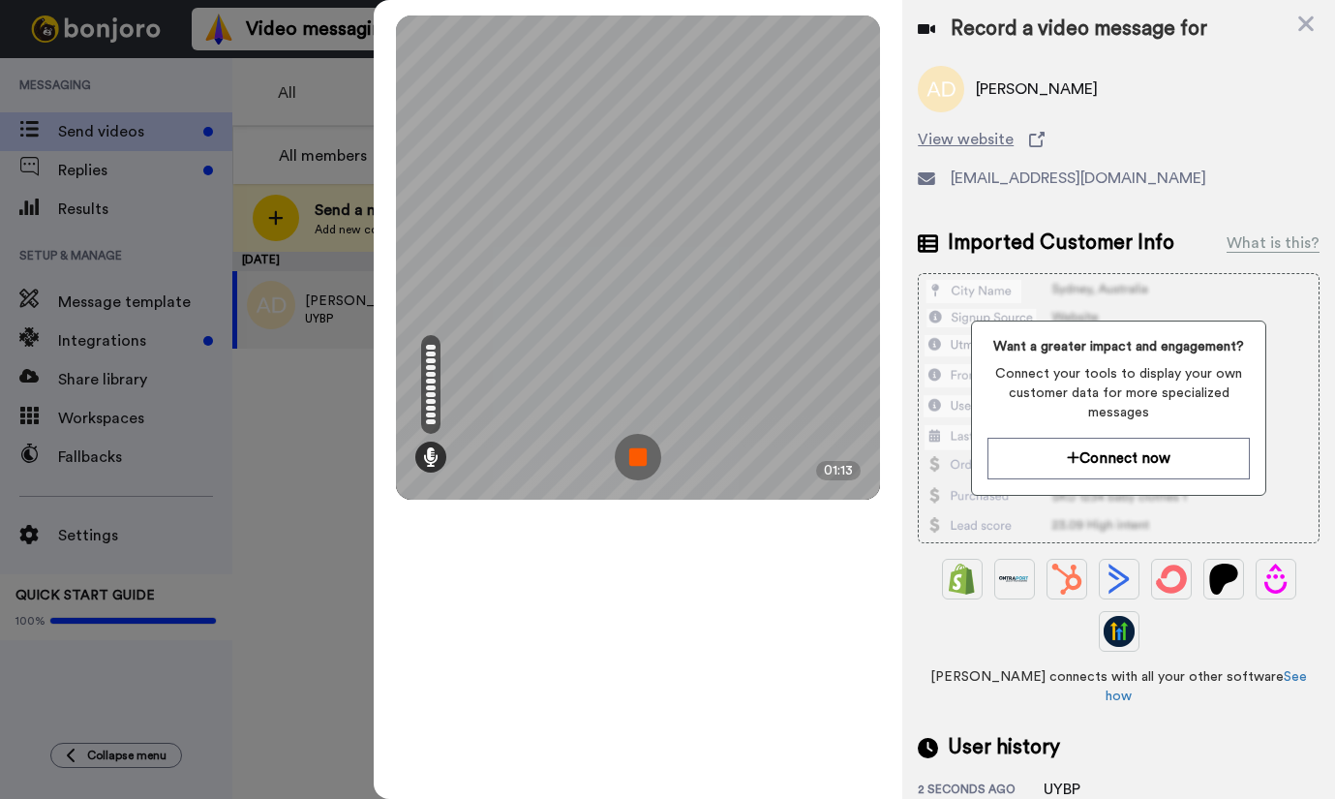
click at [634, 449] on img at bounding box center [638, 457] width 46 height 46
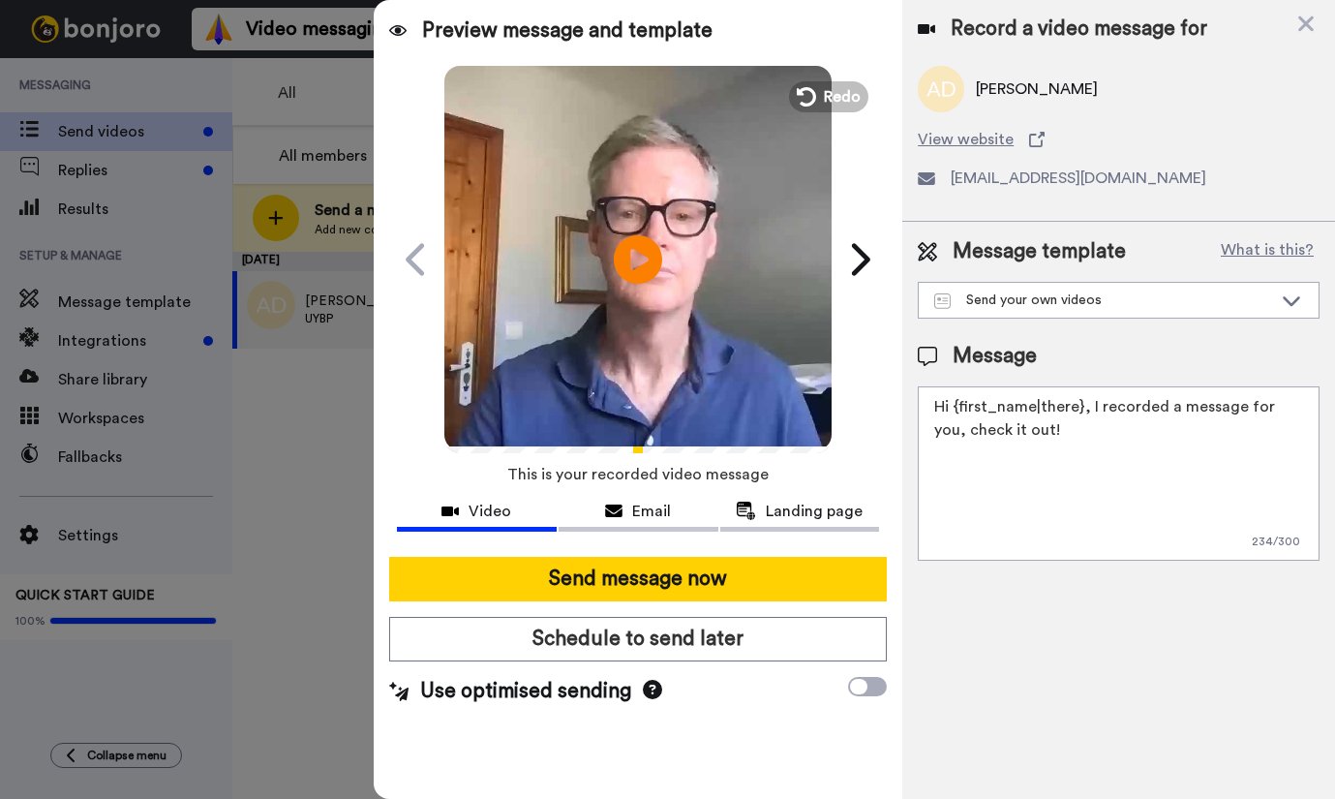
click at [1077, 411] on textarea "Hi {first_name|there}, I recorded a message for you, check it out!" at bounding box center [1119, 473] width 402 height 174
click at [1219, 410] on textarea "Hi [PERSON_NAME], I recorded a message for you, check it out!" at bounding box center [1119, 473] width 402 height 174
click at [1313, 404] on textarea "Hi [PERSON_NAME], I recorded a message for you. Check it out!" at bounding box center [1119, 473] width 402 height 174
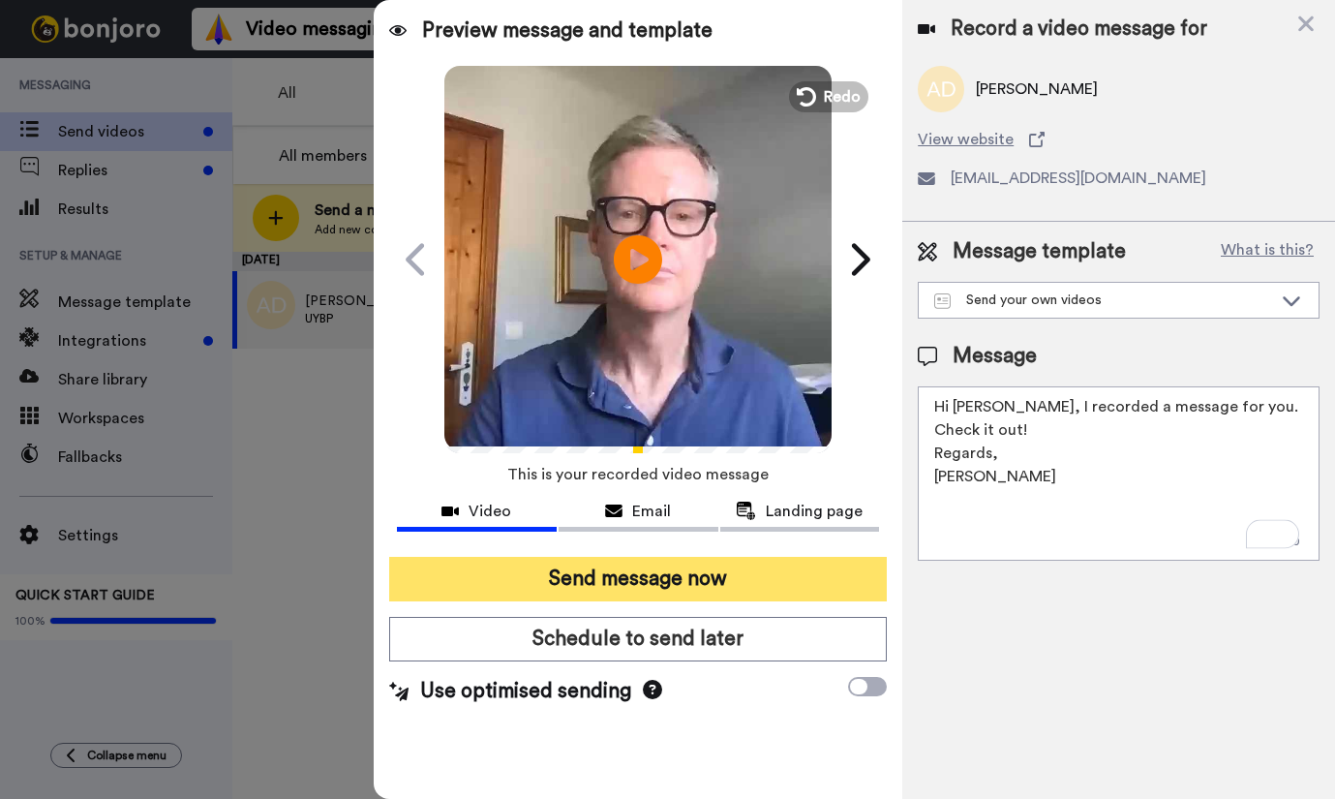
type textarea "Hi [PERSON_NAME], I recorded a message for you. Check it out! Regards, [PERSON_…"
click at [683, 578] on button "Send message now" at bounding box center [638, 579] width 498 height 45
